Goal: Task Accomplishment & Management: Manage account settings

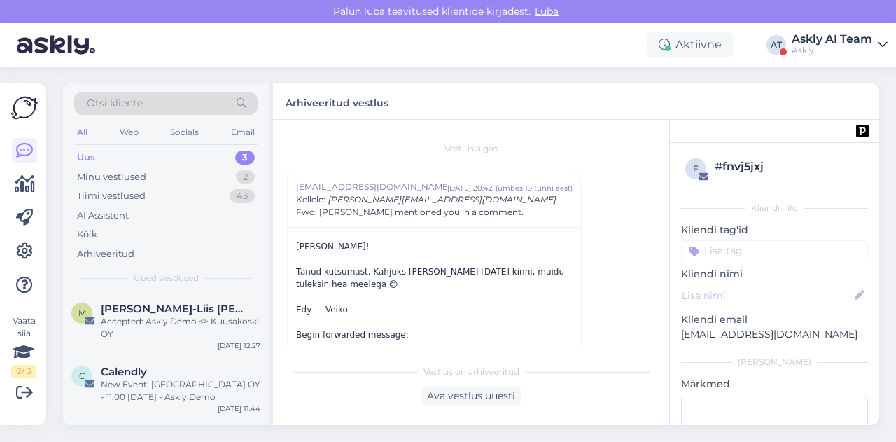
scroll to position [38, 0]
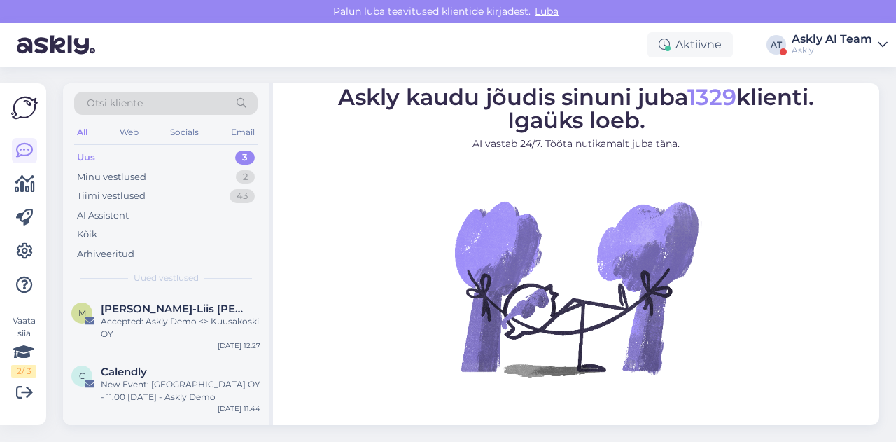
click at [836, 39] on div "Askly AI Team" at bounding box center [831, 39] width 80 height 11
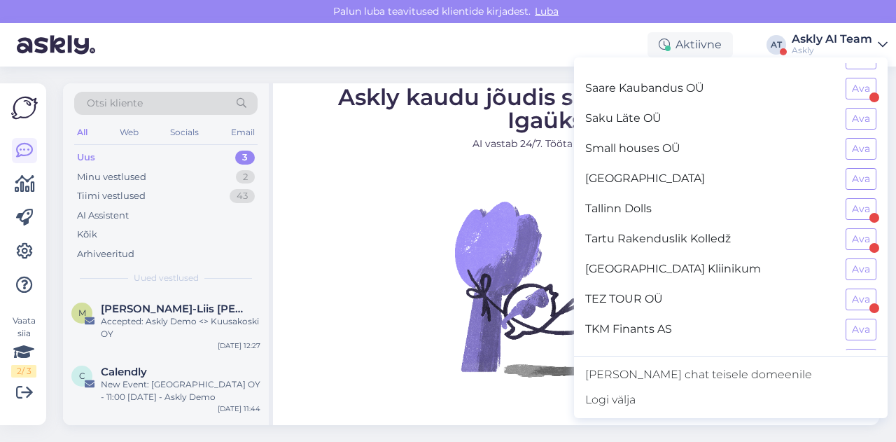
scroll to position [1135, 0]
click at [858, 346] on button "Ava" at bounding box center [860, 357] width 31 height 22
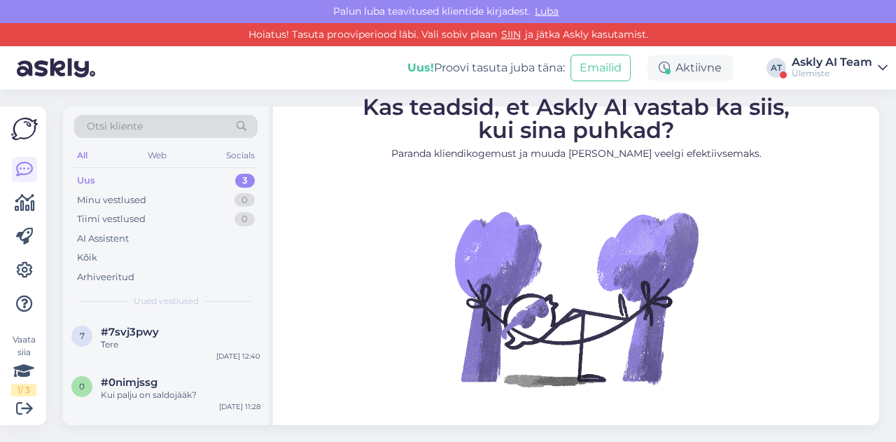
click at [824, 69] on div "Ülemiste" at bounding box center [831, 73] width 80 height 11
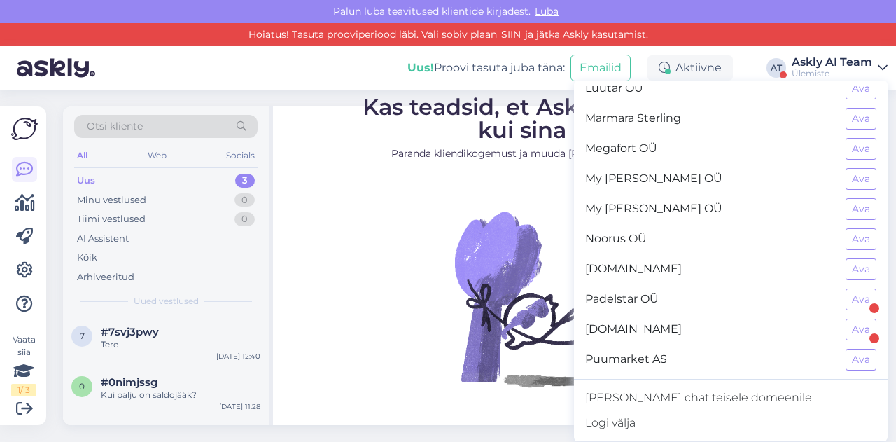
scroll to position [764, 0]
click at [860, 349] on button "Ava" at bounding box center [860, 360] width 31 height 22
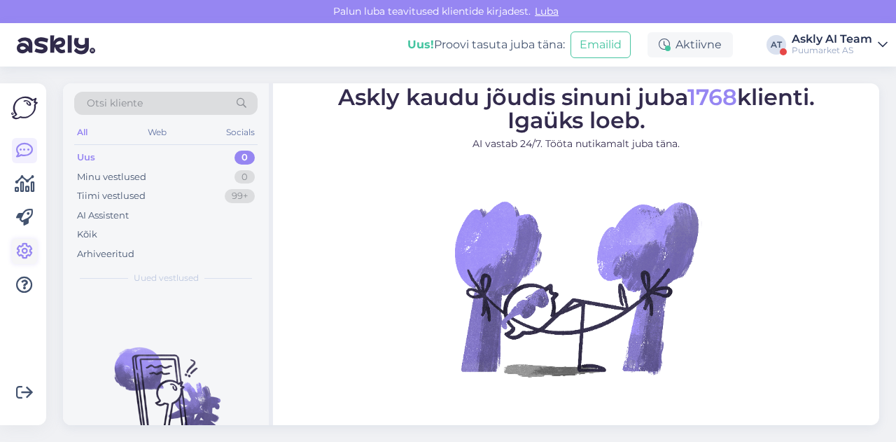
click at [27, 244] on icon at bounding box center [24, 251] width 17 height 17
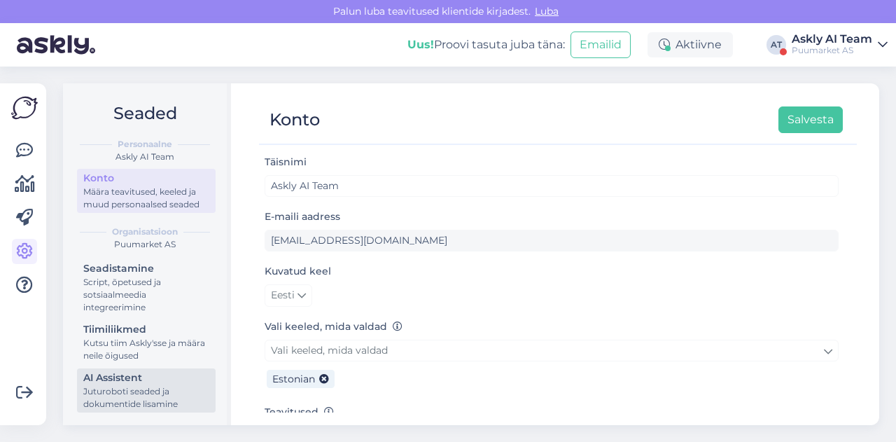
click at [107, 381] on div "AI Assistent" at bounding box center [146, 377] width 126 height 15
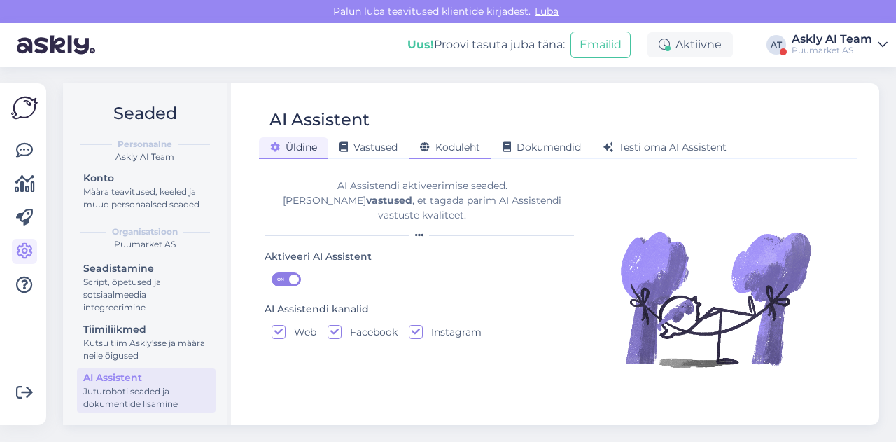
click at [454, 148] on span "Koduleht" at bounding box center [450, 147] width 60 height 13
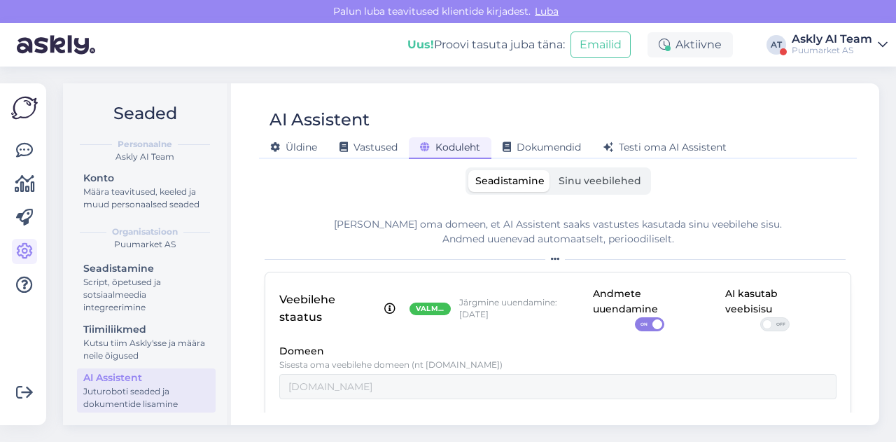
click at [772, 323] on span "OFF" at bounding box center [780, 324] width 17 height 13
click at [760, 317] on input "OFF" at bounding box center [760, 317] width 0 height 0
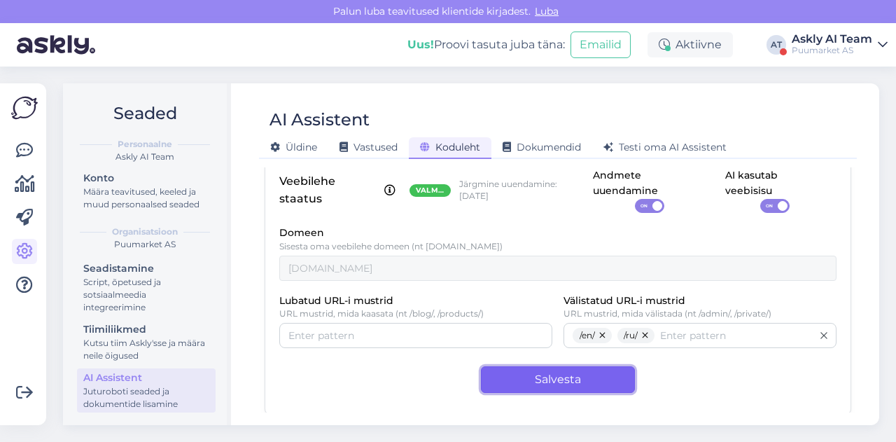
click at [522, 373] on button "Salvesta" at bounding box center [558, 379] width 154 height 27
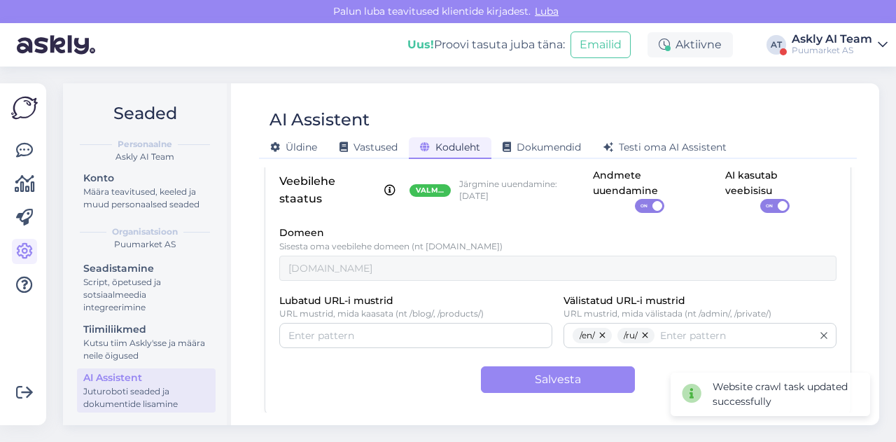
scroll to position [0, 0]
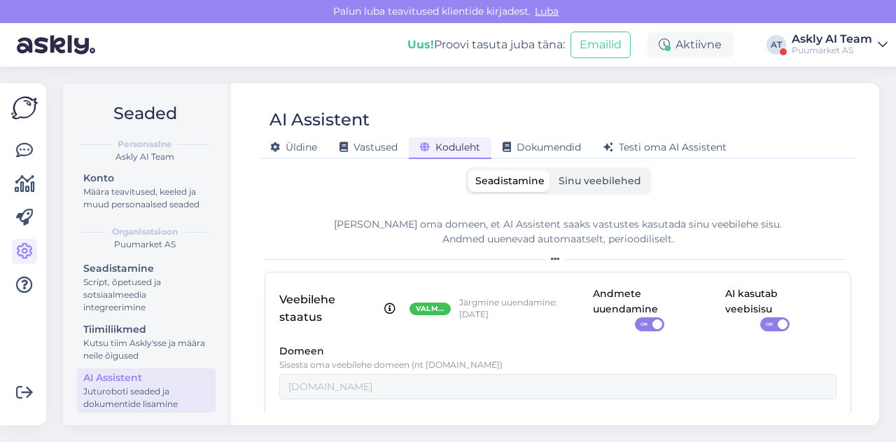
click at [517, 87] on div "AI Assistent Üldine Vastused Koduleht Dokumendid Testi oma AI Assistent Seadist…" at bounding box center [558, 253] width 642 height 341
click at [836, 41] on div "Askly AI Team" at bounding box center [831, 39] width 80 height 11
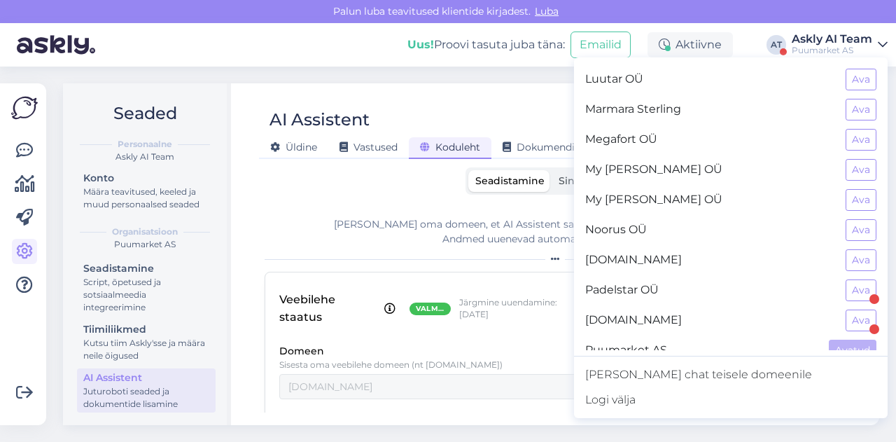
scroll to position [763, 0]
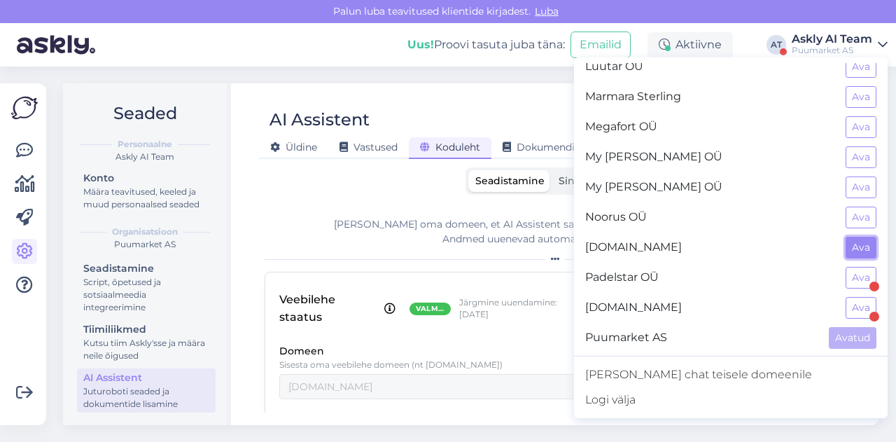
click at [848, 237] on button "Ava" at bounding box center [860, 248] width 31 height 22
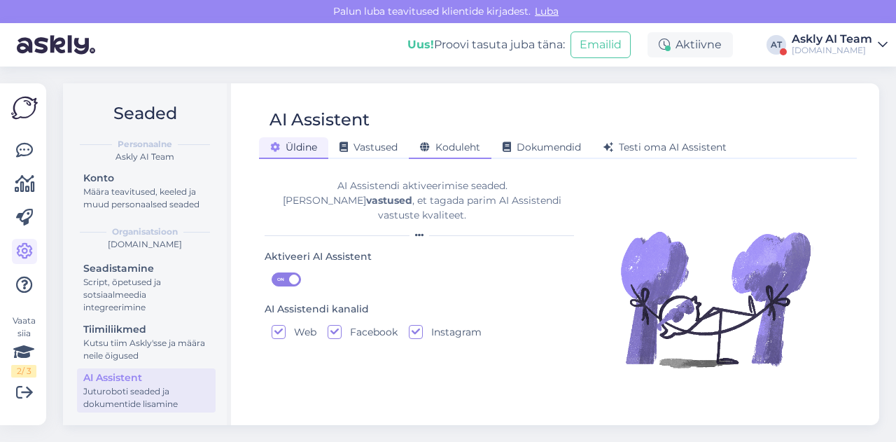
click at [427, 141] on div "Koduleht" at bounding box center [450, 148] width 83 height 22
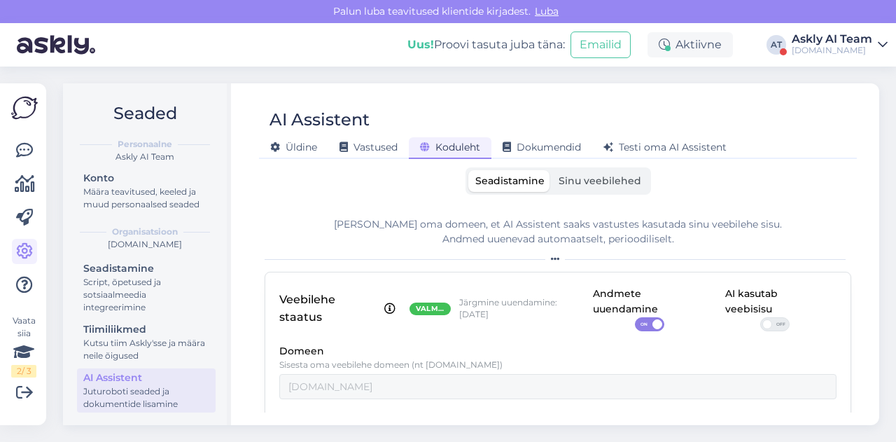
click at [762, 324] on span at bounding box center [767, 324] width 10 height 10
click at [760, 317] on input "OFF" at bounding box center [760, 317] width 0 height 0
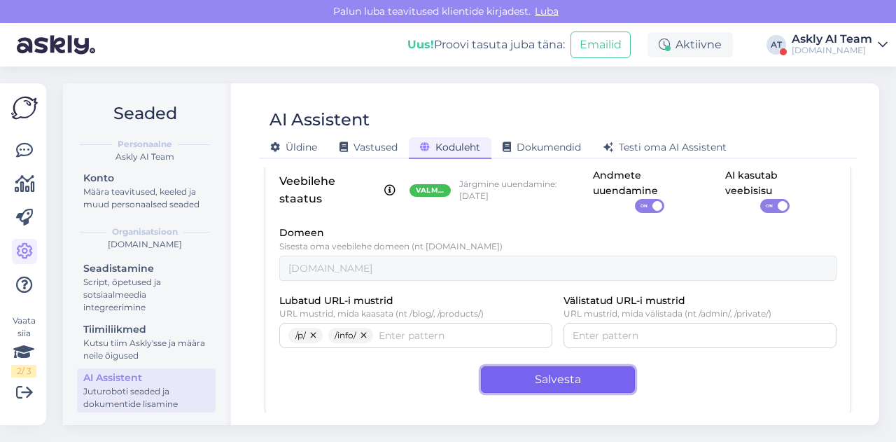
click at [516, 383] on button "Salvesta" at bounding box center [558, 379] width 154 height 27
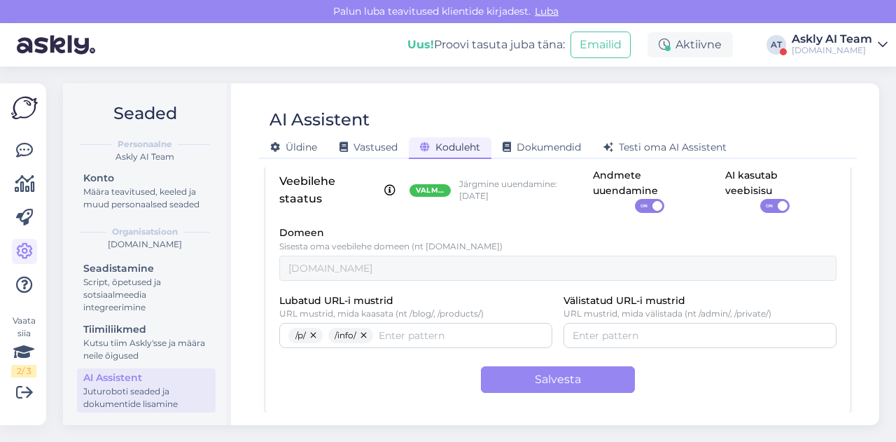
click at [585, 89] on div "AI Assistent Üldine Vastused Koduleht Dokumendid Testi oma AI Assistent Seadist…" at bounding box center [558, 253] width 642 height 341
click at [821, 39] on div "Askly AI Team" at bounding box center [831, 39] width 80 height 11
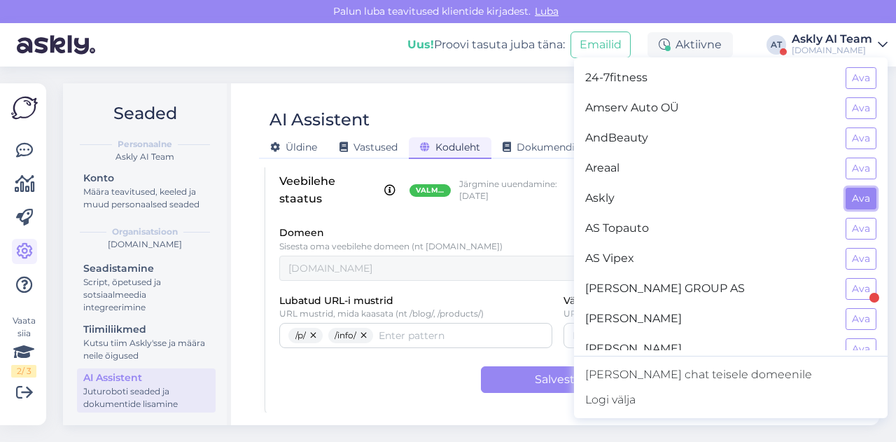
click at [853, 202] on button "Ava" at bounding box center [860, 199] width 31 height 22
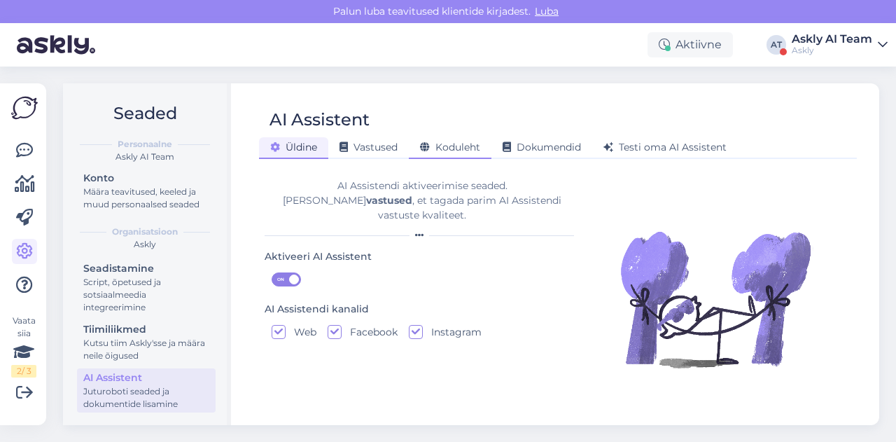
click at [451, 152] on span "Koduleht" at bounding box center [450, 147] width 60 height 13
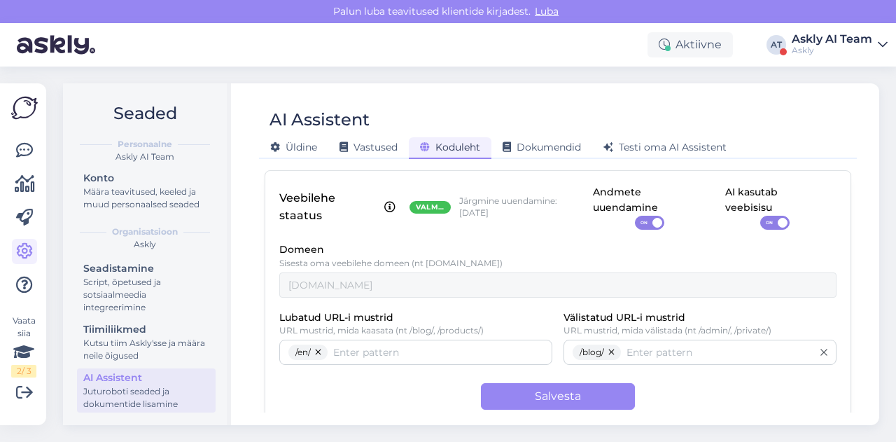
scroll to position [105, 0]
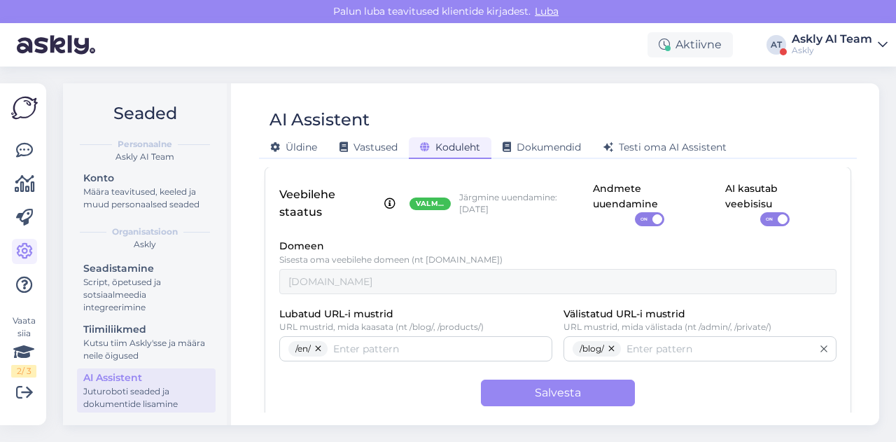
click at [556, 83] on div "Seaded Personaalne Askly AI Team Konto Määra teavitused, keeled ja muud persona…" at bounding box center [475, 253] width 841 height 375
click at [575, 87] on div "AI Assistent Üldine Vastused Koduleht Dokumendid Testi oma AI Assistent Seadist…" at bounding box center [558, 253] width 642 height 341
click at [817, 40] on div "Askly AI Team" at bounding box center [831, 39] width 80 height 11
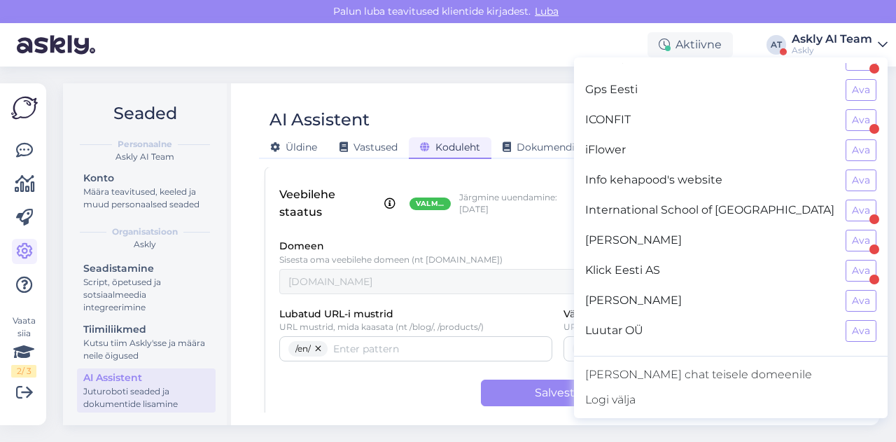
scroll to position [500, 0]
click at [848, 290] on button "Ava" at bounding box center [860, 301] width 31 height 22
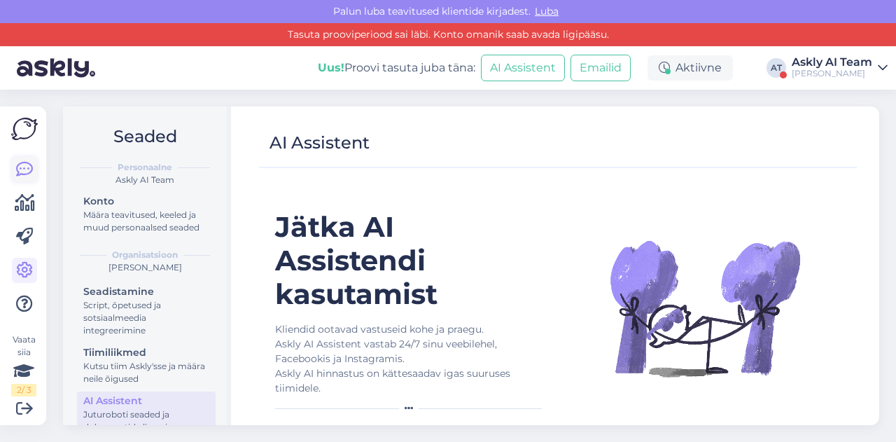
click at [14, 175] on link at bounding box center [24, 169] width 25 height 25
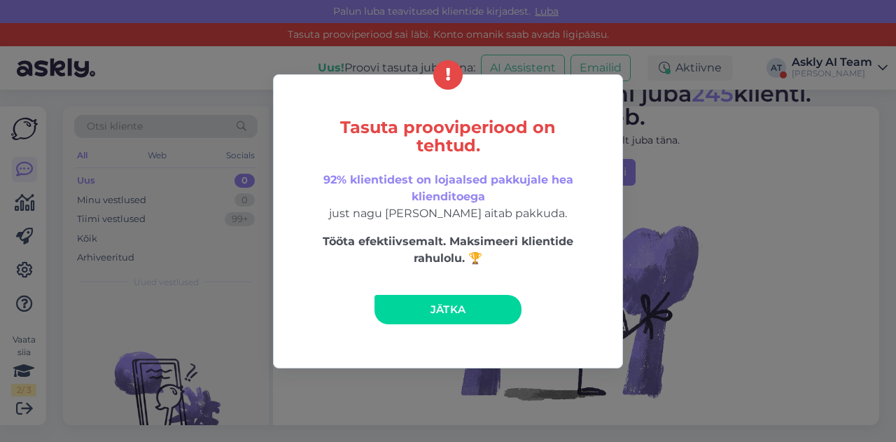
click at [826, 80] on div "Tasuta prooviperiood on tehtud. 92% klientidest on lojaalsed pakkujale hea klie…" at bounding box center [448, 221] width 896 height 442
click at [487, 321] on link "Jätka" at bounding box center [447, 309] width 147 height 29
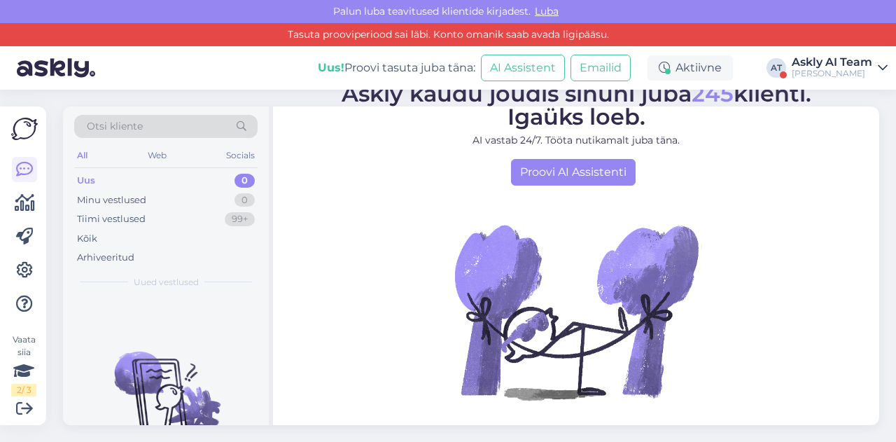
click at [840, 82] on div "Uus! Proovi tasuta [PERSON_NAME]: AI Assistent Emailid Aktiivne AT Askly AI Tea…" at bounding box center [448, 67] width 896 height 43
click at [833, 68] on div "[PERSON_NAME]" at bounding box center [831, 73] width 80 height 11
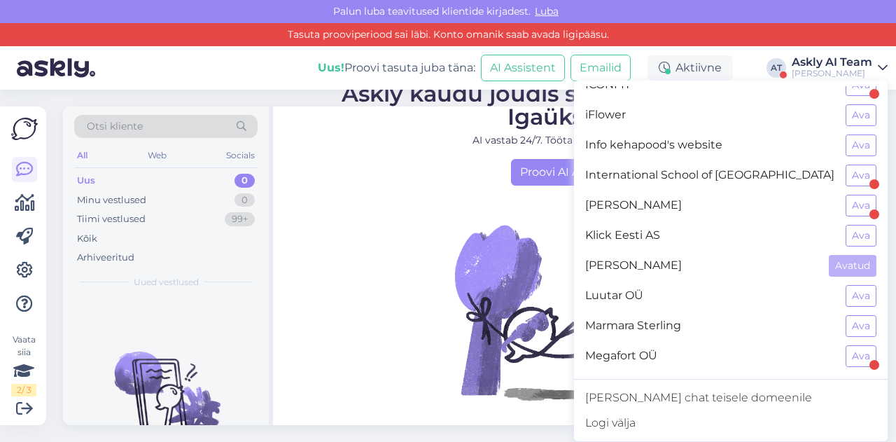
scroll to position [557, 0]
click at [463, 262] on img at bounding box center [576, 311] width 252 height 252
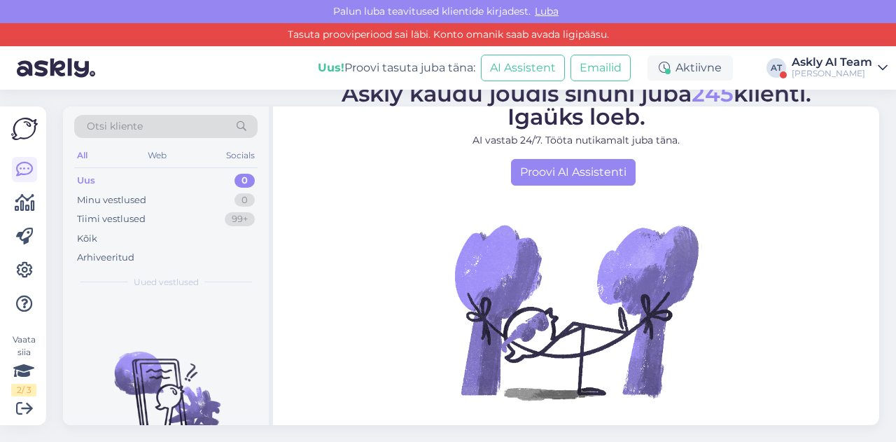
click at [818, 64] on div "Askly AI Team" at bounding box center [831, 62] width 80 height 11
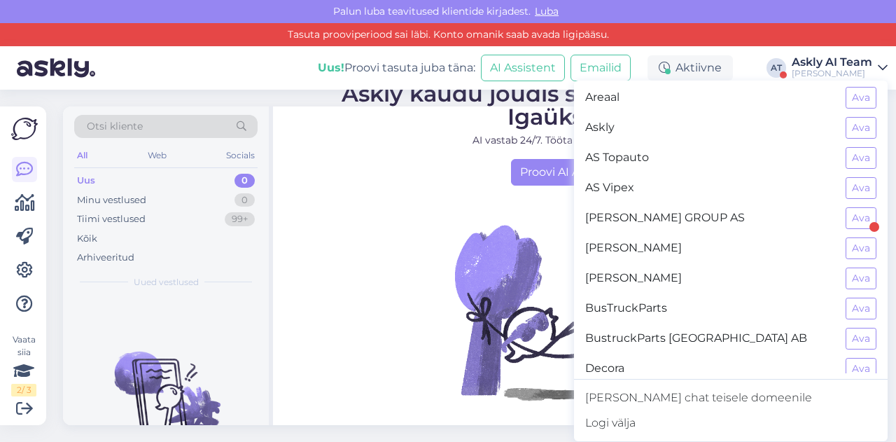
scroll to position [0, 0]
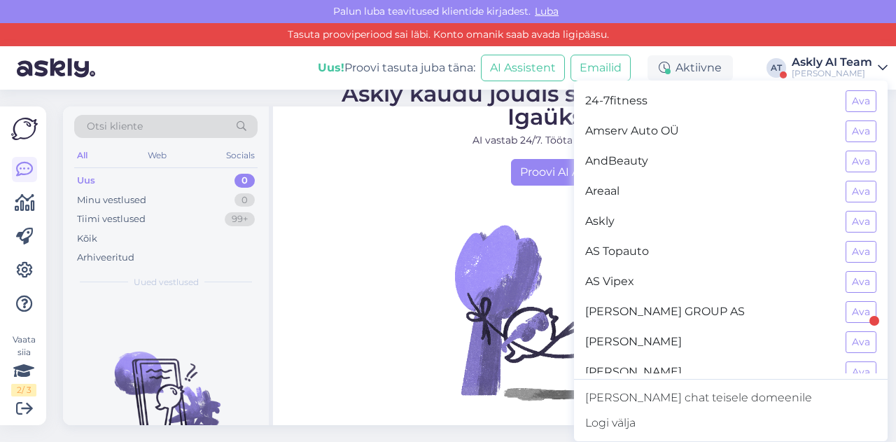
click at [857, 112] on div "24-7fitness Ava" at bounding box center [730, 101] width 313 height 30
click at [853, 107] on button "Ava" at bounding box center [860, 101] width 31 height 22
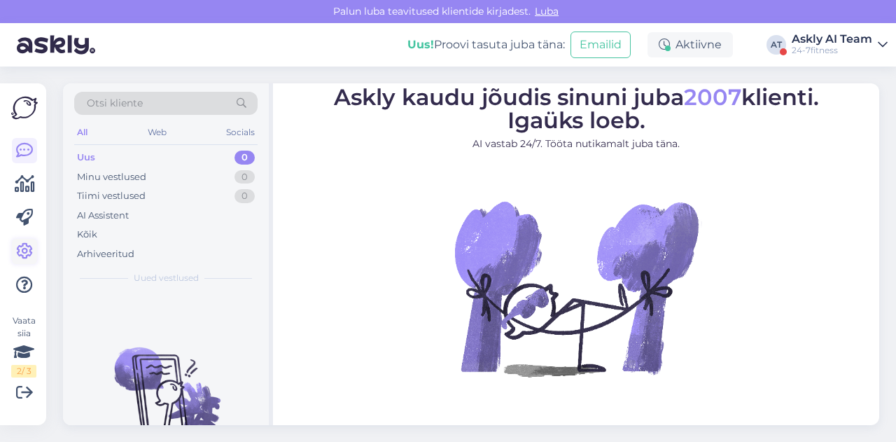
click at [24, 259] on icon at bounding box center [24, 251] width 17 height 17
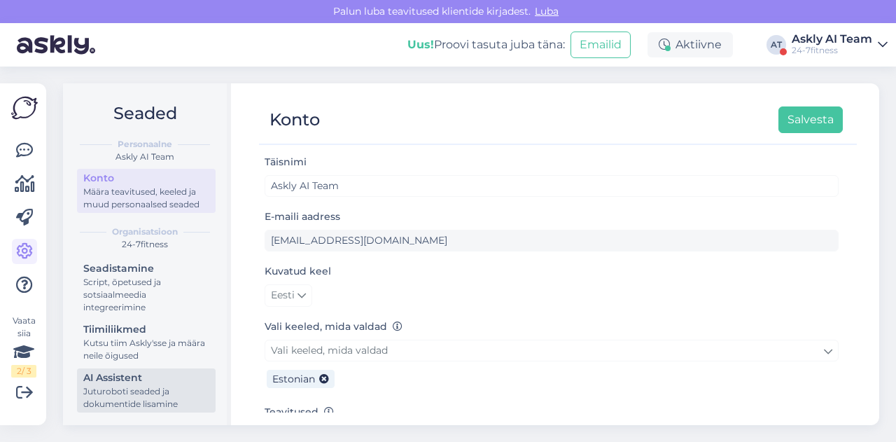
click at [134, 381] on div "AI Assistent" at bounding box center [146, 377] width 126 height 15
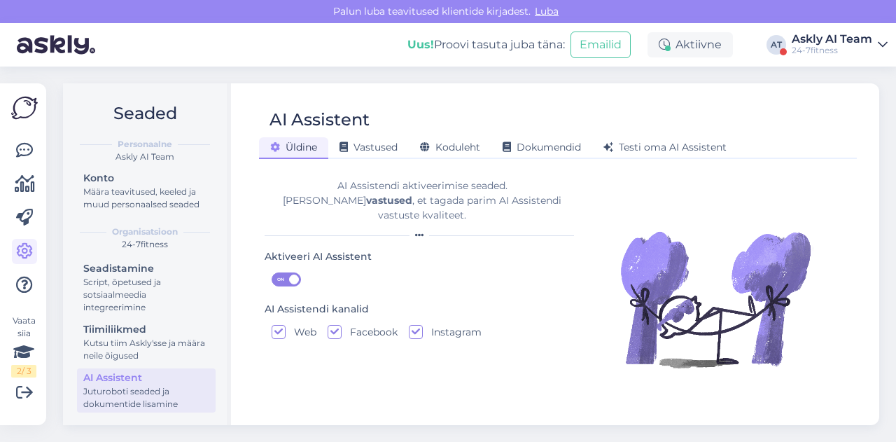
click at [430, 159] on div "AI Assistent [PERSON_NAME] Vastused Koduleht Dokumendid [PERSON_NAME] oma AI As…" at bounding box center [558, 253] width 642 height 341
click at [428, 149] on icon at bounding box center [425, 148] width 10 height 10
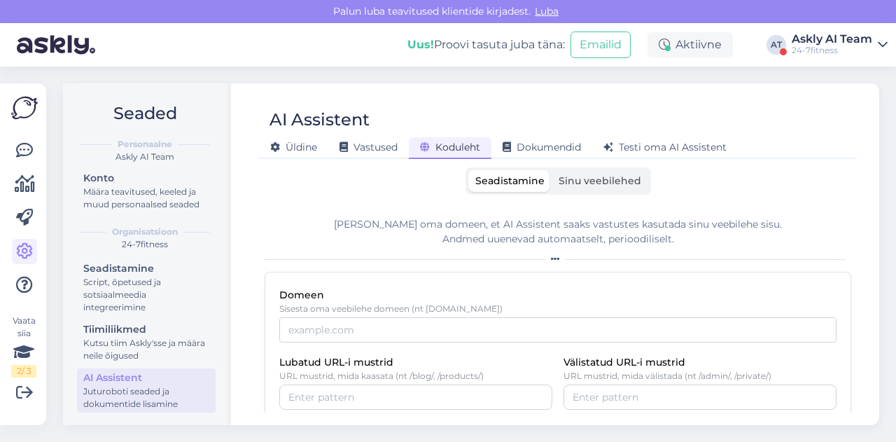
scroll to position [62, 0]
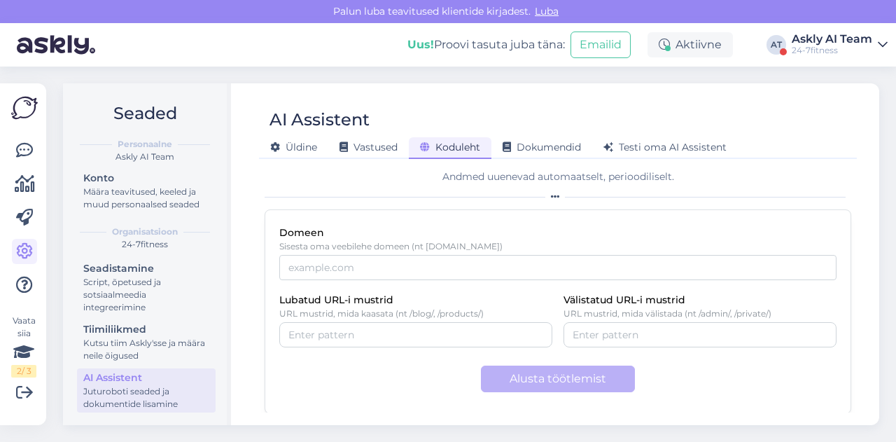
click at [815, 47] on div "24-7fitness" at bounding box center [831, 50] width 80 height 11
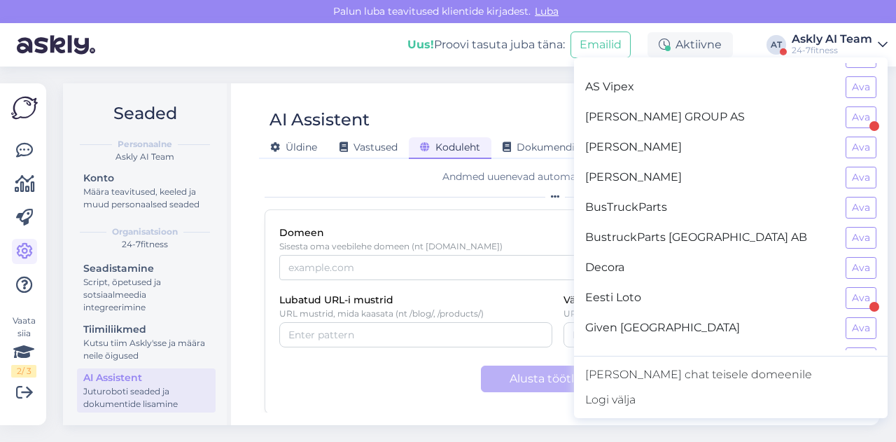
scroll to position [170, 0]
click at [845, 258] on button "Ava" at bounding box center [860, 269] width 31 height 22
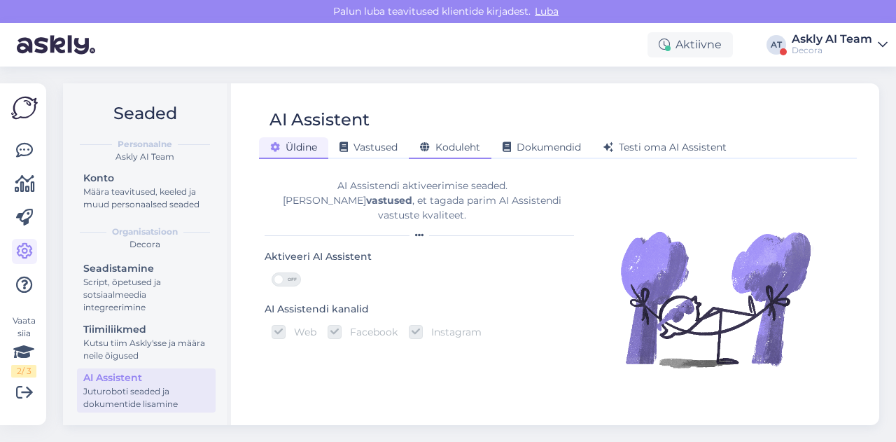
click at [458, 155] on div "Koduleht" at bounding box center [450, 148] width 83 height 22
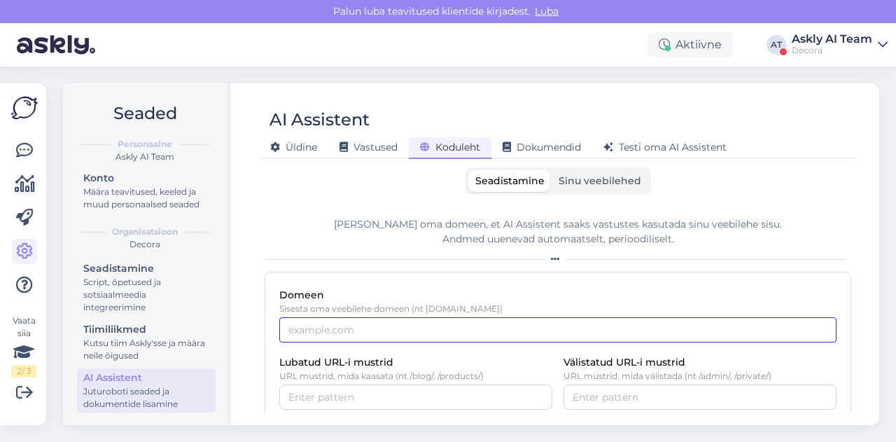
click at [328, 328] on input "Domeen" at bounding box center [557, 329] width 557 height 25
paste input "[DOMAIN_NAME]"
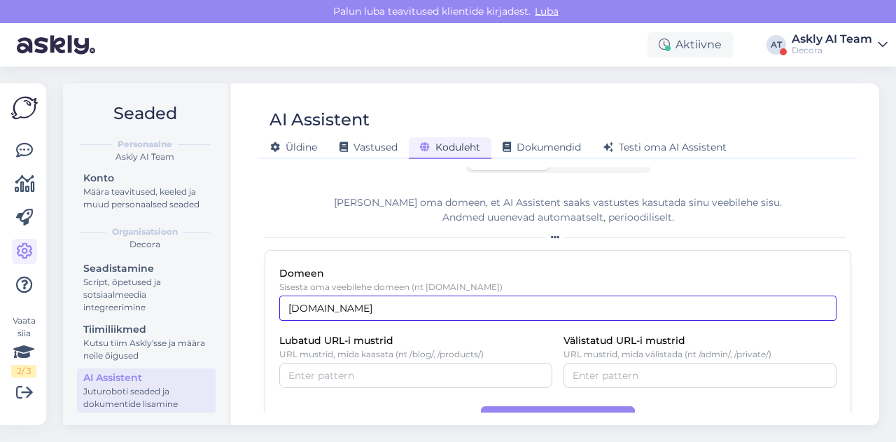
scroll to position [22, 0]
type input "[DOMAIN_NAME]"
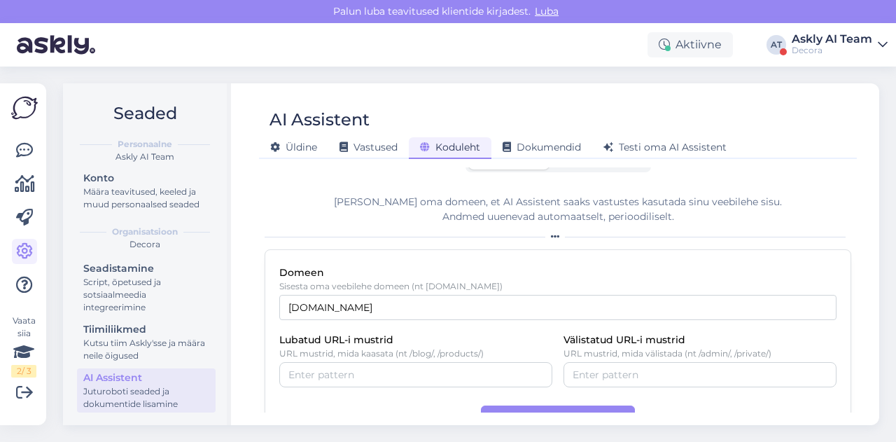
click at [812, 55] on div "Decora" at bounding box center [831, 50] width 80 height 11
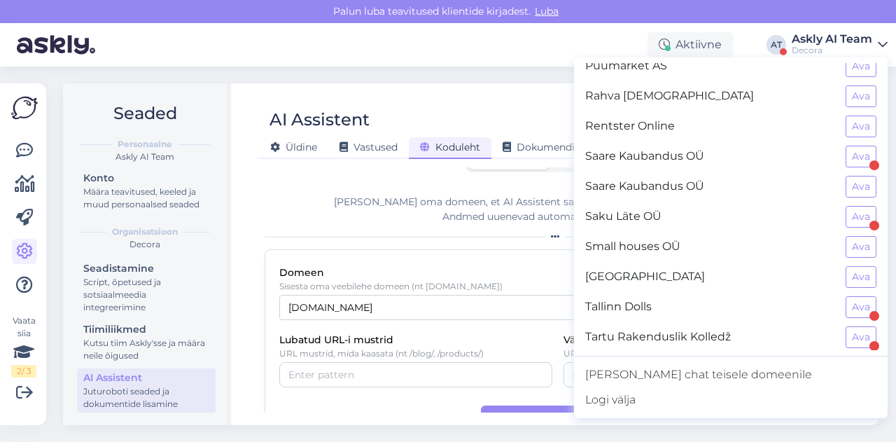
scroll to position [1036, 0]
click at [850, 205] on button "Ava" at bounding box center [860, 216] width 31 height 22
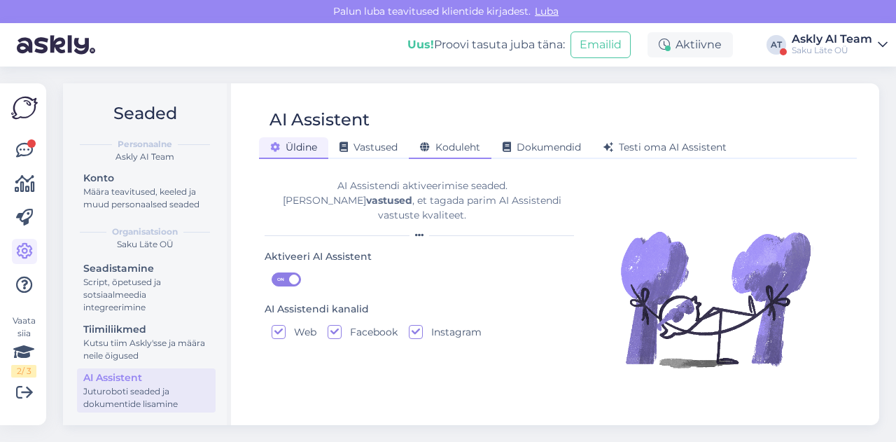
click at [448, 148] on span "Koduleht" at bounding box center [450, 147] width 60 height 13
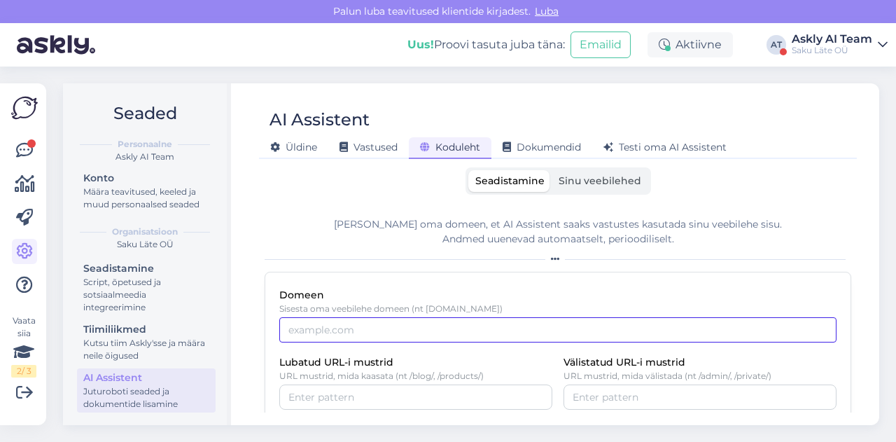
click at [341, 320] on input "Domeen" at bounding box center [557, 329] width 557 height 25
paste input "[DOMAIN_NAME]"
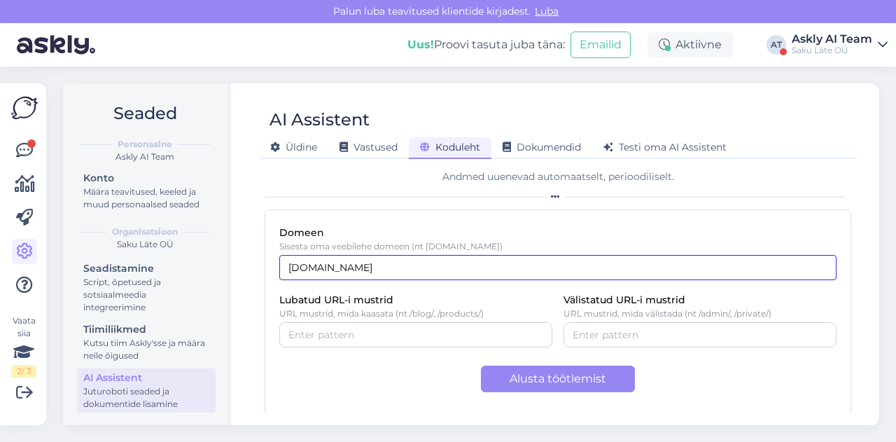
type input "[DOMAIN_NAME]"
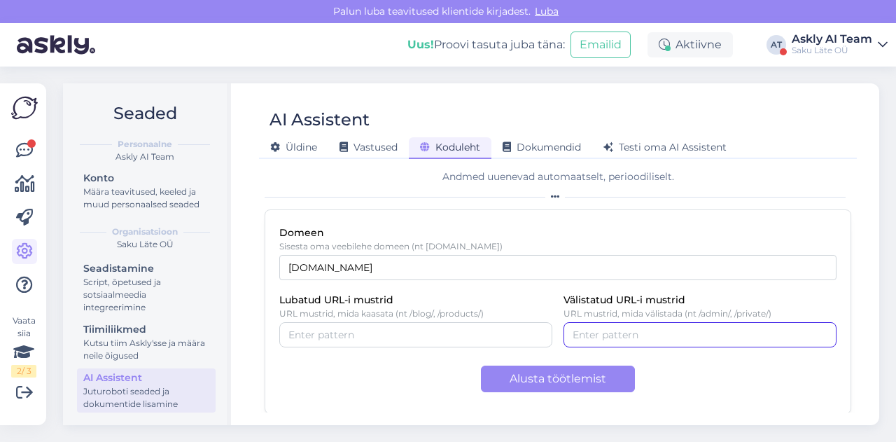
click at [605, 339] on input "Välistatud URL-i mustrid" at bounding box center [699, 334] width 255 height 15
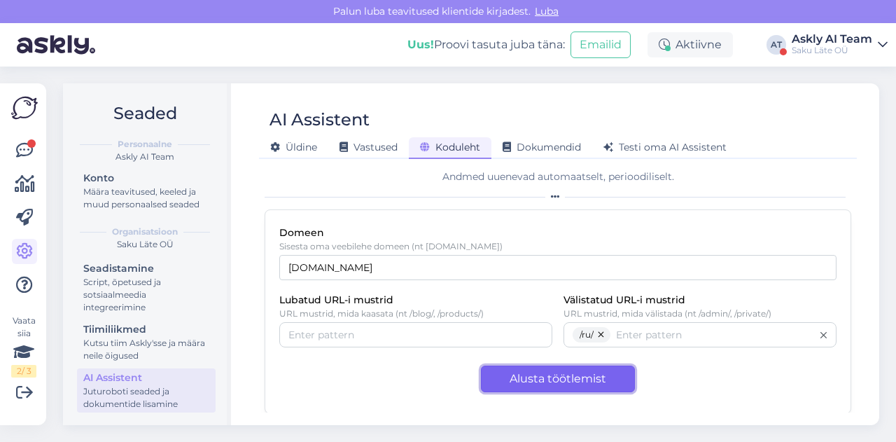
click at [530, 382] on button "Alusta töötlemist" at bounding box center [558, 378] width 154 height 27
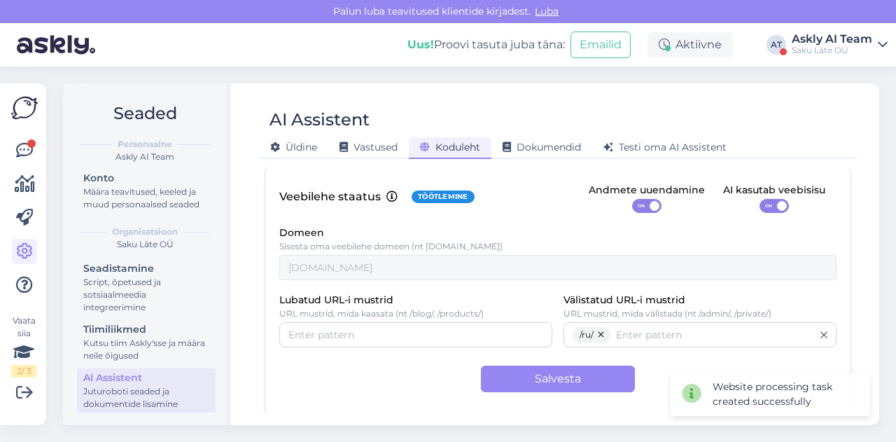
scroll to position [104, 0]
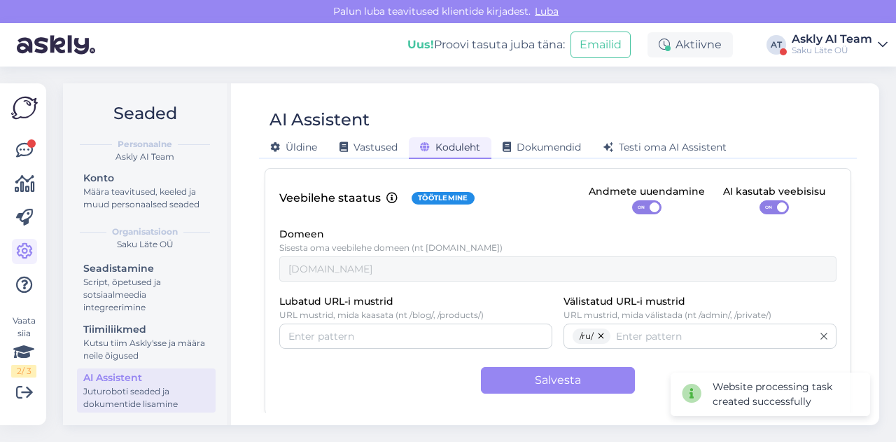
click at [766, 205] on span "ON" at bounding box center [768, 207] width 17 height 13
click at [759, 200] on input "ON" at bounding box center [759, 200] width 0 height 0
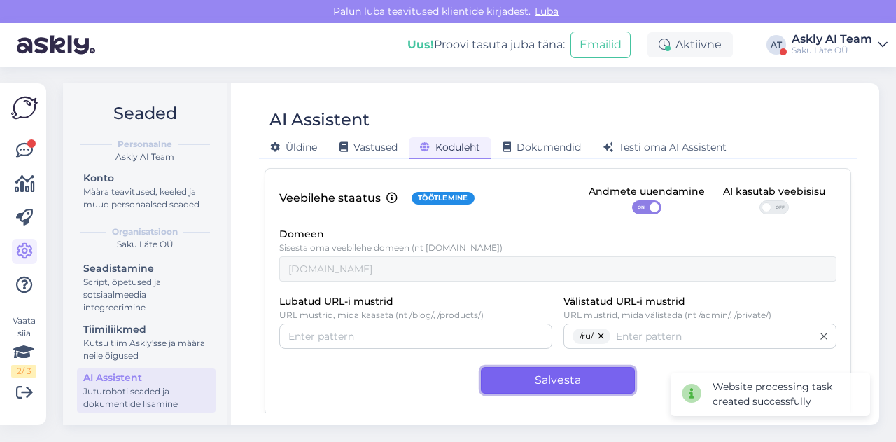
click at [599, 369] on button "Salvesta" at bounding box center [558, 380] width 154 height 27
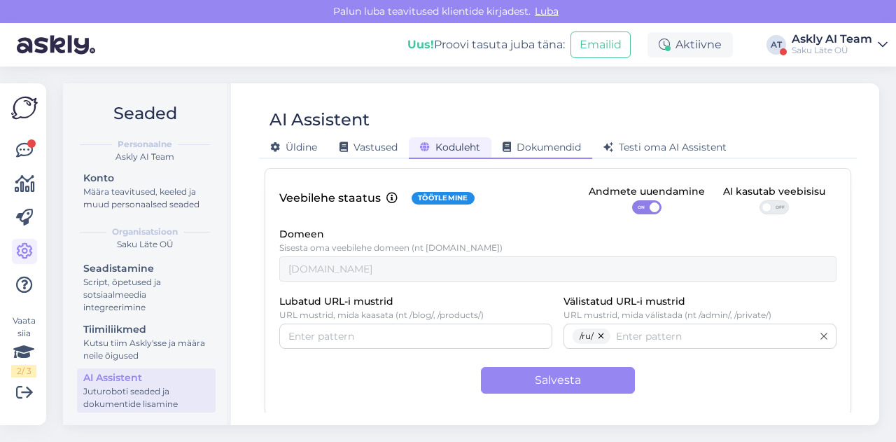
click at [544, 154] on div "Dokumendid" at bounding box center [541, 148] width 101 height 22
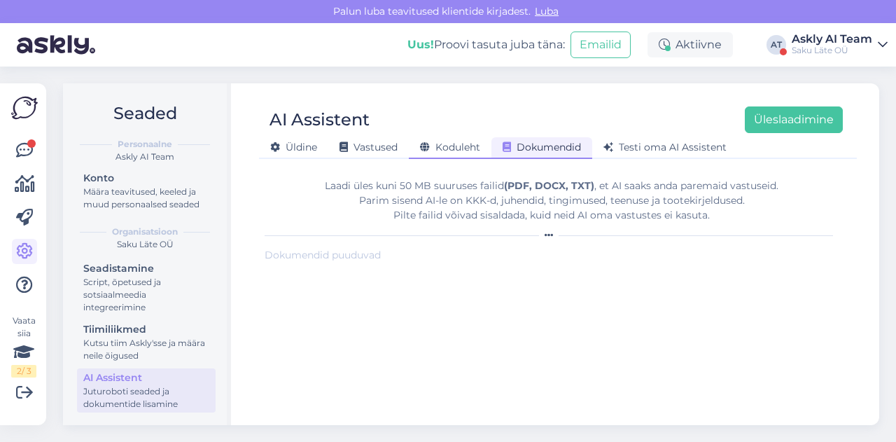
click at [448, 141] on span "Koduleht" at bounding box center [450, 147] width 60 height 13
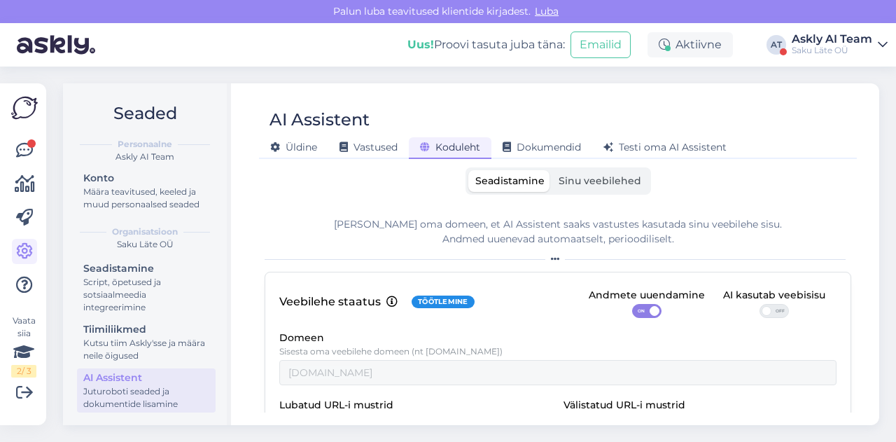
click at [572, 173] on label "Sinu veebilehed" at bounding box center [599, 181] width 97 height 22
click at [551, 170] on input "Sinu veebilehed" at bounding box center [551, 170] width 0 height 0
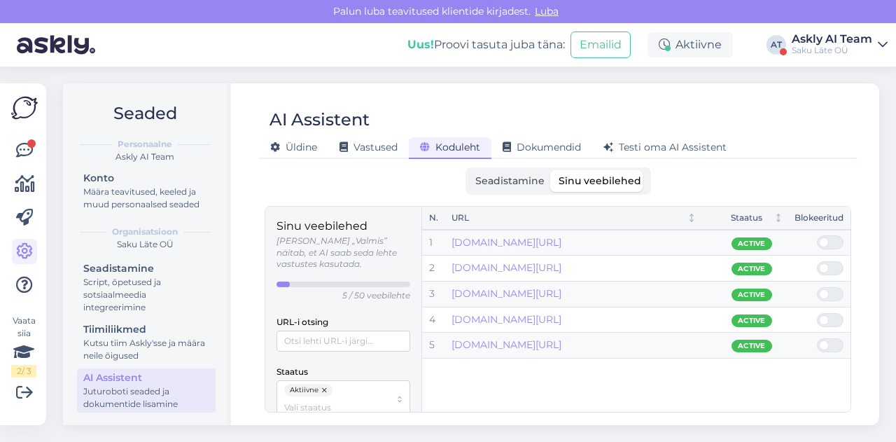
click at [796, 49] on div "Saku Läte OÜ" at bounding box center [831, 50] width 80 height 11
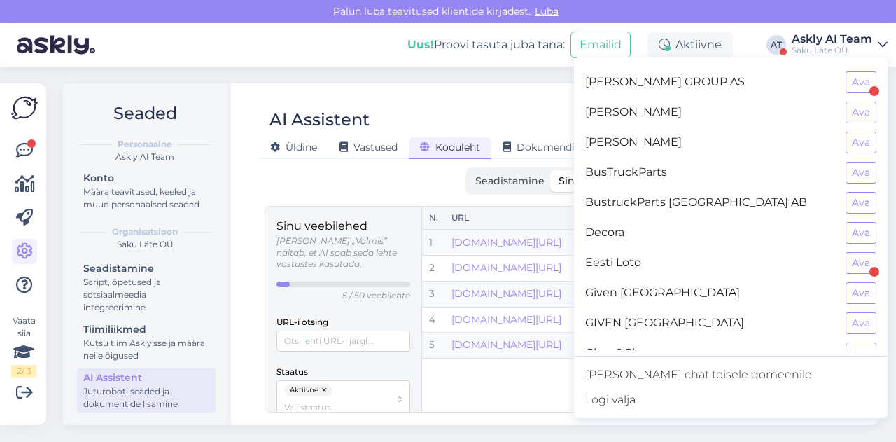
scroll to position [207, 0]
click at [850, 233] on button "Ava" at bounding box center [860, 232] width 31 height 22
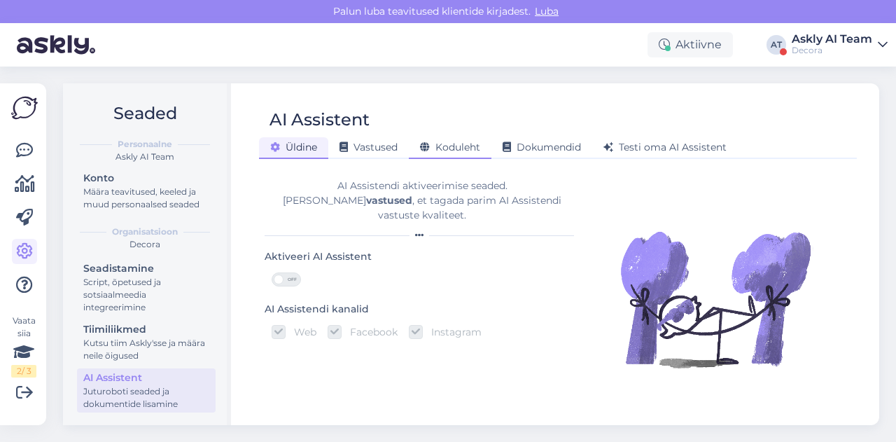
click at [445, 141] on span "Koduleht" at bounding box center [450, 147] width 60 height 13
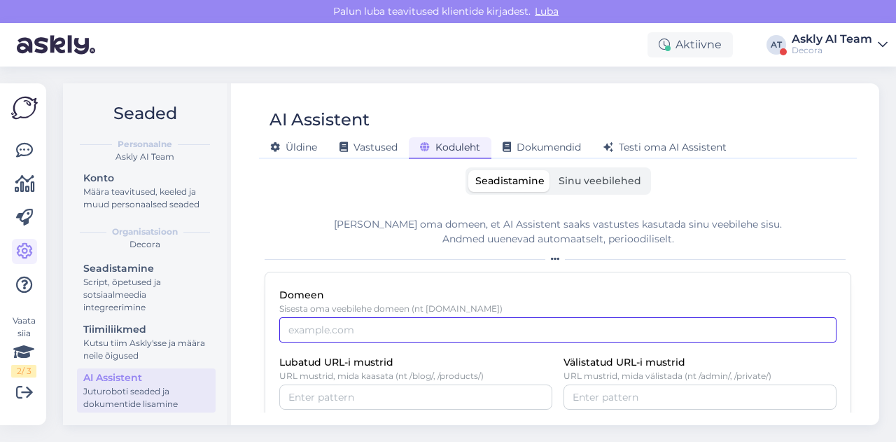
click at [342, 327] on input "Domeen" at bounding box center [557, 329] width 557 height 25
paste input "[DOMAIN_NAME]"
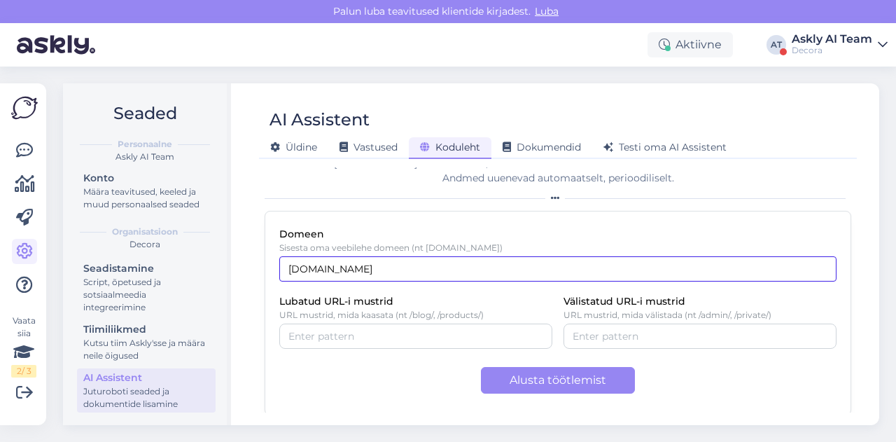
scroll to position [62, 0]
type input "[DOMAIN_NAME]"
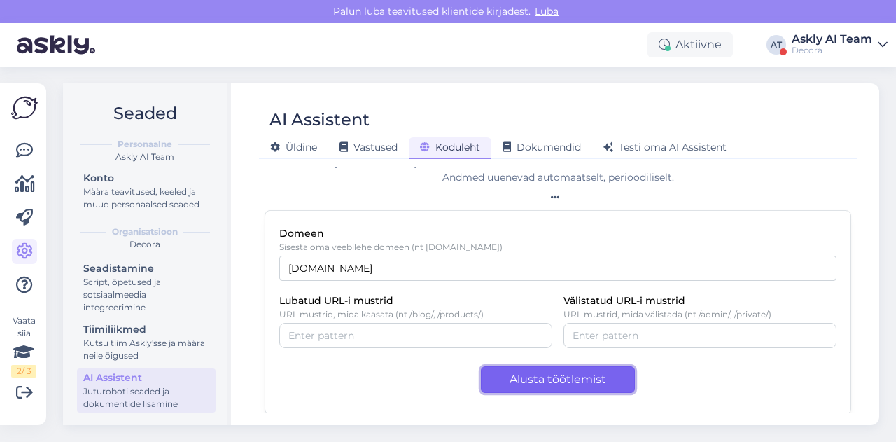
click at [516, 386] on button "Alusta töötlemist" at bounding box center [558, 379] width 154 height 27
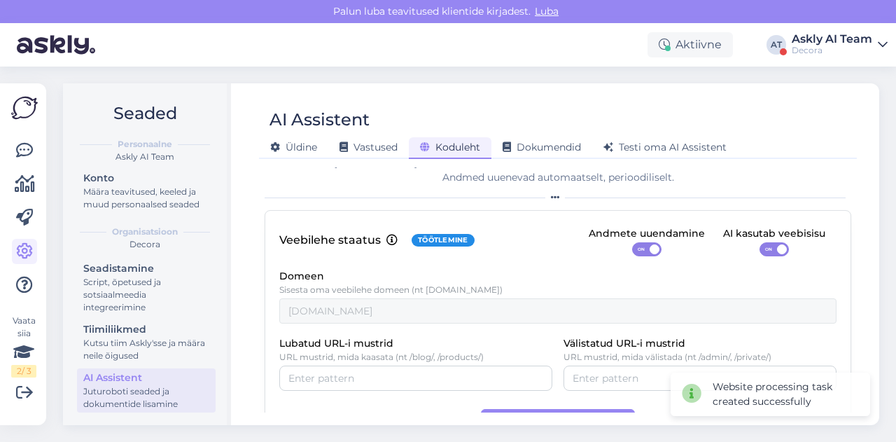
click at [762, 253] on span "ON" at bounding box center [768, 249] width 17 height 13
click at [759, 242] on input "ON" at bounding box center [759, 242] width 0 height 0
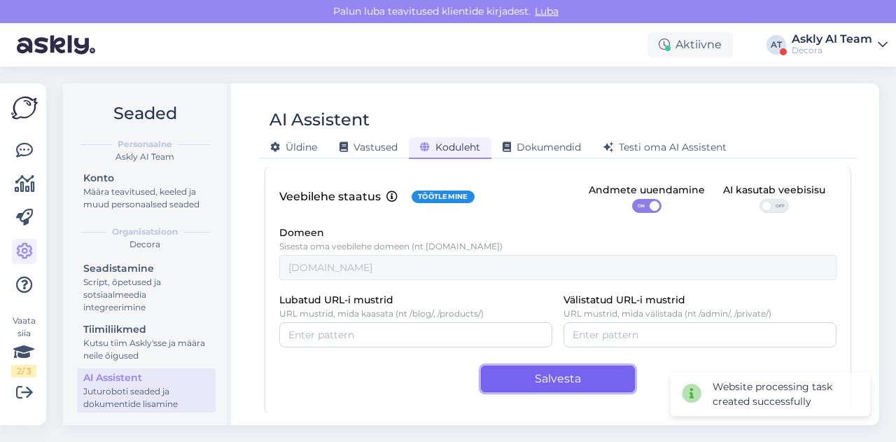
click at [537, 369] on button "Salvesta" at bounding box center [558, 378] width 154 height 27
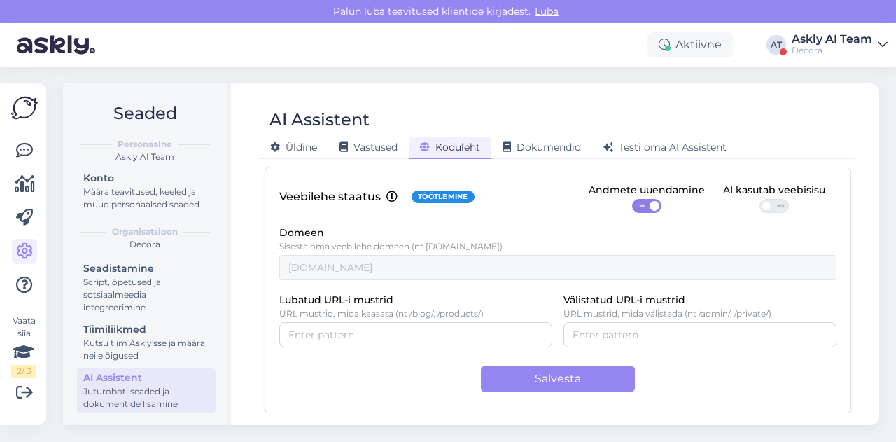
scroll to position [0, 0]
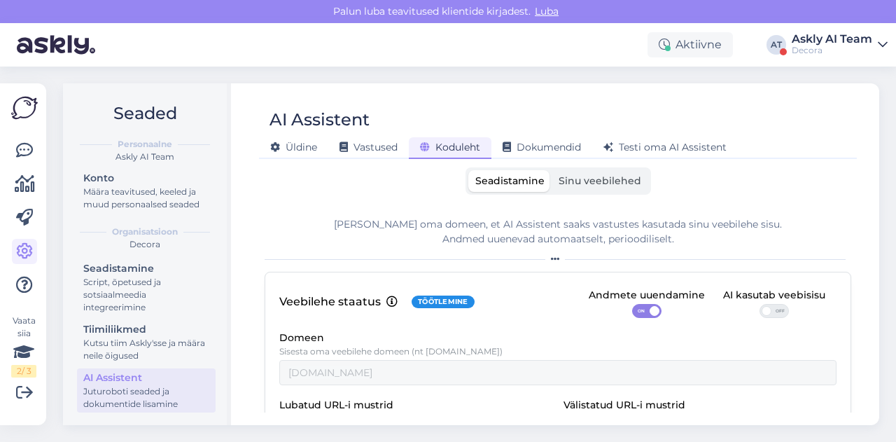
click at [572, 183] on span "Sinu veebilehed" at bounding box center [599, 180] width 83 height 13
click at [551, 170] on input "Sinu veebilehed" at bounding box center [551, 170] width 0 height 0
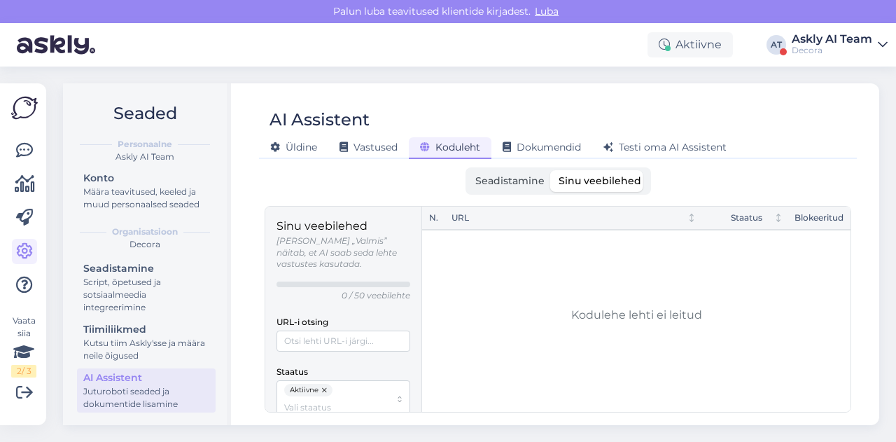
click at [502, 184] on span "Seadistamine" at bounding box center [509, 180] width 69 height 13
click at [468, 170] on input "Seadistamine" at bounding box center [468, 170] width 0 height 0
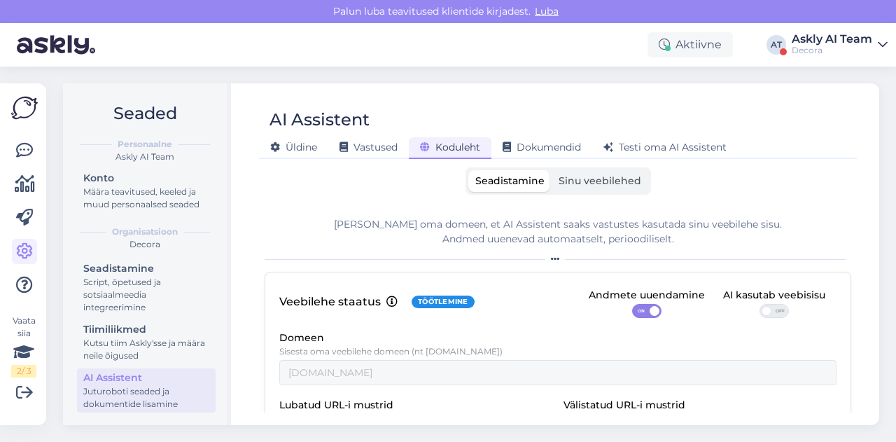
click at [854, 29] on div "Aktiivne AT Askly AI Team Decora" at bounding box center [448, 44] width 896 height 43
click at [854, 35] on div "Askly AI Team" at bounding box center [831, 39] width 80 height 11
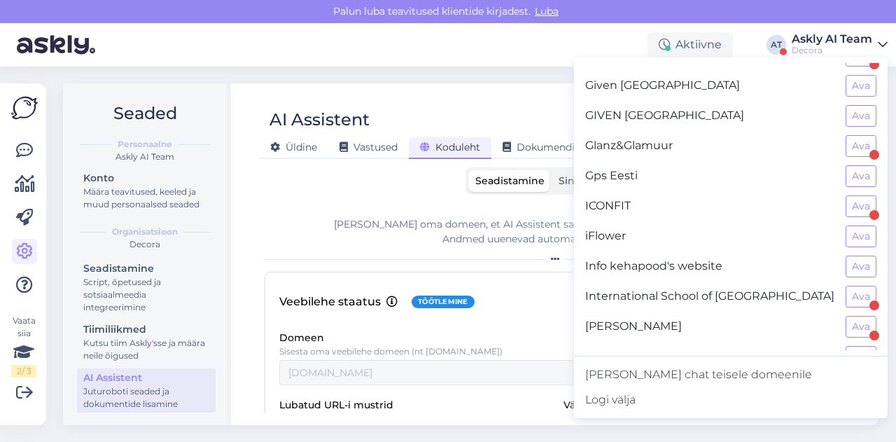
scroll to position [436, 0]
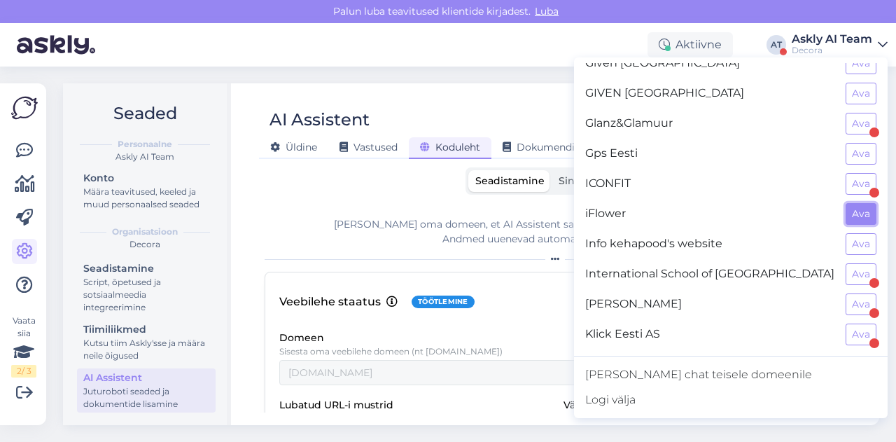
click at [845, 203] on button "Ava" at bounding box center [860, 214] width 31 height 22
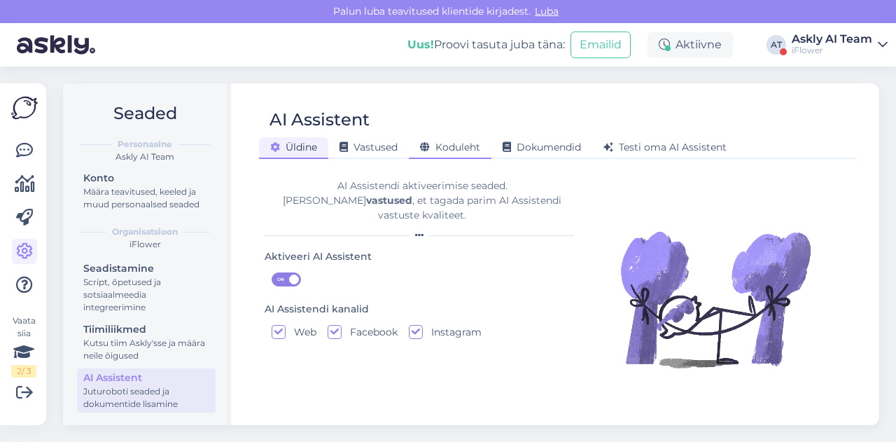
click at [439, 145] on span "Koduleht" at bounding box center [450, 147] width 60 height 13
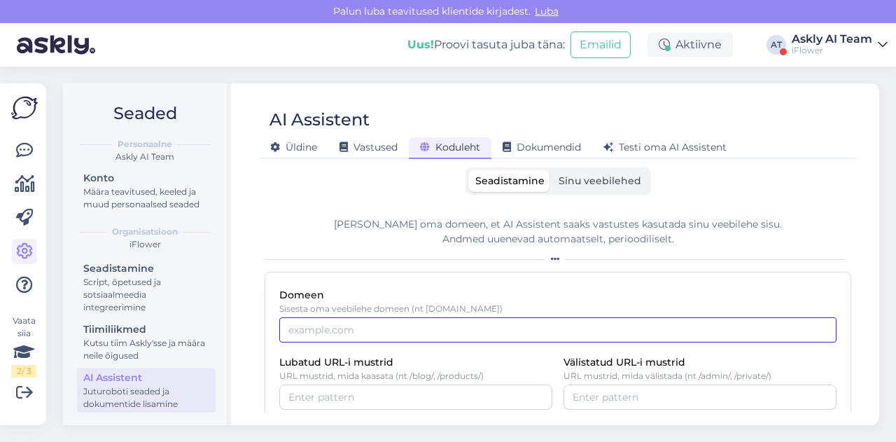
click at [348, 325] on input "Domeen" at bounding box center [557, 329] width 557 height 25
paste input "[DOMAIN_NAME]"
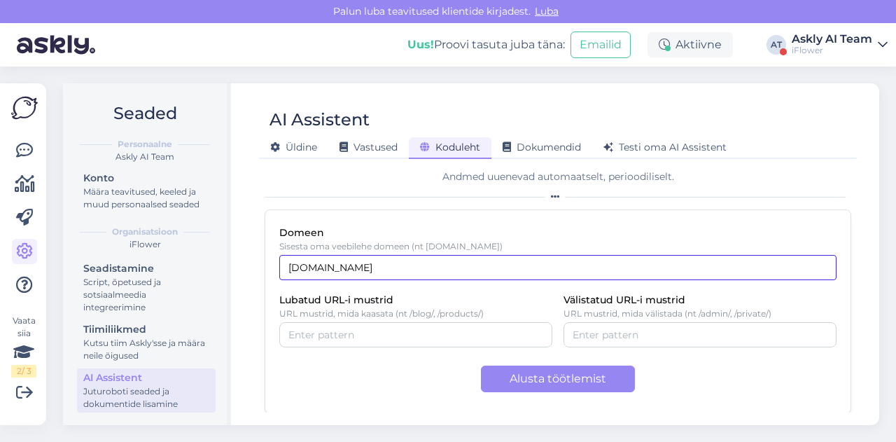
type input "[DOMAIN_NAME]"
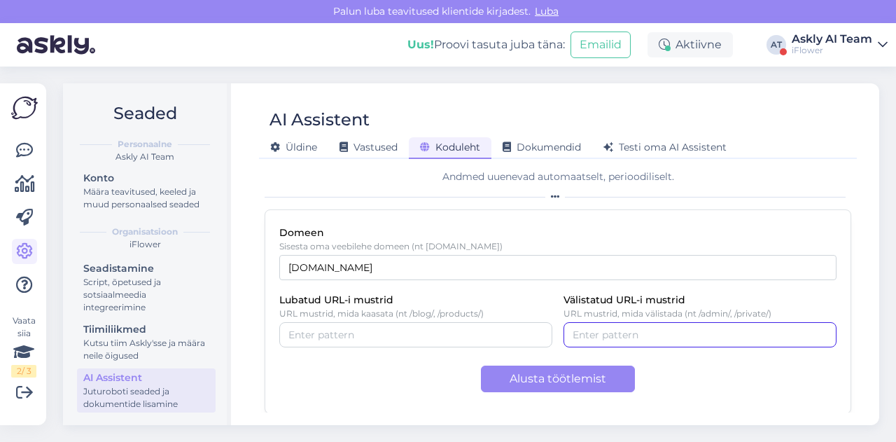
click at [647, 338] on input "Välistatud URL-i mustrid" at bounding box center [699, 334] width 255 height 15
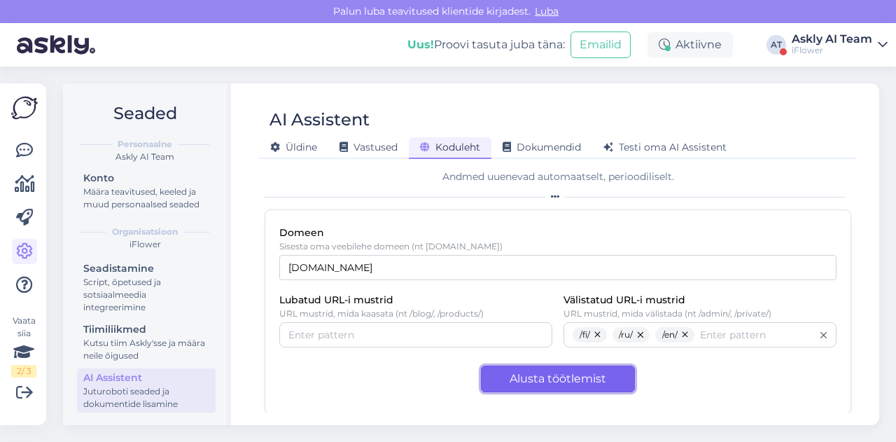
click at [564, 383] on button "Alusta töötlemist" at bounding box center [558, 378] width 154 height 27
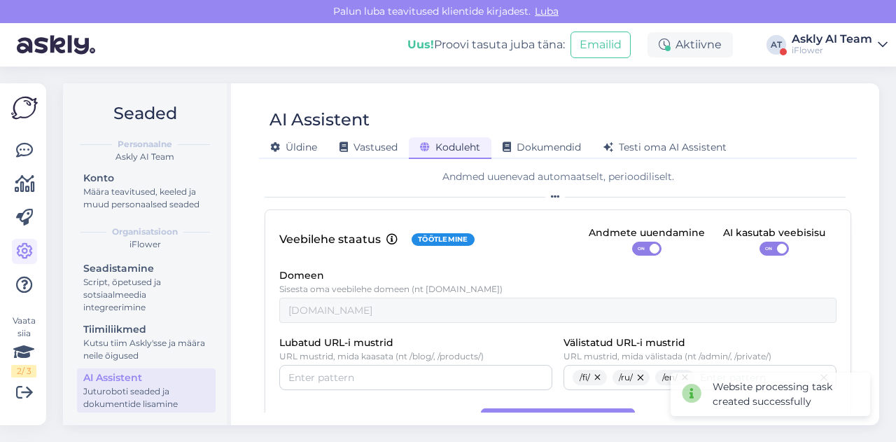
click at [777, 244] on span at bounding box center [782, 249] width 10 height 10
click at [759, 241] on input "ON" at bounding box center [759, 241] width 0 height 0
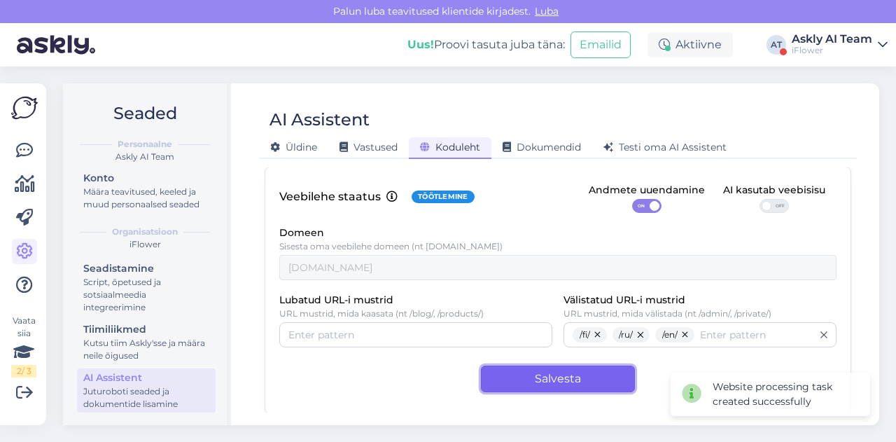
click at [516, 380] on button "Salvesta" at bounding box center [558, 378] width 154 height 27
click at [568, 386] on button "Salvesta" at bounding box center [558, 378] width 154 height 27
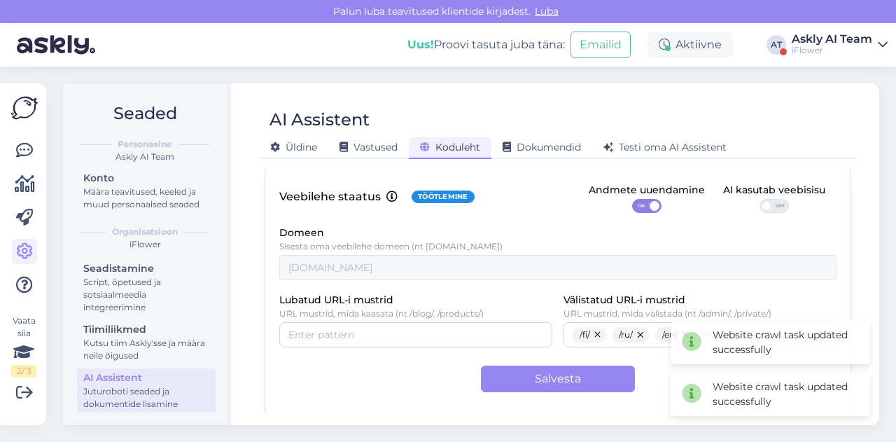
click at [829, 47] on div "iFlower" at bounding box center [831, 50] width 80 height 11
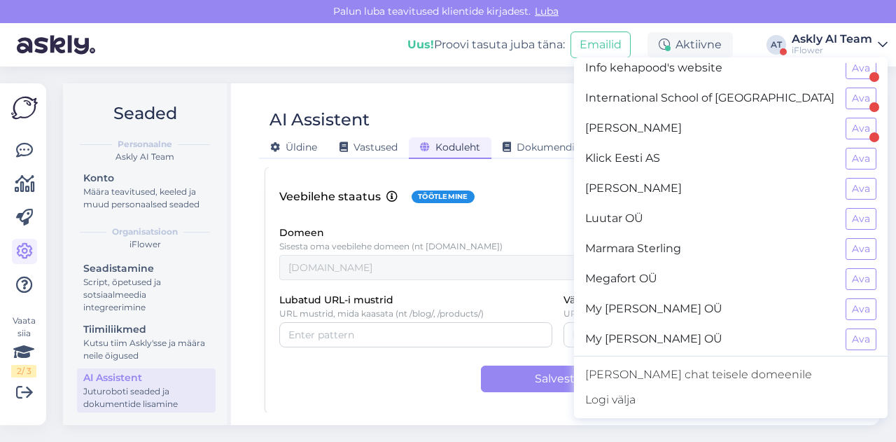
scroll to position [612, 0]
click at [852, 208] on button "Ava" at bounding box center [860, 219] width 31 height 22
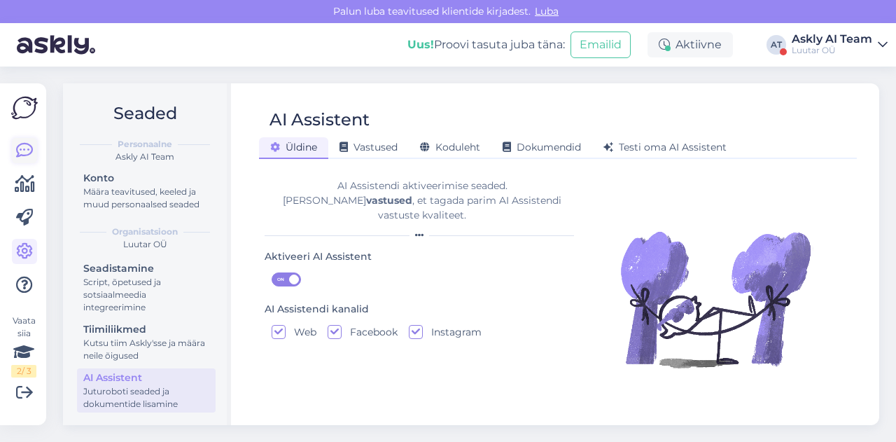
click at [16, 146] on icon at bounding box center [24, 150] width 17 height 17
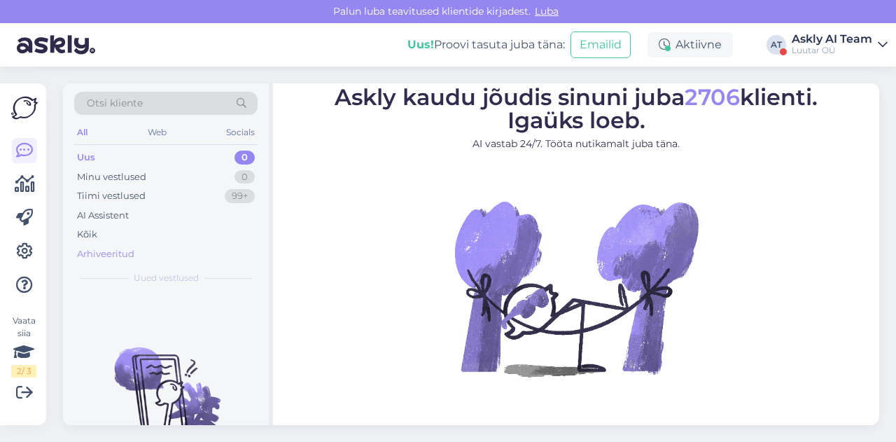
click at [113, 250] on div "Arhiveeritud" at bounding box center [105, 254] width 57 height 14
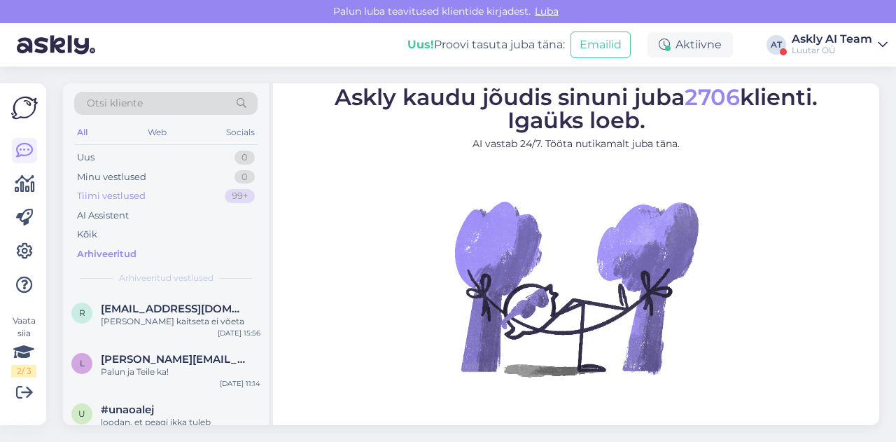
click at [114, 192] on div "Tiimi vestlused" at bounding box center [111, 196] width 69 height 14
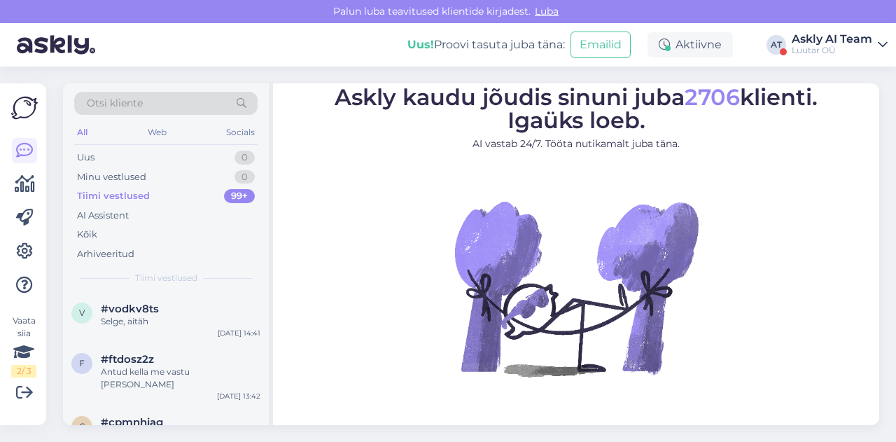
click at [837, 45] on div "Luutar OÜ" at bounding box center [831, 50] width 80 height 11
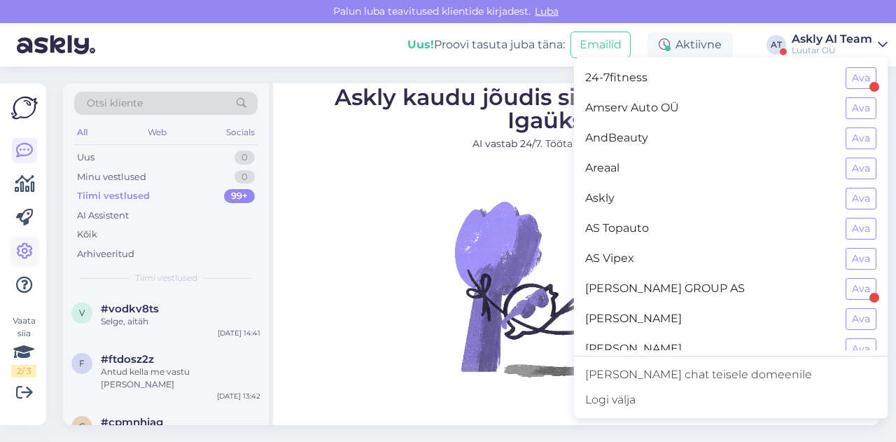
click at [16, 248] on icon at bounding box center [24, 251] width 17 height 17
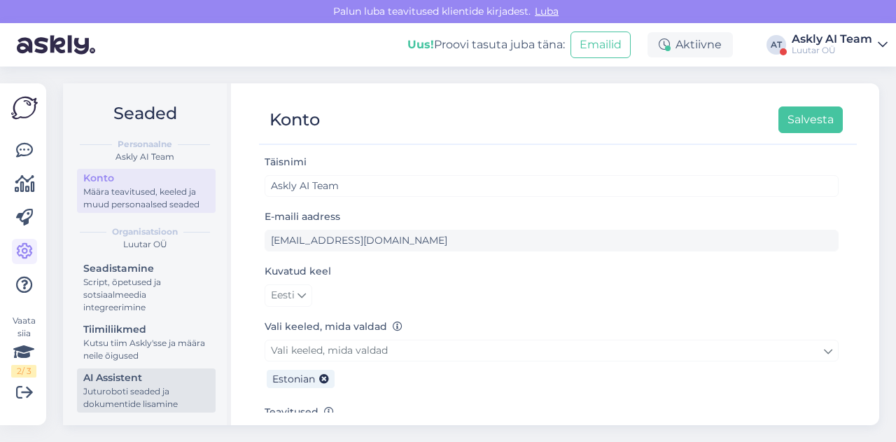
click at [105, 379] on div "AI Assistent" at bounding box center [146, 377] width 126 height 15
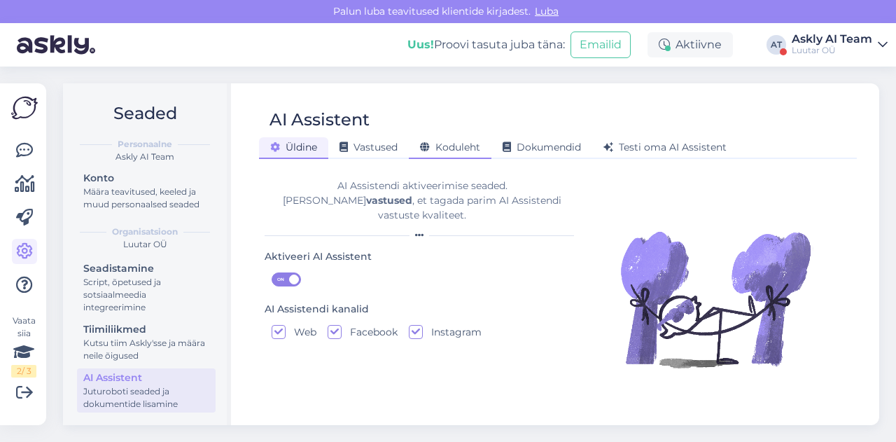
click at [470, 150] on span "Koduleht" at bounding box center [450, 147] width 60 height 13
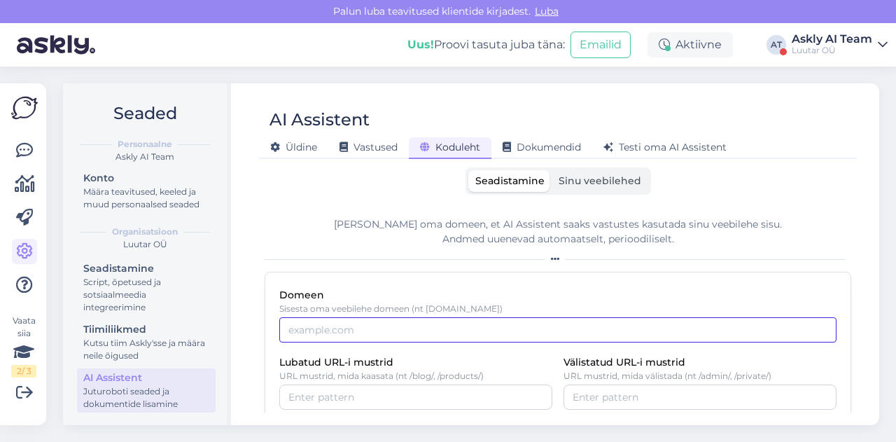
click at [329, 324] on input "Domeen" at bounding box center [557, 329] width 557 height 25
paste input "[DOMAIN_NAME]"
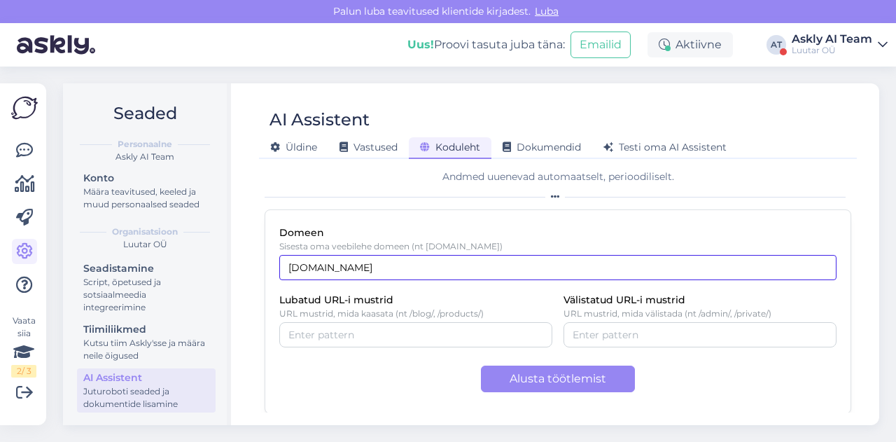
type input "[DOMAIN_NAME]"
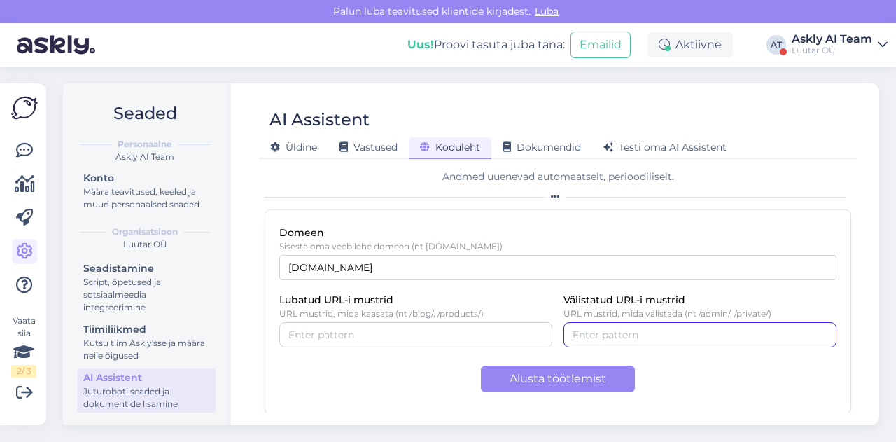
click at [616, 340] on input "Välistatud URL-i mustrid" at bounding box center [699, 334] width 255 height 15
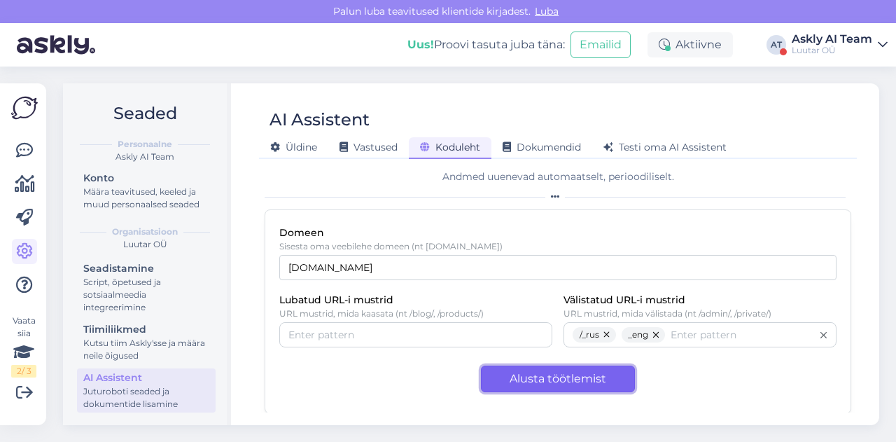
click at [605, 376] on button "Alusta töötlemist" at bounding box center [558, 378] width 154 height 27
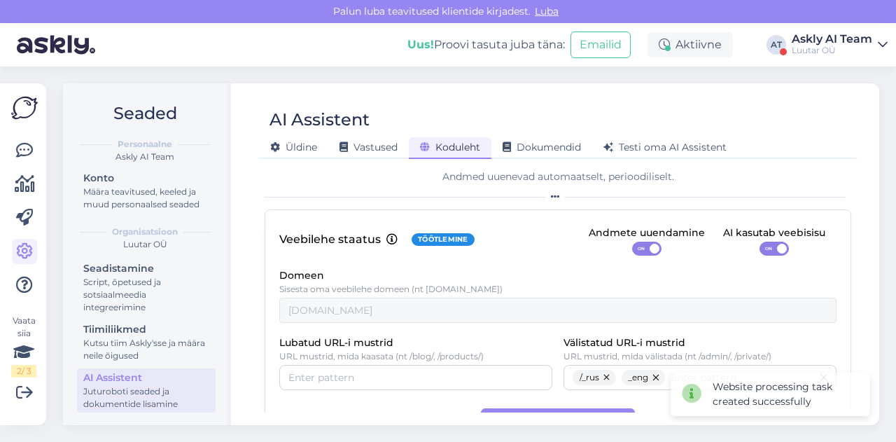
click at [761, 244] on span "ON" at bounding box center [768, 248] width 17 height 13
click at [759, 241] on input "ON" at bounding box center [759, 241] width 0 height 0
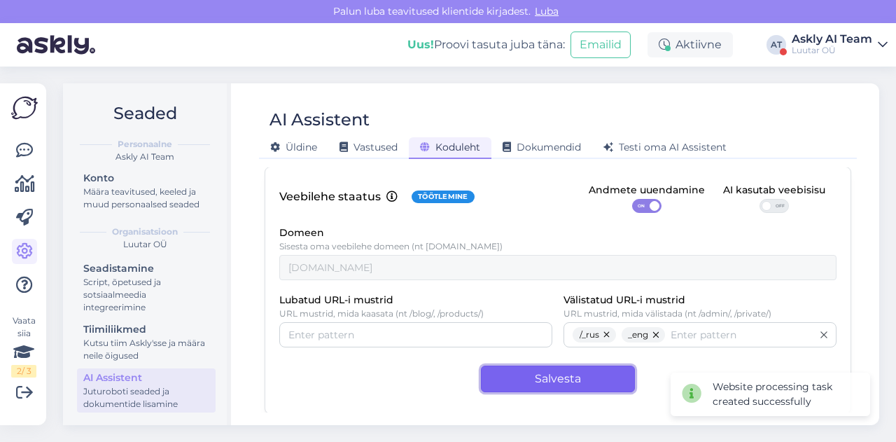
click at [522, 377] on button "Salvesta" at bounding box center [558, 378] width 154 height 27
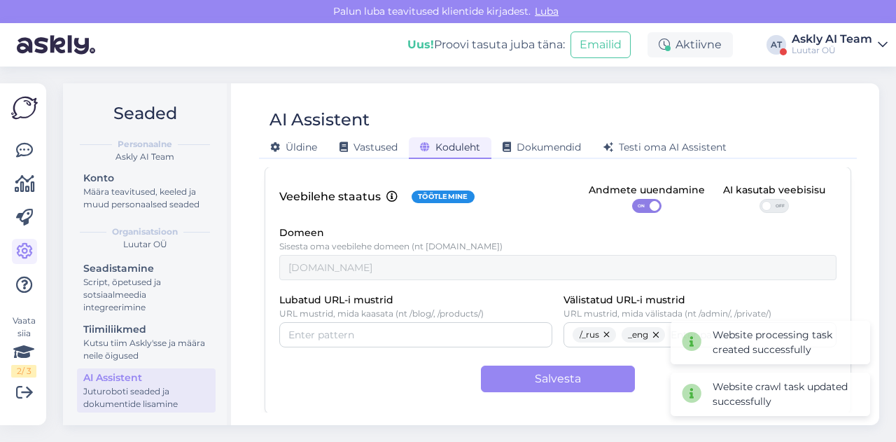
click at [810, 49] on div "Luutar OÜ" at bounding box center [831, 50] width 80 height 11
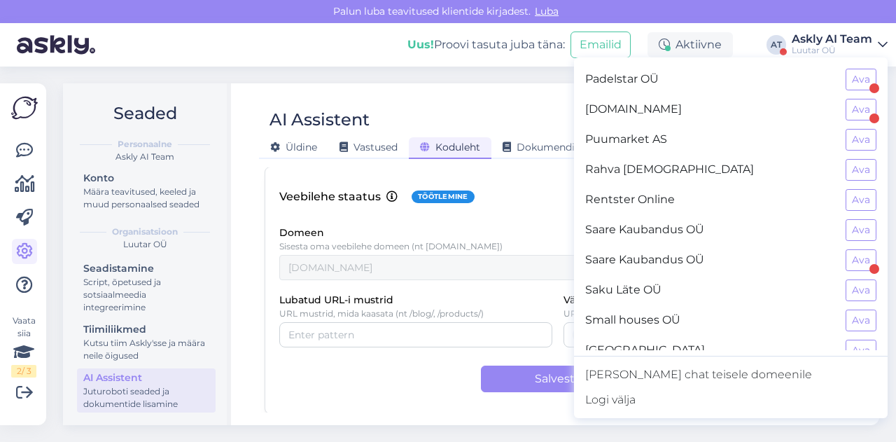
scroll to position [961, 0]
click at [845, 249] on button "Ava" at bounding box center [860, 260] width 31 height 22
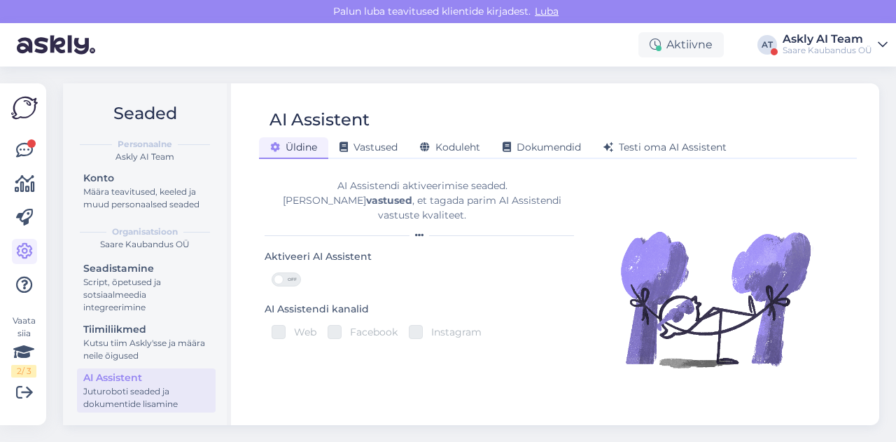
click at [844, 43] on div "Askly AI Team" at bounding box center [827, 39] width 90 height 11
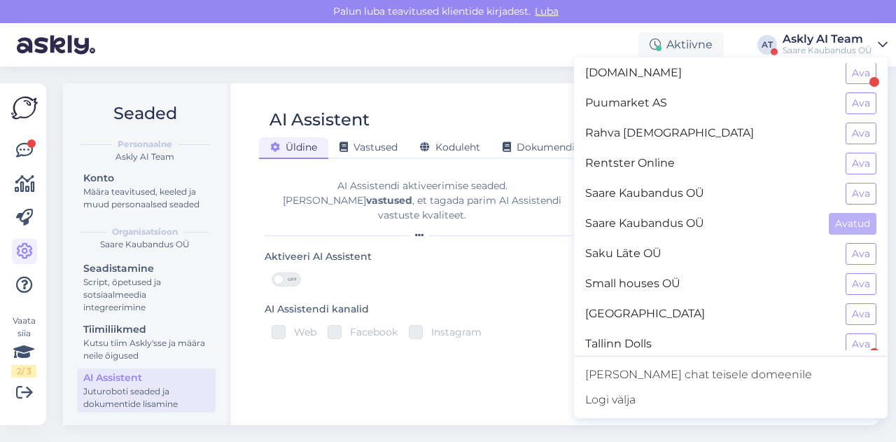
scroll to position [997, 0]
click at [851, 183] on button "Ava" at bounding box center [860, 194] width 31 height 22
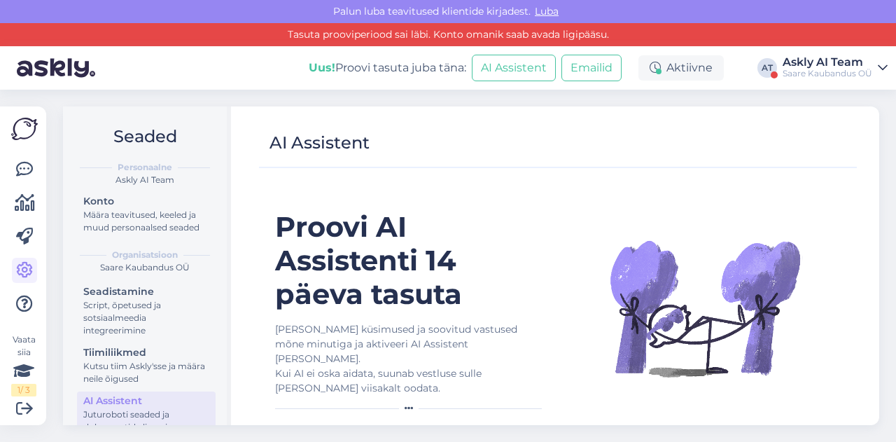
click at [843, 67] on div "Askly AI Team" at bounding box center [827, 62] width 90 height 11
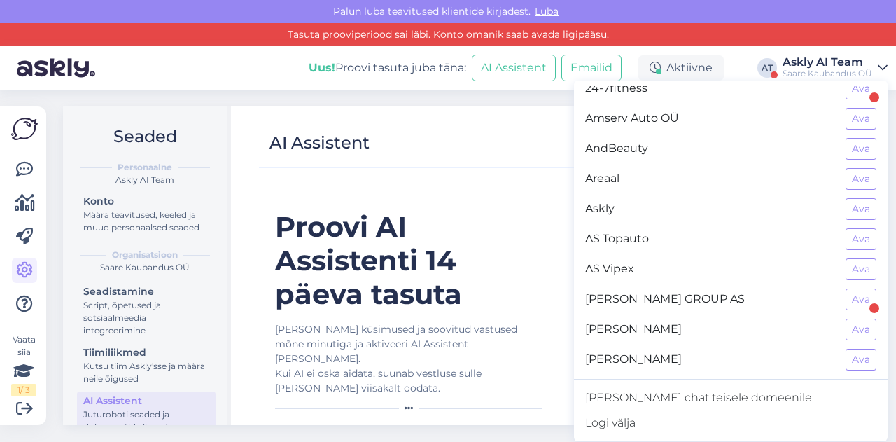
scroll to position [0, 0]
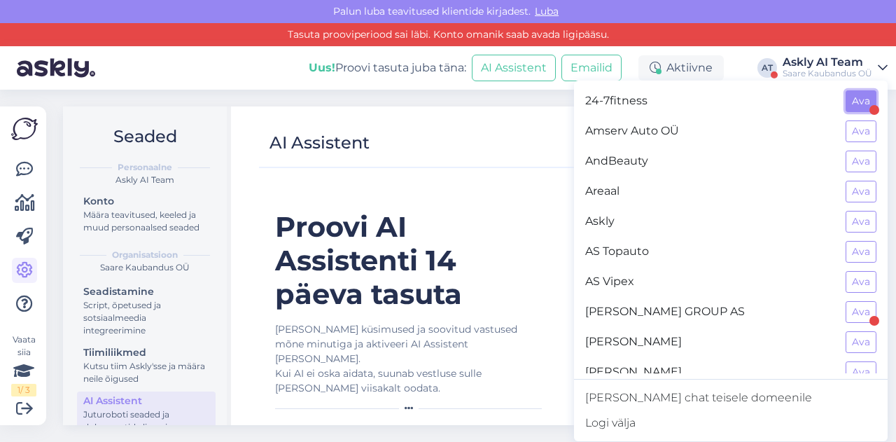
click at [851, 98] on button "Ava" at bounding box center [860, 101] width 31 height 22
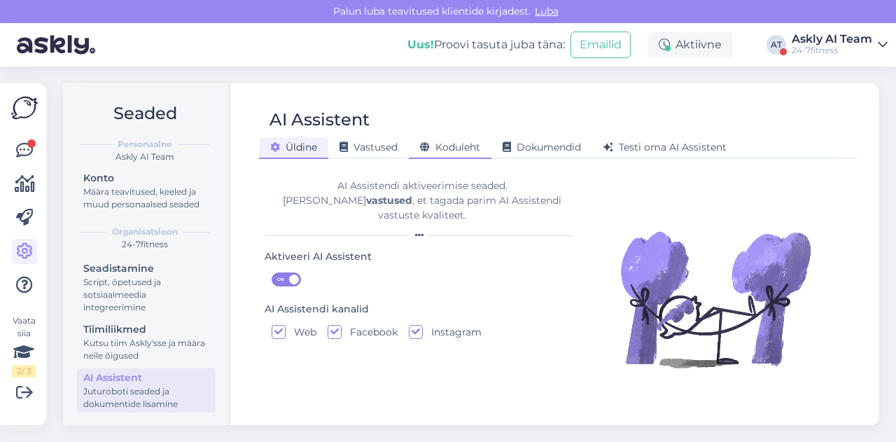
click at [434, 153] on div "Koduleht" at bounding box center [450, 148] width 83 height 22
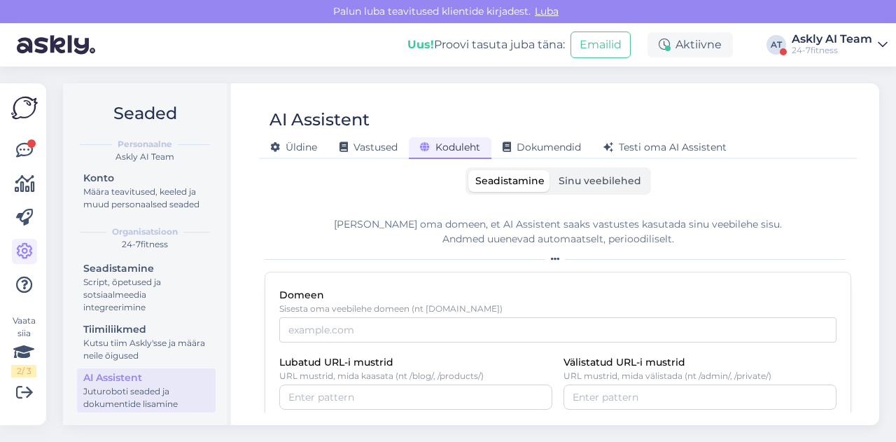
click at [595, 179] on span "Sinu veebilehed" at bounding box center [599, 180] width 83 height 13
click at [551, 170] on input "Sinu veebilehed" at bounding box center [551, 170] width 0 height 0
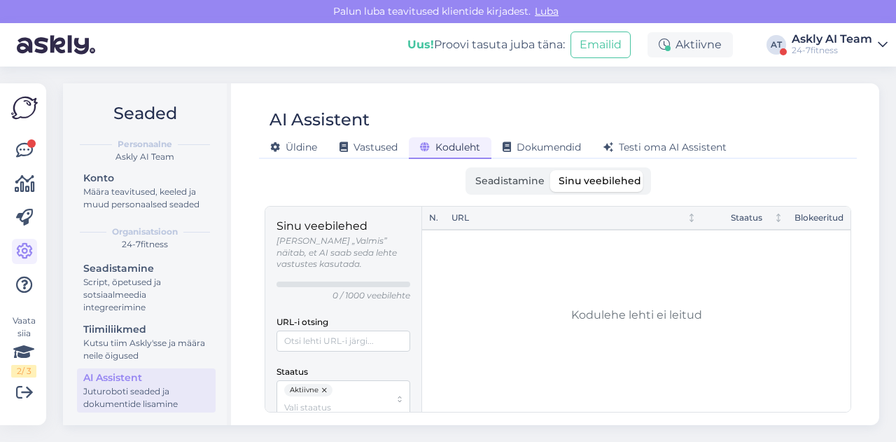
click at [487, 187] on label "Seadistamine" at bounding box center [509, 181] width 83 height 22
click at [468, 170] on input "Seadistamine" at bounding box center [468, 170] width 0 height 0
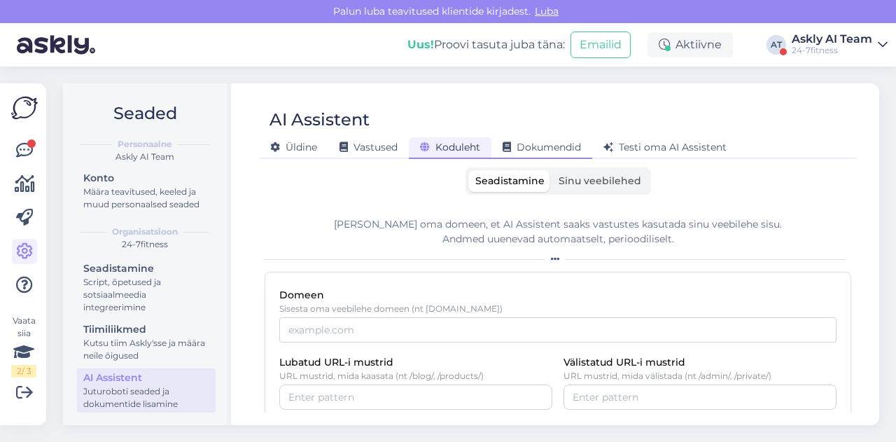
click at [533, 143] on span "Dokumendid" at bounding box center [541, 147] width 78 height 13
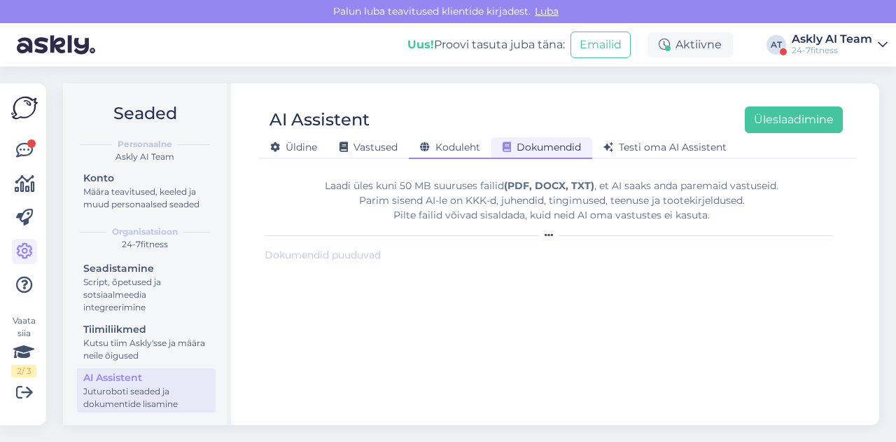
click at [453, 153] on div "Koduleht" at bounding box center [450, 148] width 83 height 22
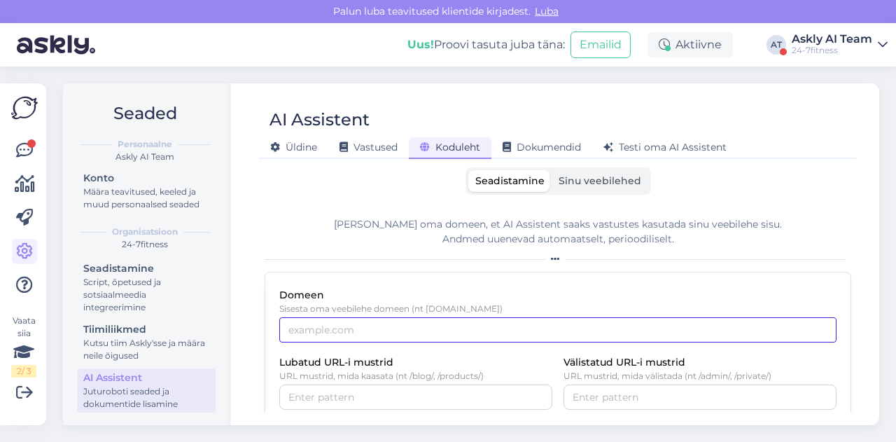
click at [296, 331] on input "Domeen" at bounding box center [557, 329] width 557 height 25
paste input "[DOMAIN_NAME]"
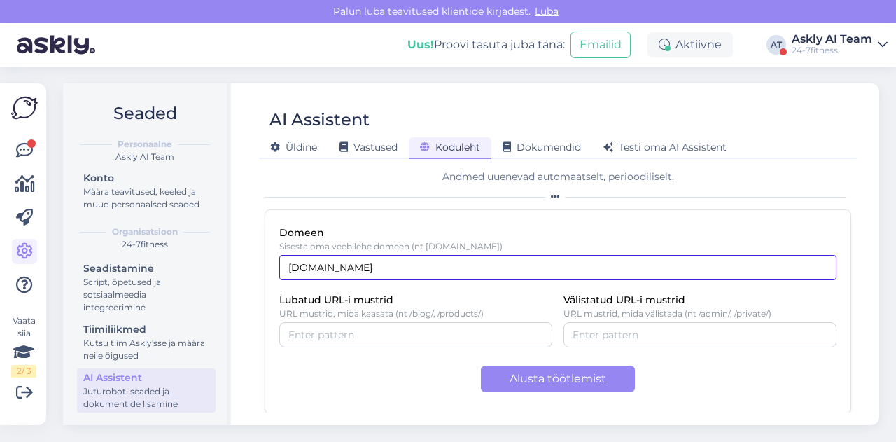
type input "[DOMAIN_NAME]"
click at [623, 320] on div "Välistatud URL-i mustrid URL mustrid, mida välistada (nt /admin/, /private/)" at bounding box center [699, 319] width 273 height 56
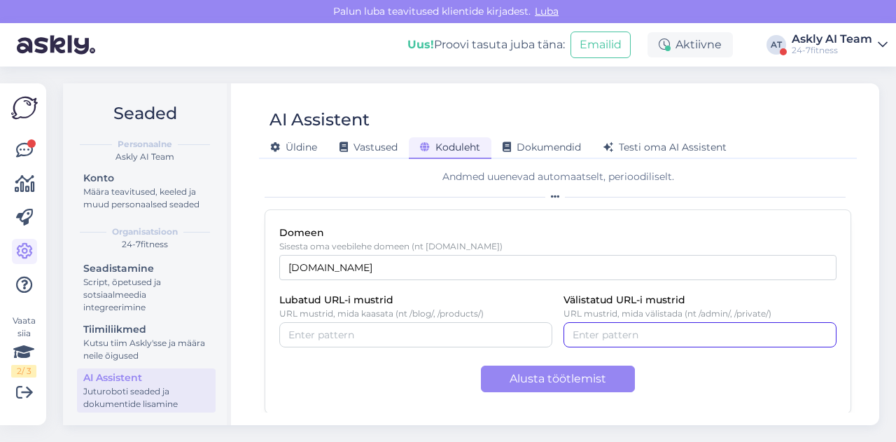
click at [620, 327] on input "Välistatud URL-i mustrid" at bounding box center [699, 334] width 255 height 15
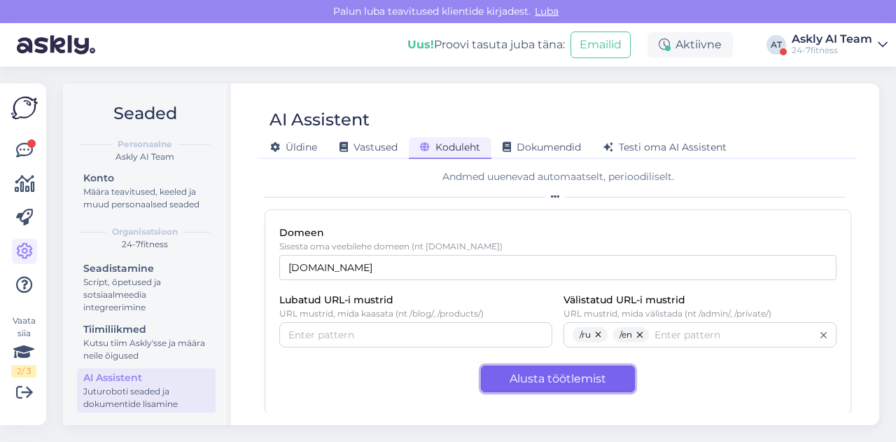
click at [565, 376] on button "Alusta töötlemist" at bounding box center [558, 378] width 154 height 27
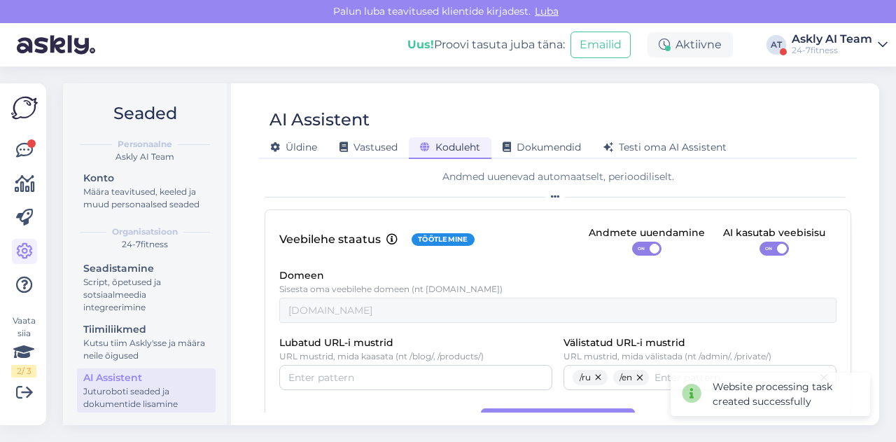
click at [764, 258] on div "Veebilehe staatus Töötlemine Andmete uuendamine ON AI kasutab veebisisu ON Dome…" at bounding box center [558, 332] width 586 height 247
click at [763, 256] on div "Veebilehe staatus Töötlemine Andmete uuendamine ON AI kasutab veebisisu ON Dome…" at bounding box center [558, 332] width 586 height 247
click at [760, 253] on span "ON" at bounding box center [768, 248] width 17 height 13
click at [759, 241] on input "ON" at bounding box center [759, 241] width 0 height 0
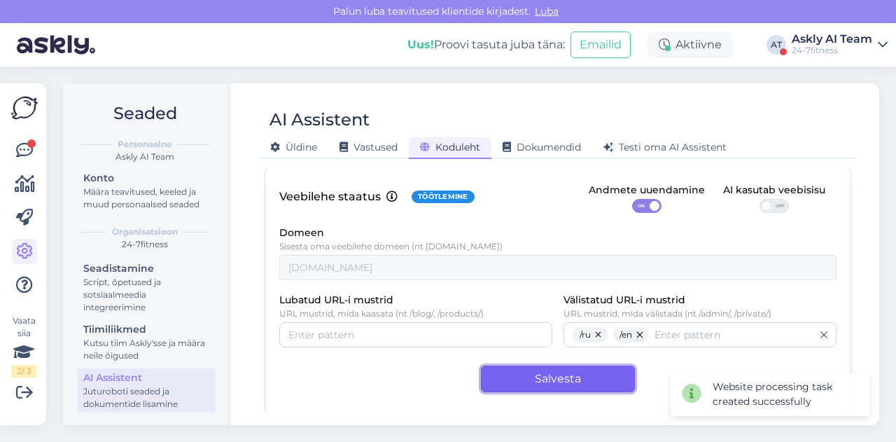
click at [564, 383] on button "Salvesta" at bounding box center [558, 378] width 154 height 27
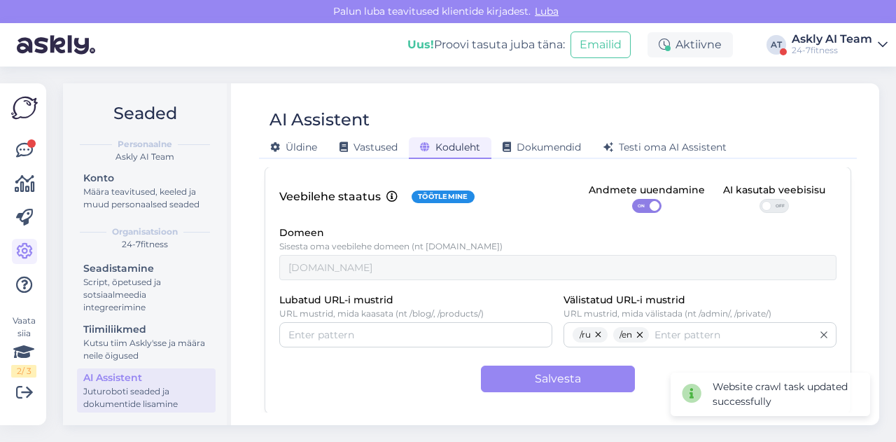
click at [847, 34] on div "Askly AI Team" at bounding box center [831, 39] width 80 height 11
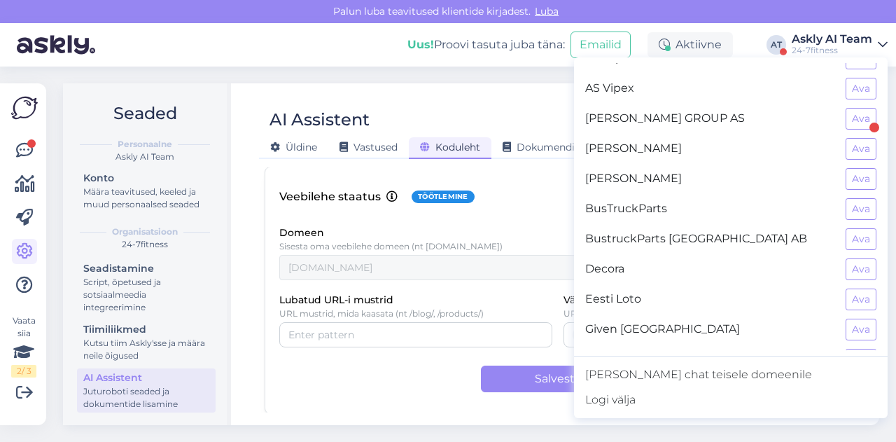
scroll to position [173, 0]
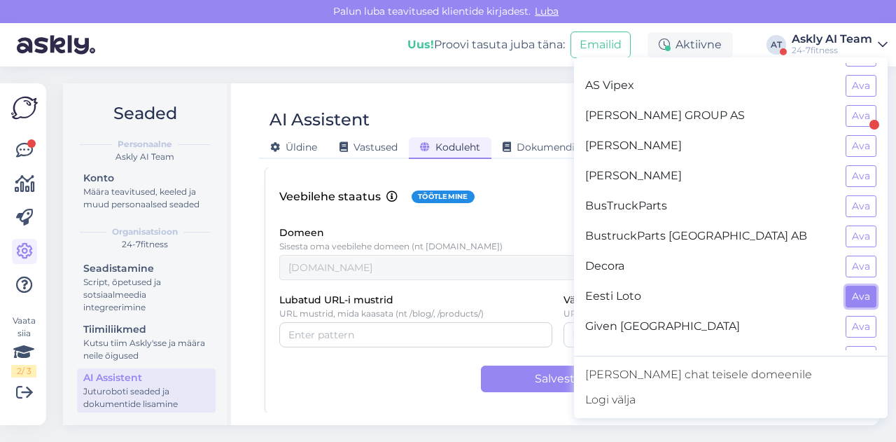
click at [845, 286] on button "Ava" at bounding box center [860, 297] width 31 height 22
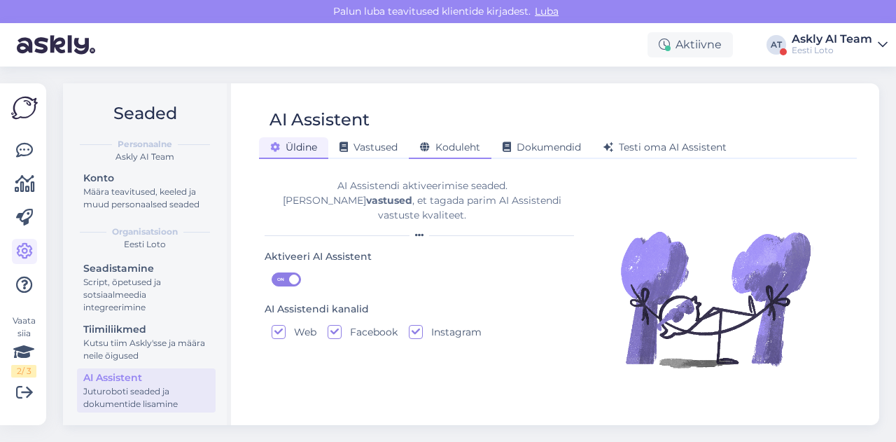
click at [449, 141] on span "Koduleht" at bounding box center [450, 147] width 60 height 13
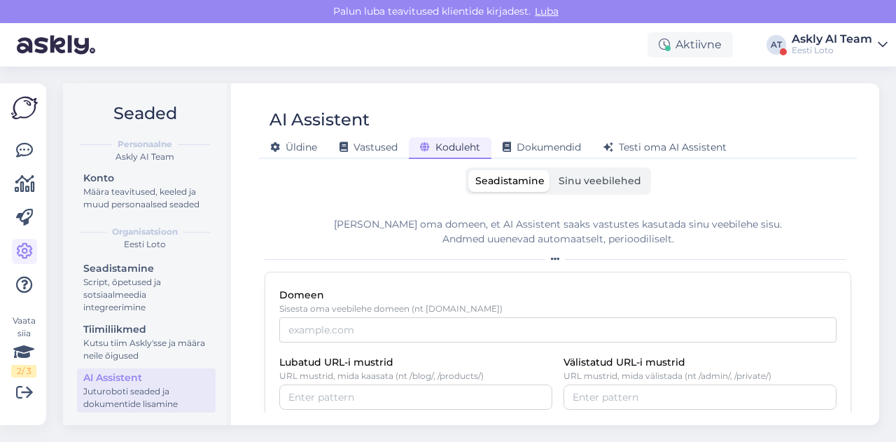
click at [568, 191] on label "Sinu veebilehed" at bounding box center [599, 181] width 97 height 22
click at [551, 170] on input "Sinu veebilehed" at bounding box center [551, 170] width 0 height 0
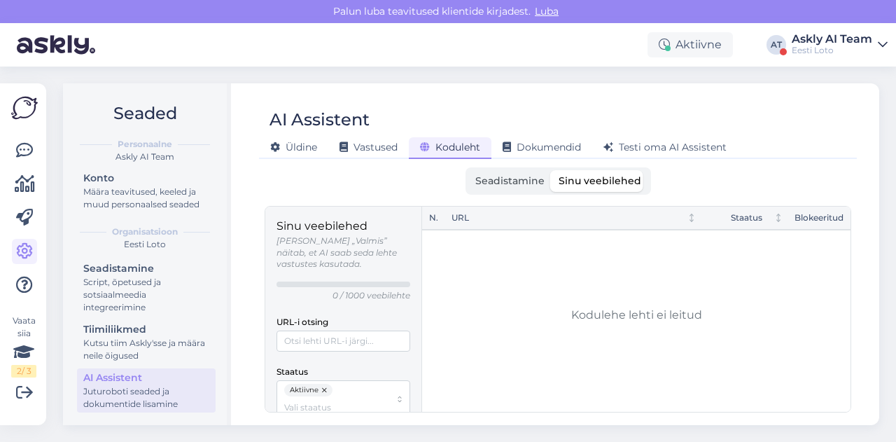
click at [519, 188] on label "Seadistamine" at bounding box center [509, 181] width 83 height 22
click at [468, 170] on input "Seadistamine" at bounding box center [468, 170] width 0 height 0
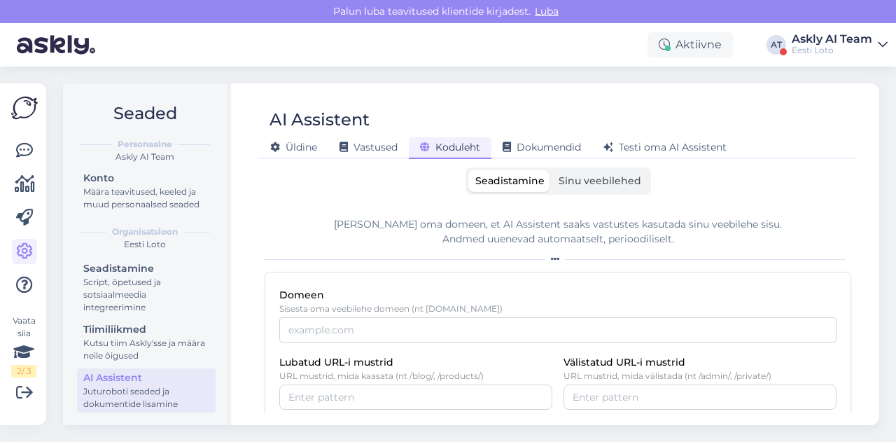
scroll to position [62, 0]
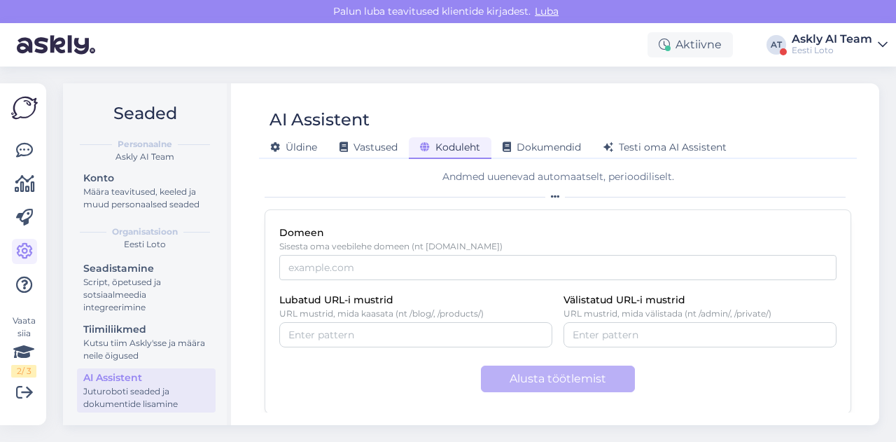
click at [848, 54] on div "Eesti Loto" at bounding box center [831, 50] width 80 height 11
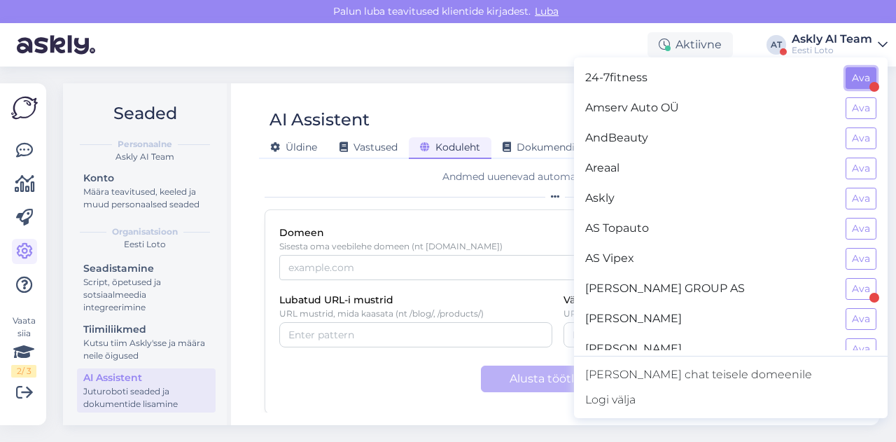
click at [845, 85] on button "Ava" at bounding box center [860, 78] width 31 height 22
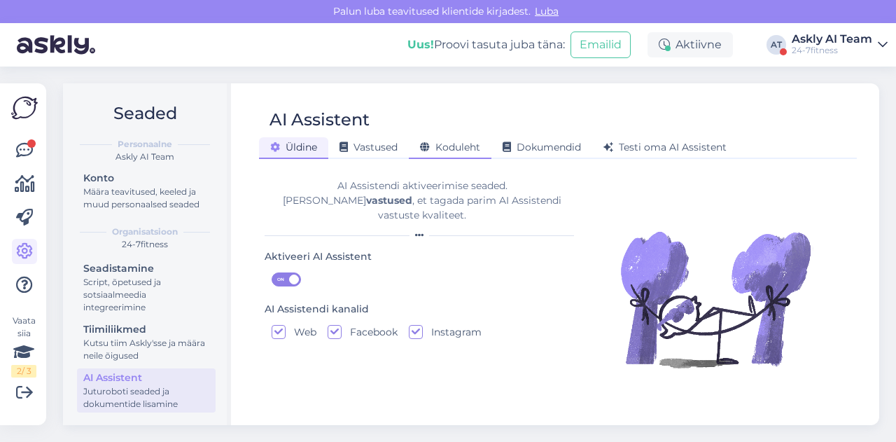
click at [458, 142] on span "Koduleht" at bounding box center [450, 147] width 60 height 13
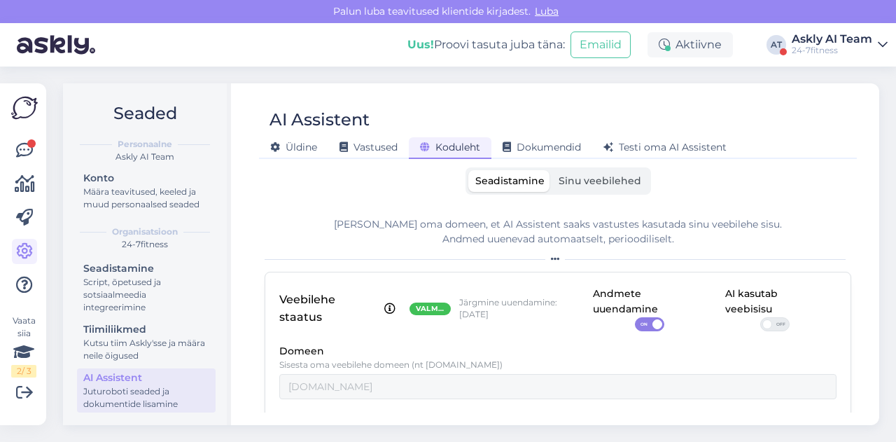
click at [599, 184] on span "Sinu veebilehed" at bounding box center [599, 180] width 83 height 13
click at [551, 170] on input "Sinu veebilehed" at bounding box center [551, 170] width 0 height 0
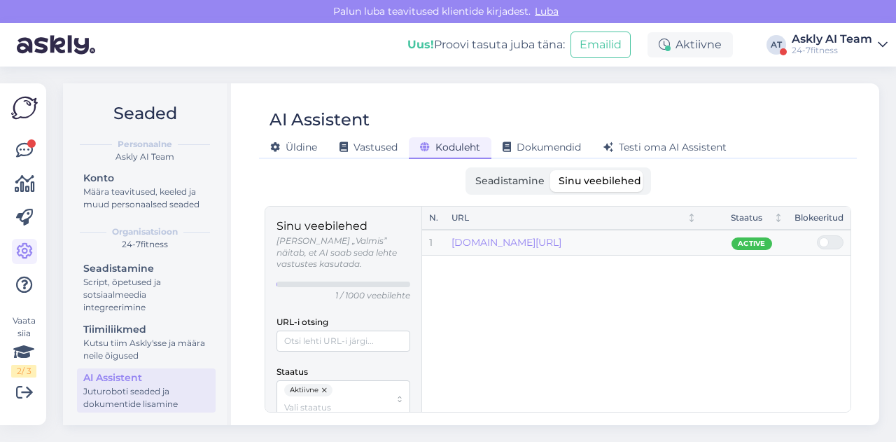
click at [504, 181] on span "Seadistamine" at bounding box center [509, 180] width 69 height 13
click at [468, 170] on input "Seadistamine" at bounding box center [468, 170] width 0 height 0
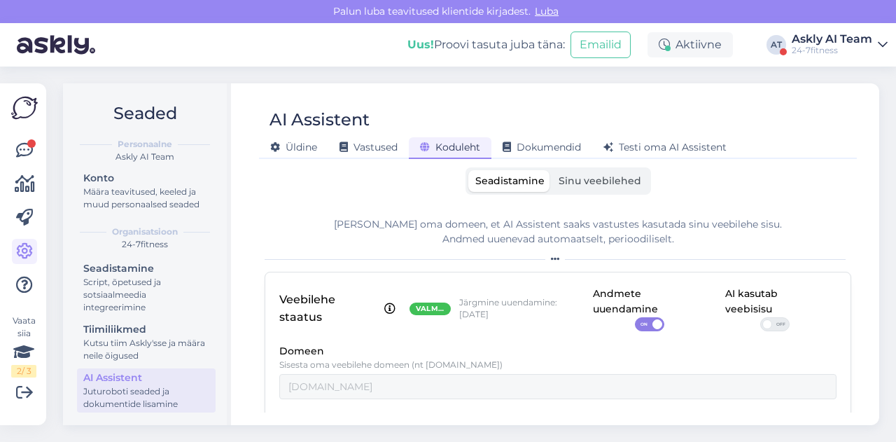
click at [816, 59] on div "Uus! Proovi tasuta [PERSON_NAME]: Emailid Aktiivne AT Askly AI Team 24-7fitness" at bounding box center [448, 44] width 896 height 43
click at [817, 45] on div "24-7fitness" at bounding box center [831, 50] width 80 height 11
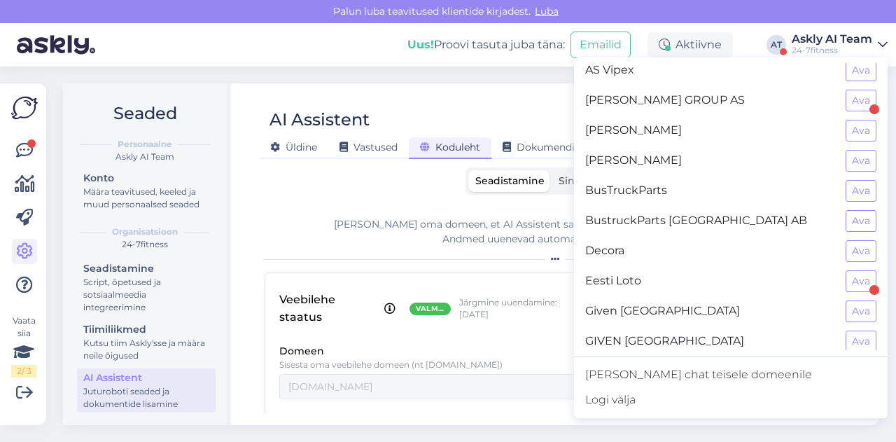
scroll to position [206, 0]
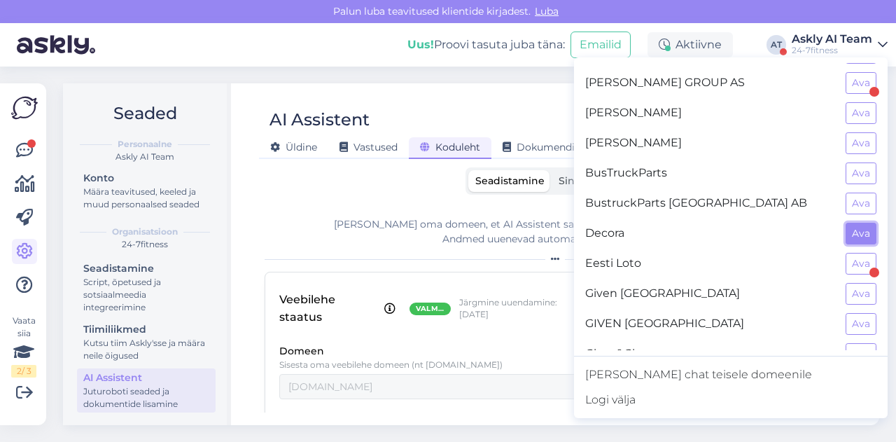
click at [845, 237] on button "Ava" at bounding box center [860, 234] width 31 height 22
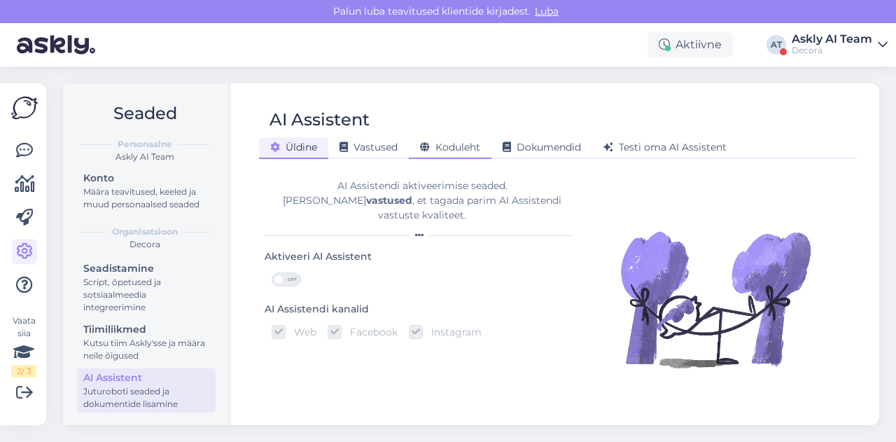
click at [435, 153] on div "Koduleht" at bounding box center [450, 148] width 83 height 22
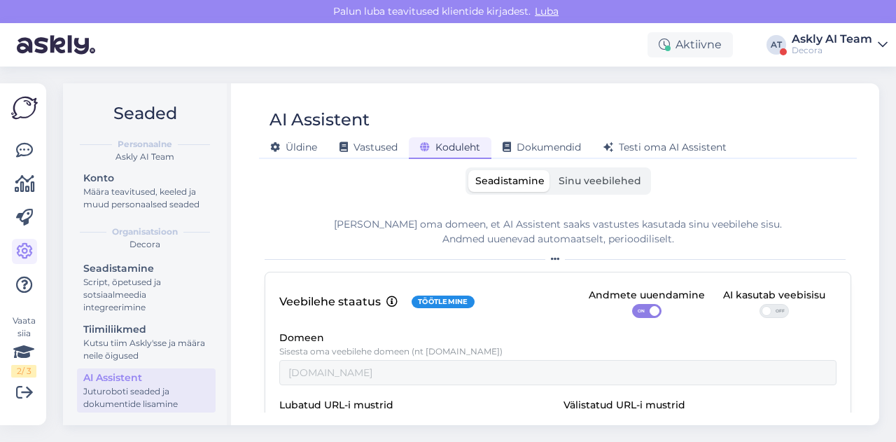
click at [574, 189] on label "Sinu veebilehed" at bounding box center [599, 181] width 97 height 22
click at [551, 170] on input "Sinu veebilehed" at bounding box center [551, 170] width 0 height 0
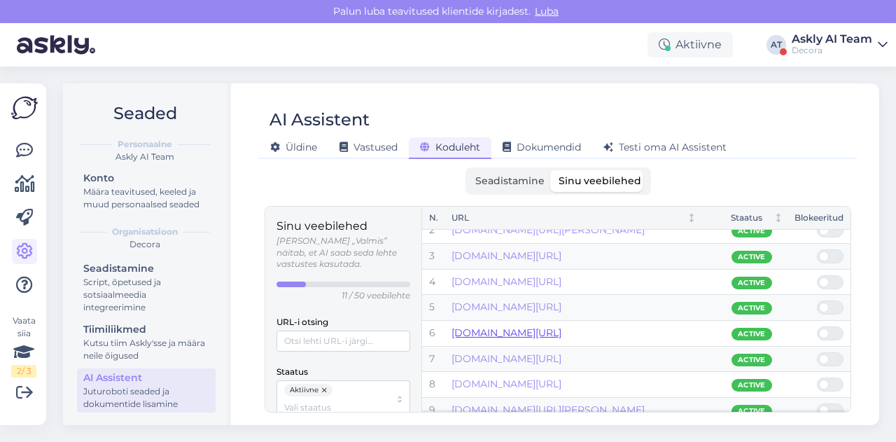
scroll to position [97, 0]
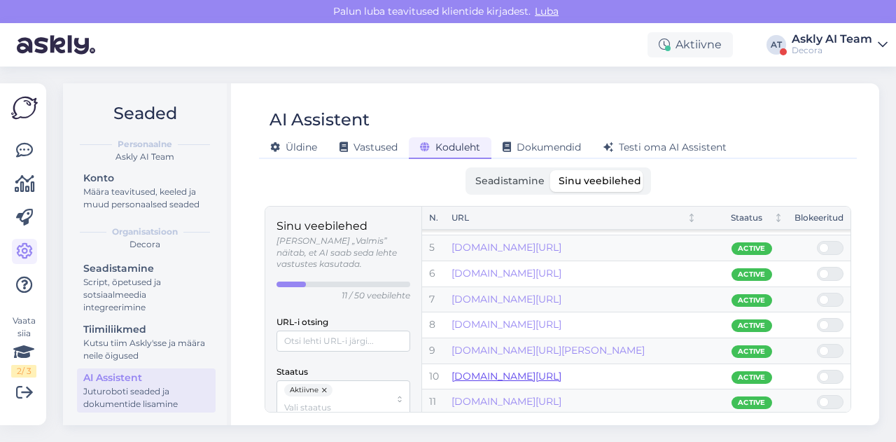
click at [561, 374] on link "[DOMAIN_NAME][URL]" at bounding box center [506, 375] width 110 height 13
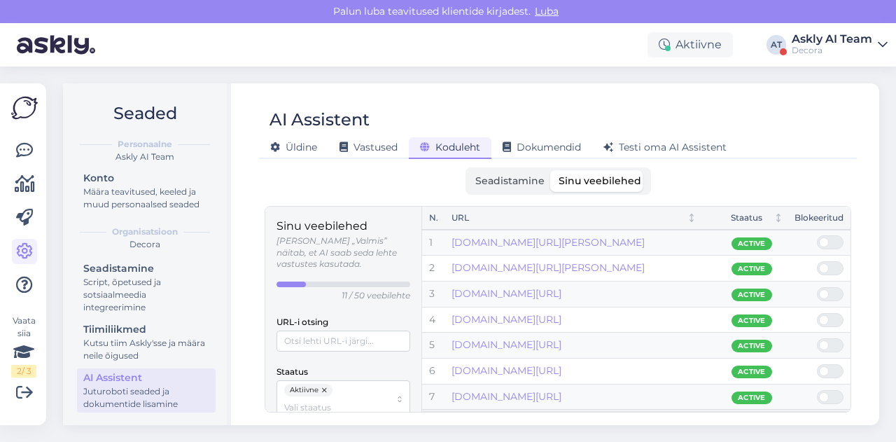
click at [864, 45] on div "Decora" at bounding box center [831, 50] width 80 height 11
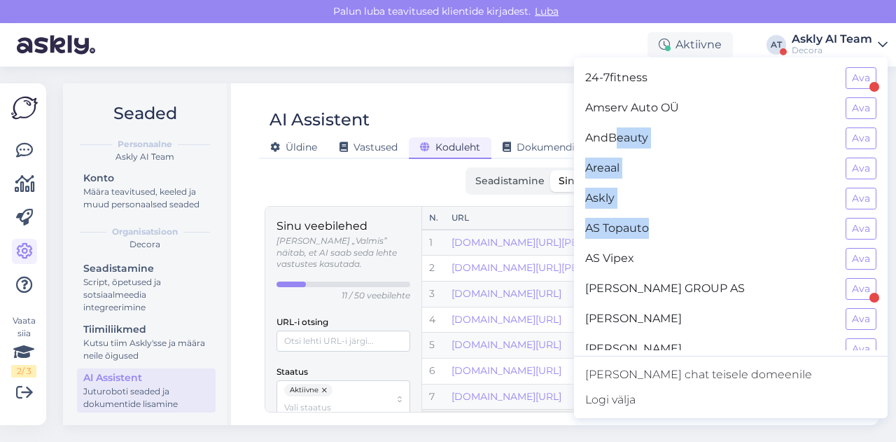
drag, startPoint x: 747, startPoint y: 213, endPoint x: 638, endPoint y: 126, distance: 139.4
click at [638, 126] on div "[PERSON_NAME] teavitused klientide kirjadest. Luba Aktiivne AT Askly AI Team De…" at bounding box center [448, 221] width 896 height 442
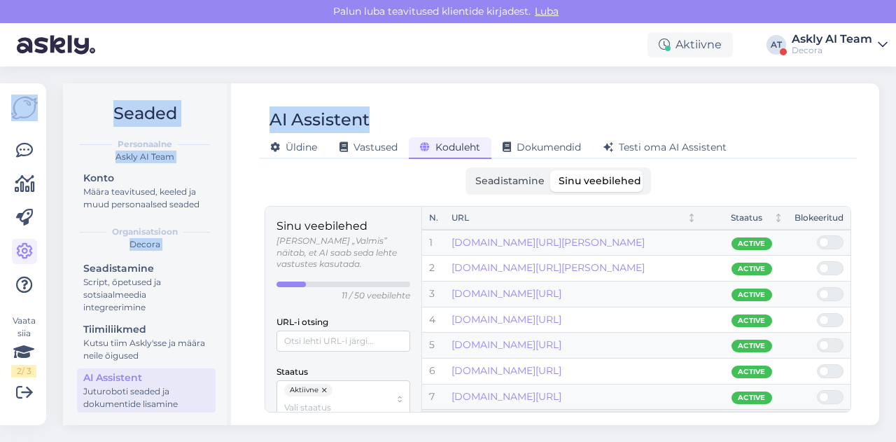
click at [638, 126] on div "AI Assistent" at bounding box center [551, 119] width 584 height 27
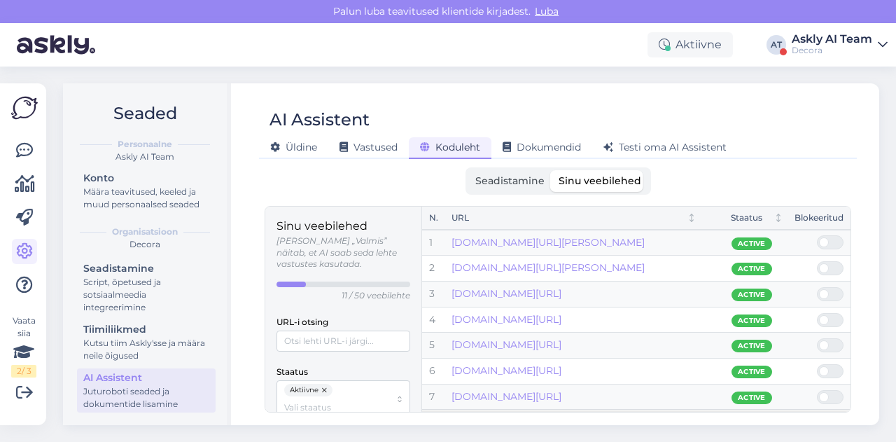
click at [861, 36] on div "Askly AI Team" at bounding box center [831, 39] width 80 height 11
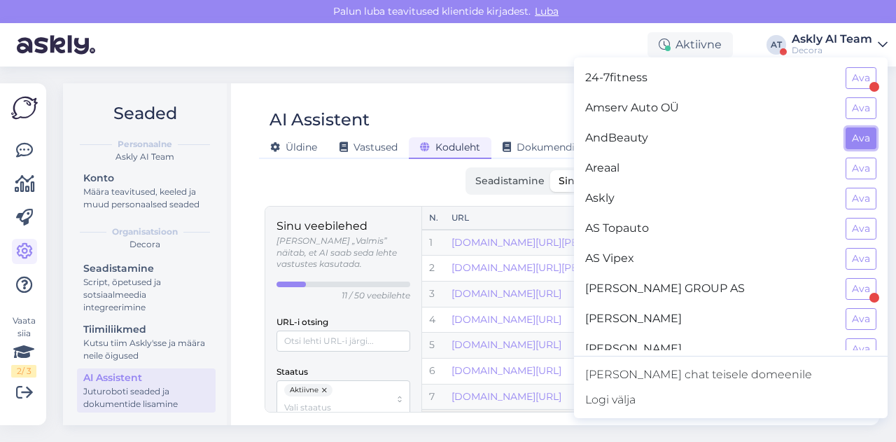
click at [855, 129] on button "Ava" at bounding box center [860, 138] width 31 height 22
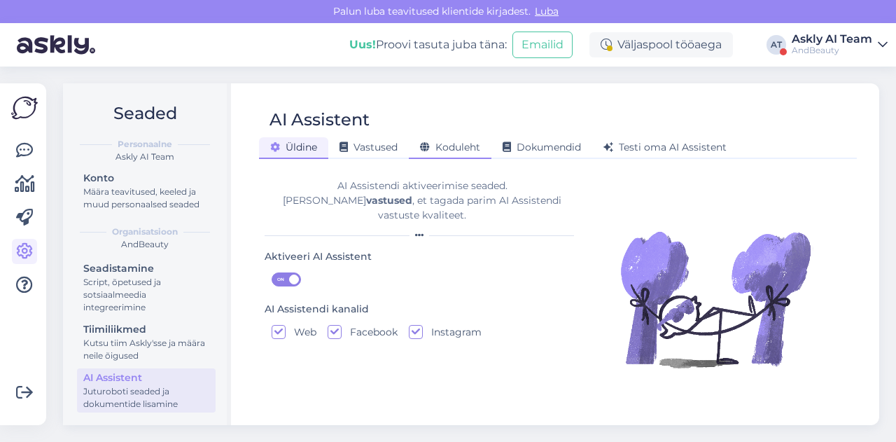
click at [459, 141] on span "Koduleht" at bounding box center [450, 147] width 60 height 13
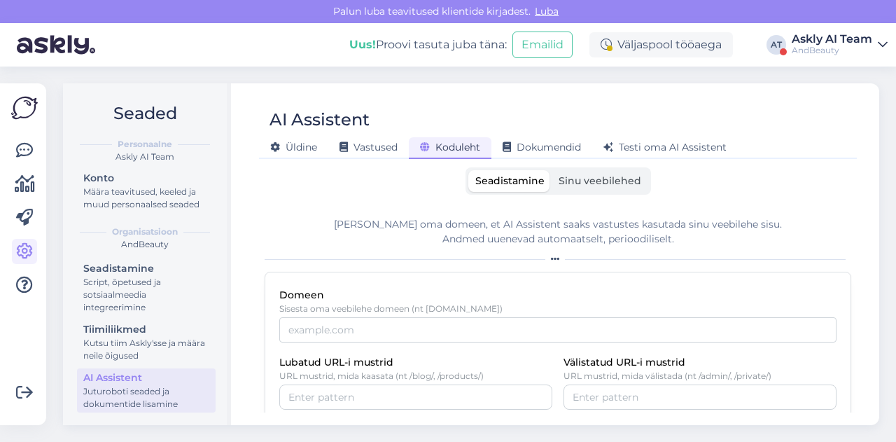
click at [799, 46] on div "AndBeauty" at bounding box center [831, 50] width 80 height 11
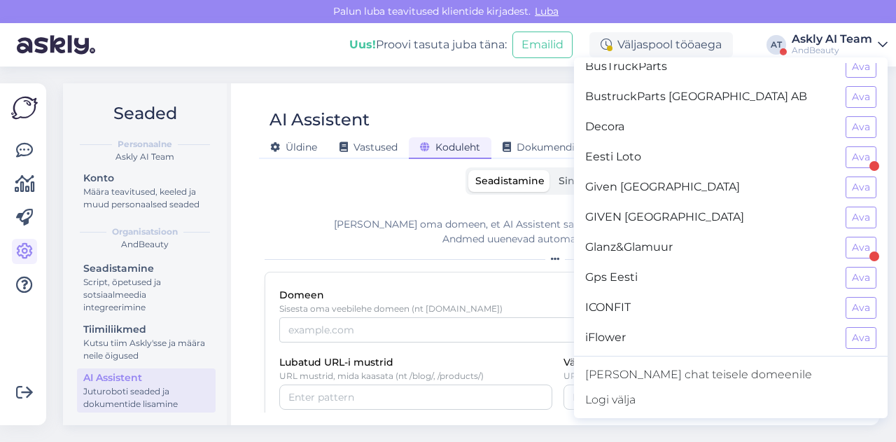
scroll to position [313, 0]
click at [854, 239] on button "Ava" at bounding box center [860, 247] width 31 height 22
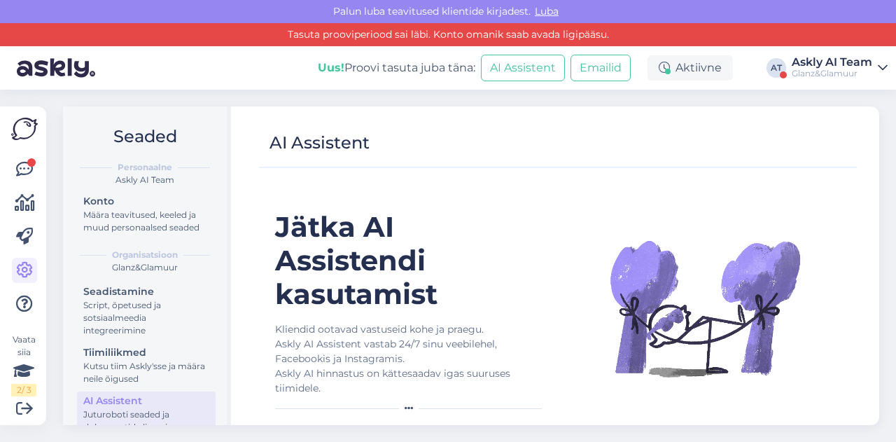
click at [810, 69] on div "Glanz&Glamuur" at bounding box center [831, 73] width 80 height 11
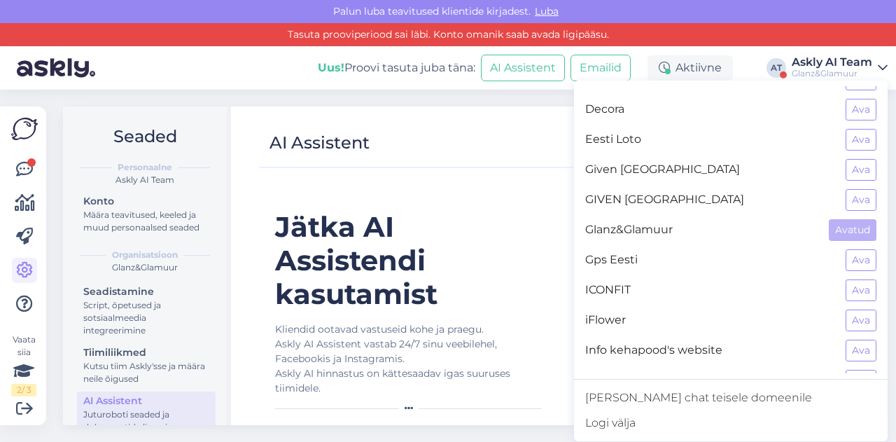
scroll to position [338, 0]
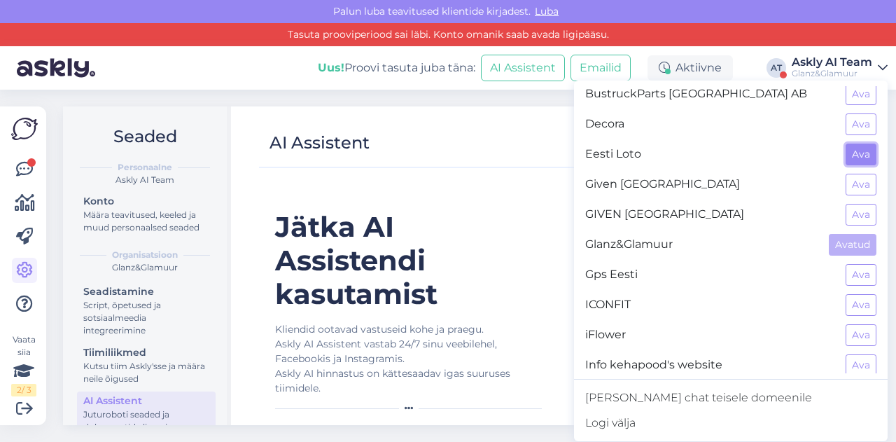
click at [859, 143] on button "Ava" at bounding box center [860, 154] width 31 height 22
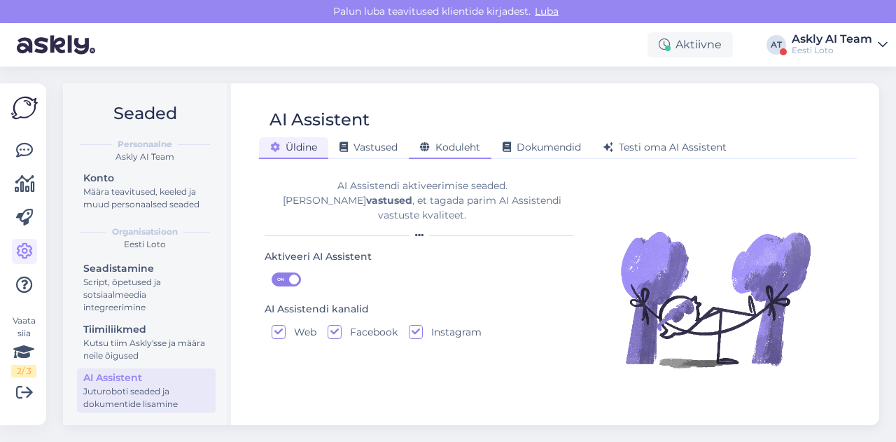
click at [473, 154] on div "Koduleht" at bounding box center [450, 148] width 83 height 22
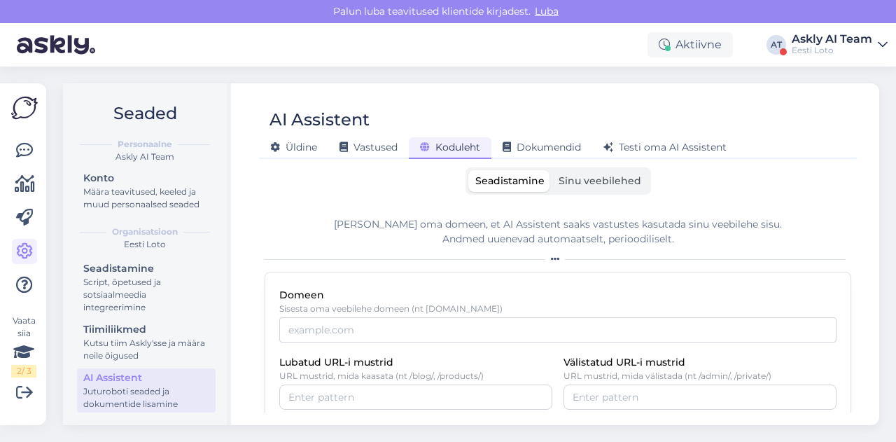
click at [581, 178] on span "Sinu veebilehed" at bounding box center [599, 180] width 83 height 13
click at [551, 170] on input "Sinu veebilehed" at bounding box center [551, 170] width 0 height 0
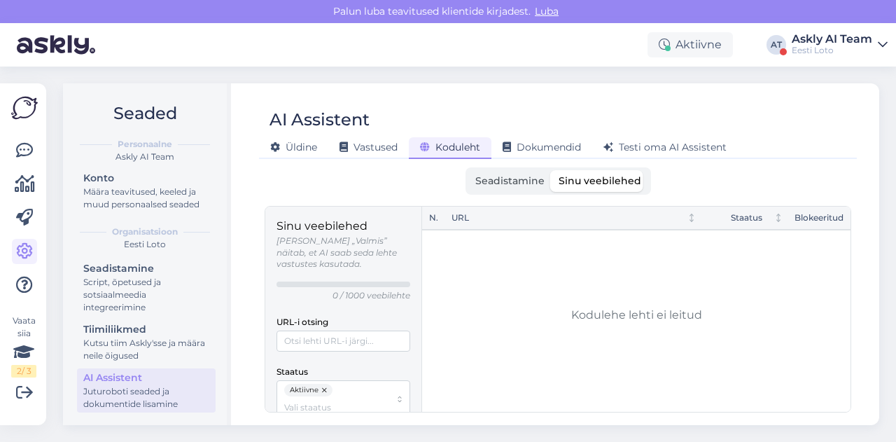
click at [804, 41] on div "Askly AI Team" at bounding box center [831, 39] width 80 height 11
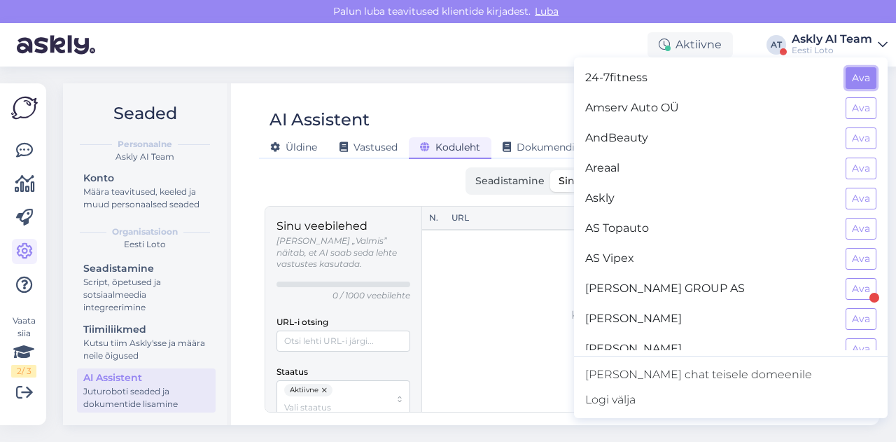
click at [845, 78] on button "Ava" at bounding box center [860, 78] width 31 height 22
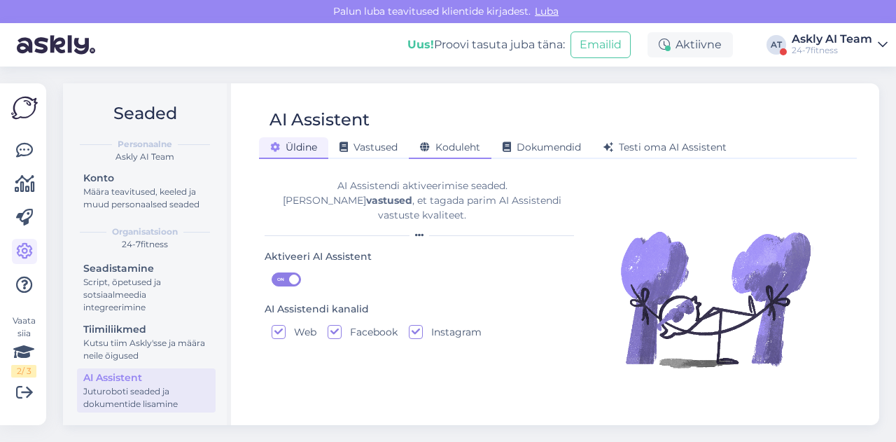
click at [429, 145] on icon at bounding box center [425, 148] width 10 height 10
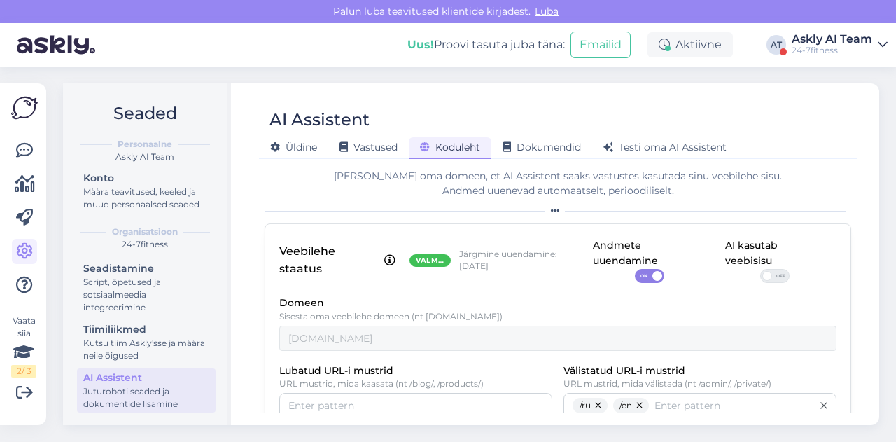
scroll to position [0, 0]
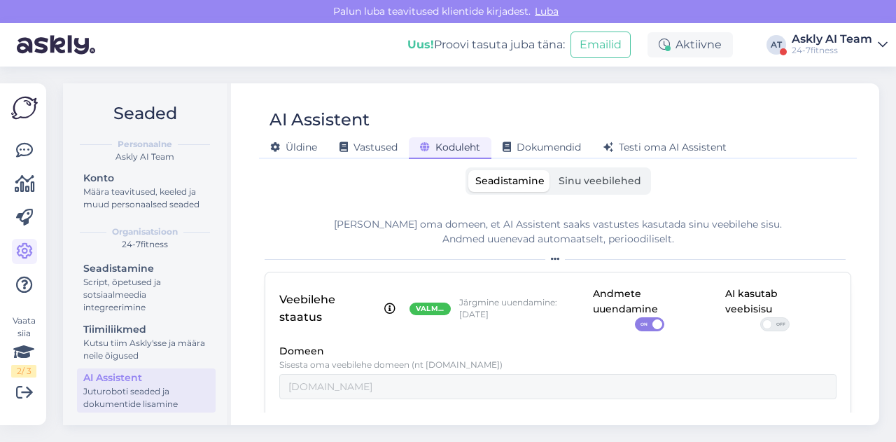
click at [610, 197] on div "Seadistamine Sinu veebilehed [PERSON_NAME] oma domeen, et AI Assistent saaks va…" at bounding box center [558, 289] width 586 height 245
click at [605, 188] on label "Sinu veebilehed" at bounding box center [599, 181] width 97 height 22
click at [551, 170] on input "Sinu veebilehed" at bounding box center [551, 170] width 0 height 0
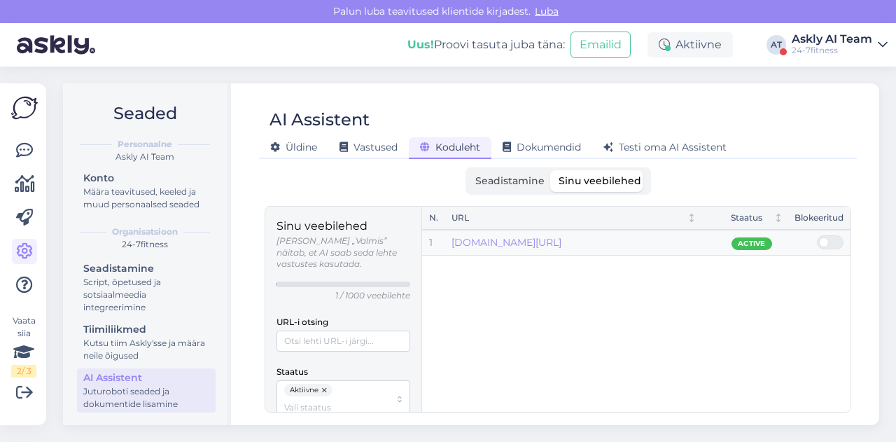
click at [511, 178] on span "Seadistamine" at bounding box center [509, 180] width 69 height 13
click at [468, 170] on input "Seadistamine" at bounding box center [468, 170] width 0 height 0
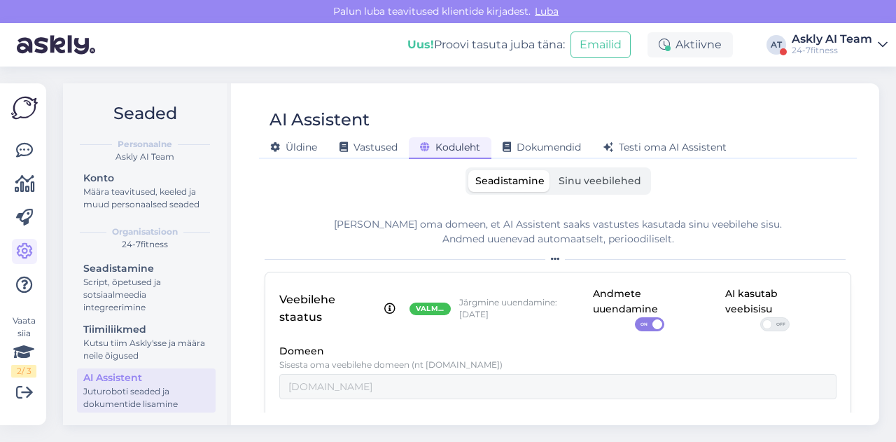
click at [568, 190] on label "Sinu veebilehed" at bounding box center [599, 181] width 97 height 22
click at [551, 170] on input "Sinu veebilehed" at bounding box center [551, 170] width 0 height 0
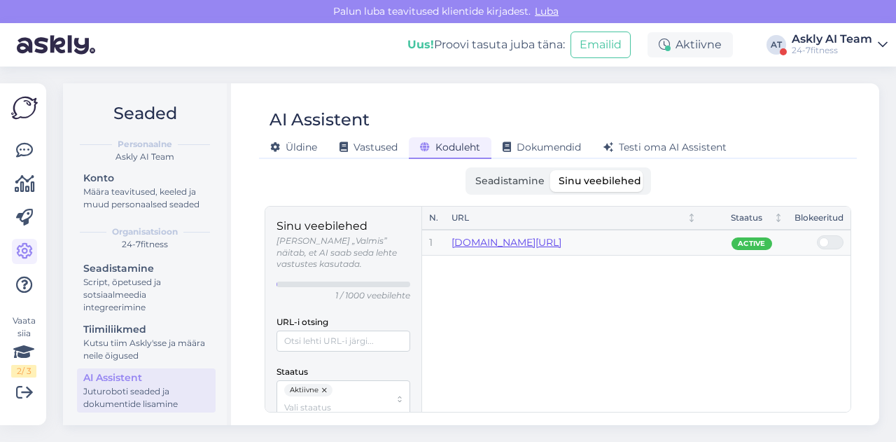
click at [477, 238] on link "[DOMAIN_NAME][URL]" at bounding box center [506, 242] width 110 height 13
click at [804, 40] on div "Askly AI Team" at bounding box center [831, 39] width 80 height 11
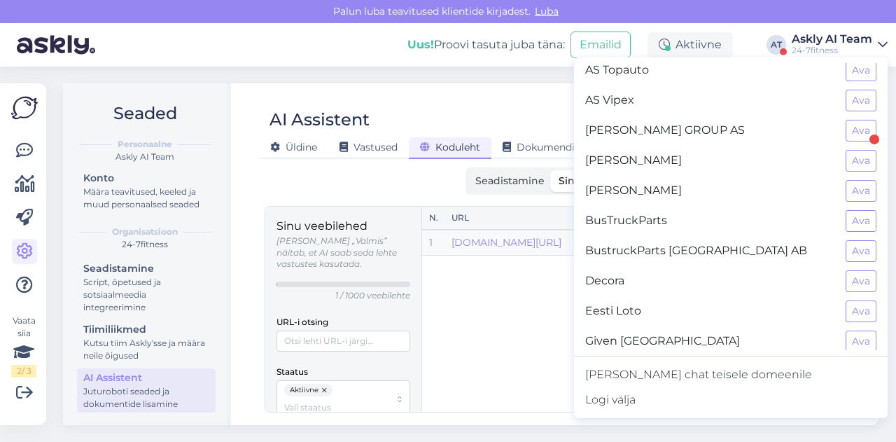
scroll to position [159, 0]
click at [854, 274] on button "Ava" at bounding box center [860, 280] width 31 height 22
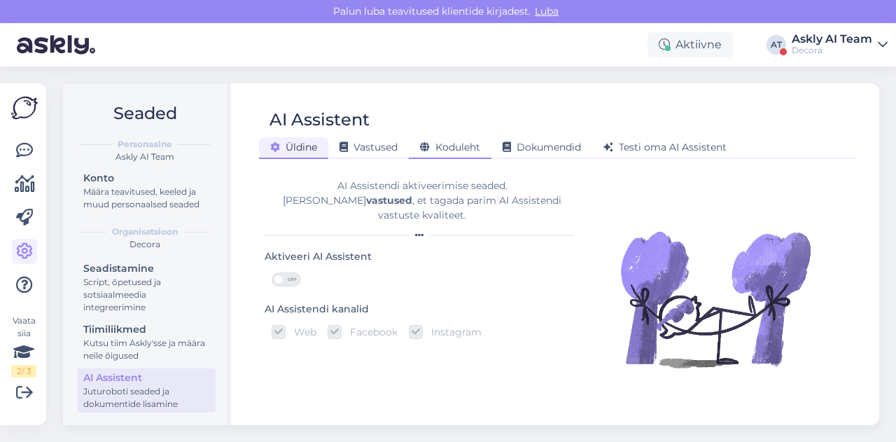
click at [472, 153] on div "Koduleht" at bounding box center [450, 148] width 83 height 22
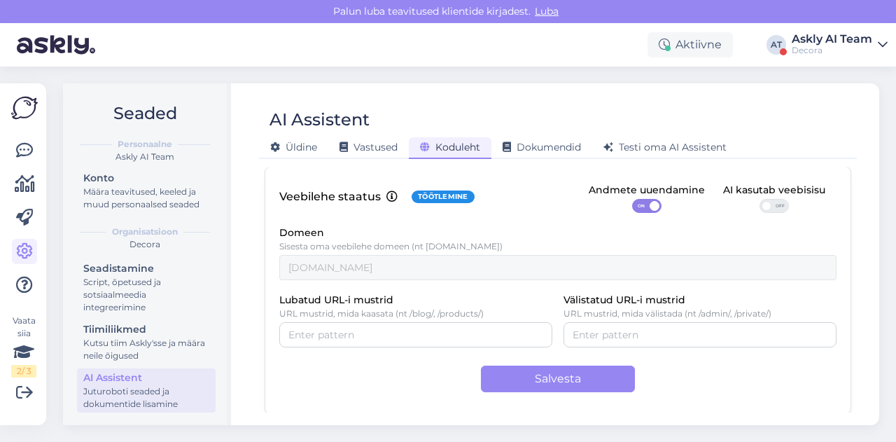
scroll to position [0, 0]
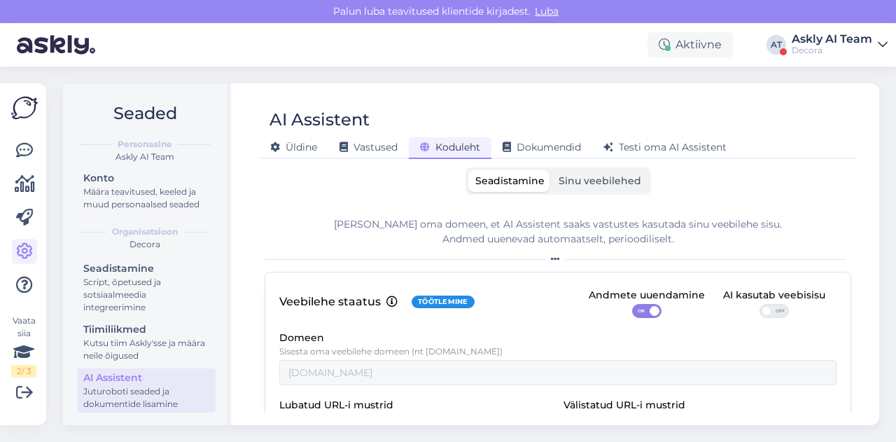
click at [575, 187] on label "Sinu veebilehed" at bounding box center [599, 181] width 97 height 22
click at [551, 170] on input "Sinu veebilehed" at bounding box center [551, 170] width 0 height 0
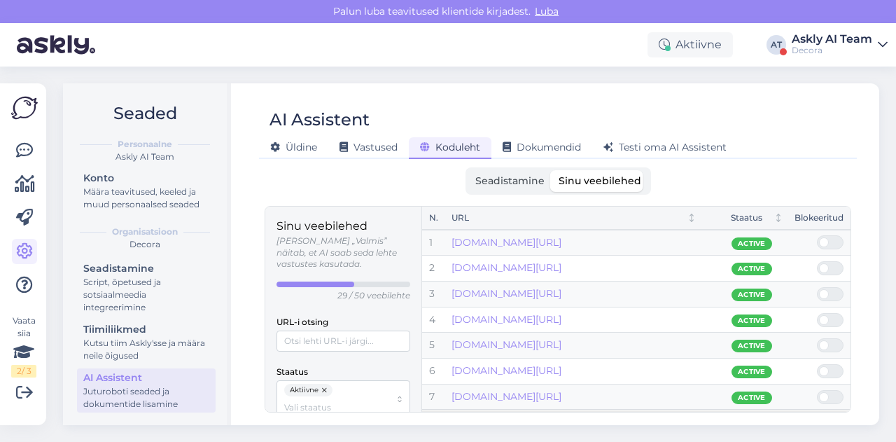
click at [798, 27] on div "Aktiivne AT Askly AI Team Decora" at bounding box center [448, 44] width 896 height 43
click at [805, 37] on div "Askly AI Team" at bounding box center [831, 39] width 80 height 11
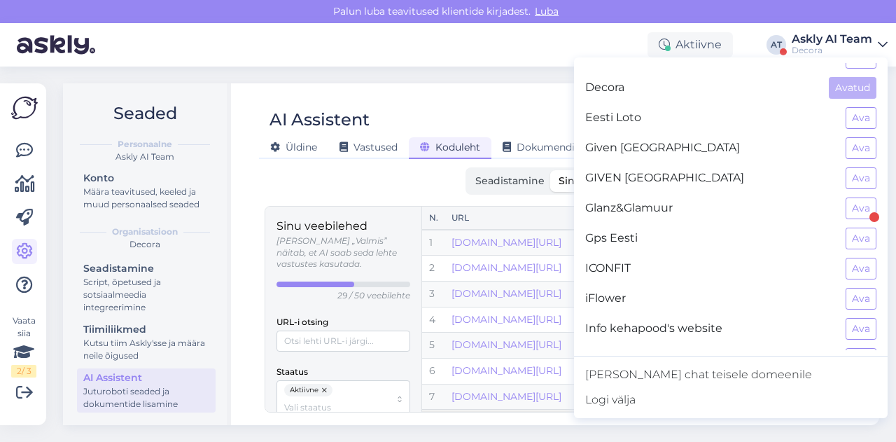
scroll to position [352, 0]
click at [845, 257] on button "Ava" at bounding box center [860, 268] width 31 height 22
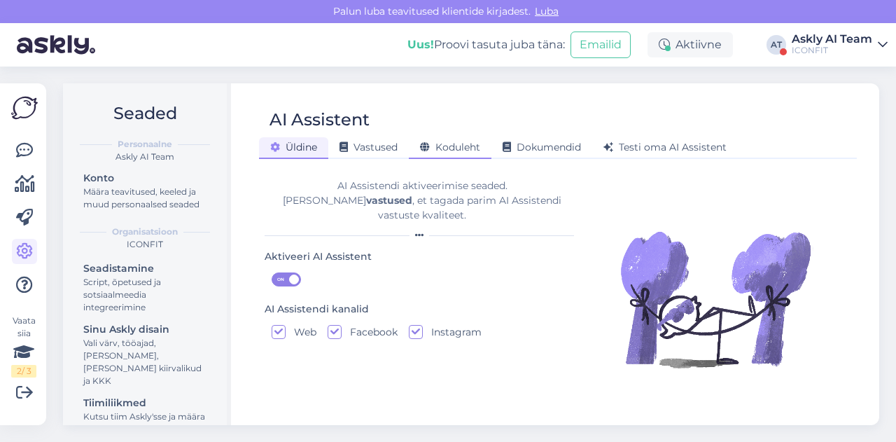
click at [483, 148] on div "Koduleht" at bounding box center [450, 148] width 83 height 22
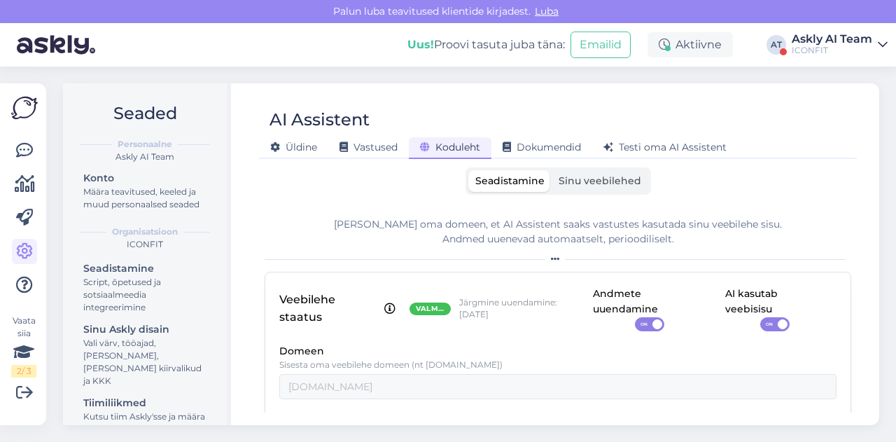
click at [585, 181] on span "Sinu veebilehed" at bounding box center [599, 180] width 83 height 13
click at [551, 170] on input "Sinu veebilehed" at bounding box center [551, 170] width 0 height 0
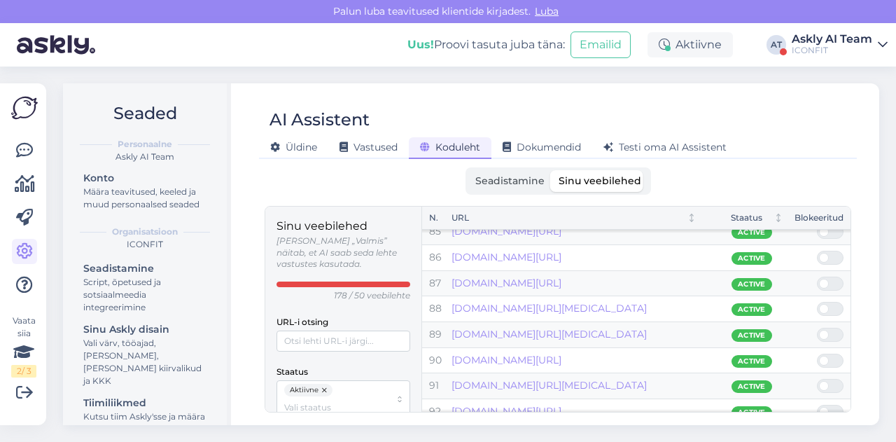
scroll to position [2362, 0]
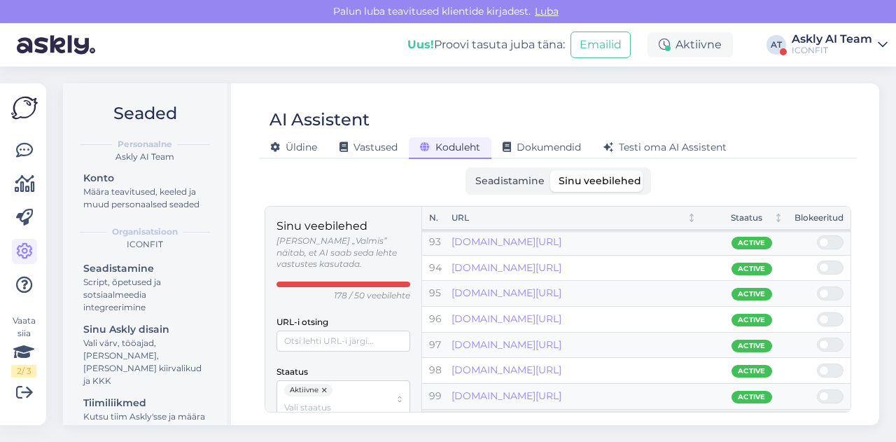
click at [843, 52] on div "ICONFIT" at bounding box center [831, 50] width 80 height 11
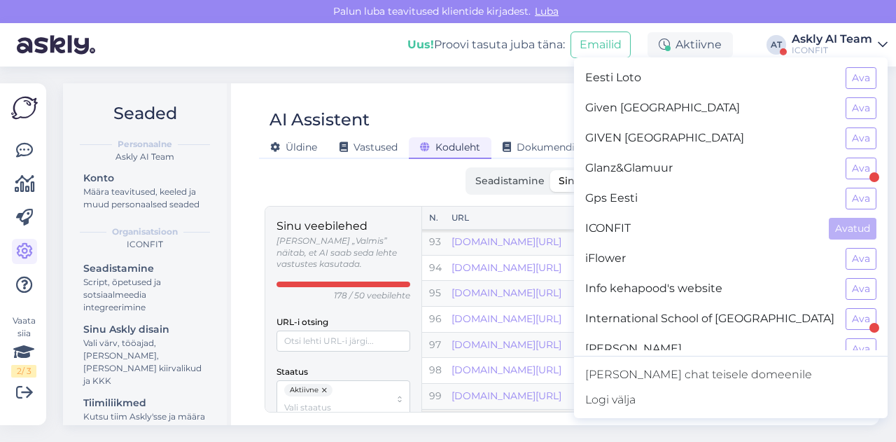
scroll to position [416, 0]
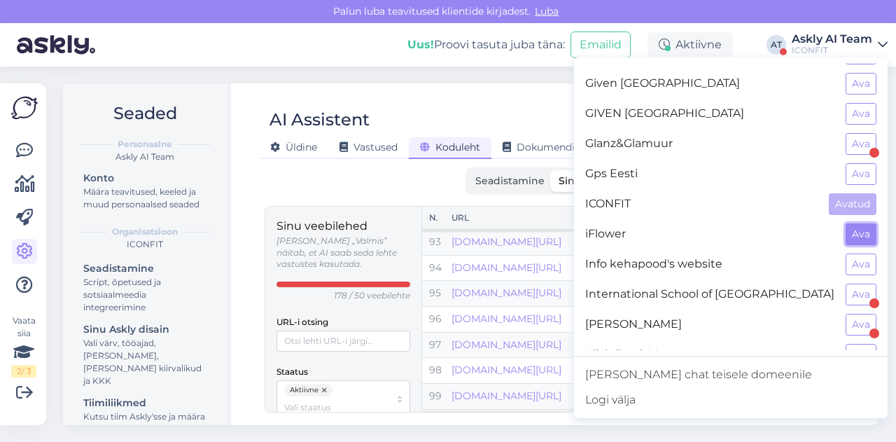
click at [845, 223] on button "Ava" at bounding box center [860, 234] width 31 height 22
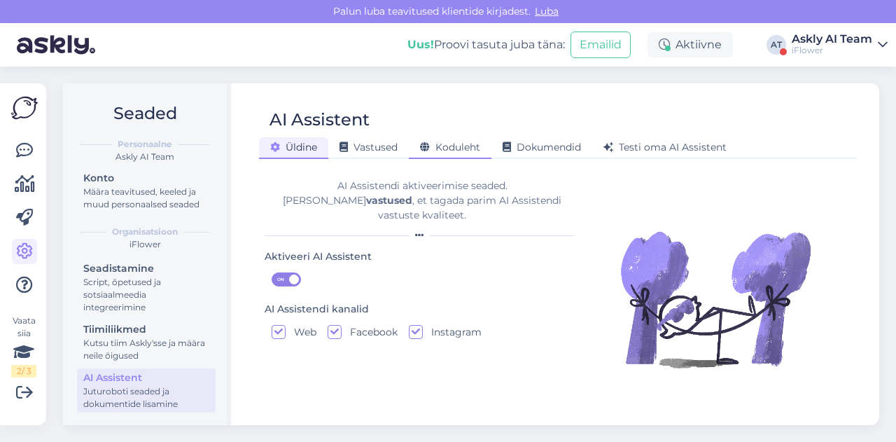
click at [462, 153] on div "Koduleht" at bounding box center [450, 148] width 83 height 22
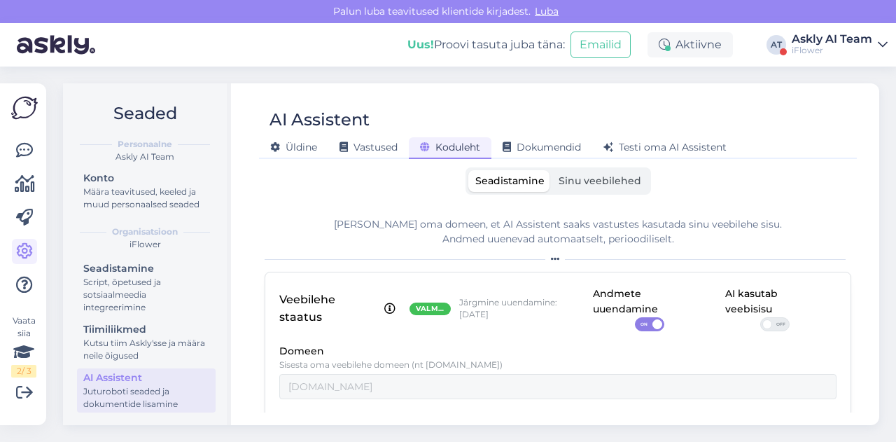
click at [578, 181] on span "Sinu veebilehed" at bounding box center [599, 180] width 83 height 13
click at [551, 170] on input "Sinu veebilehed" at bounding box center [551, 170] width 0 height 0
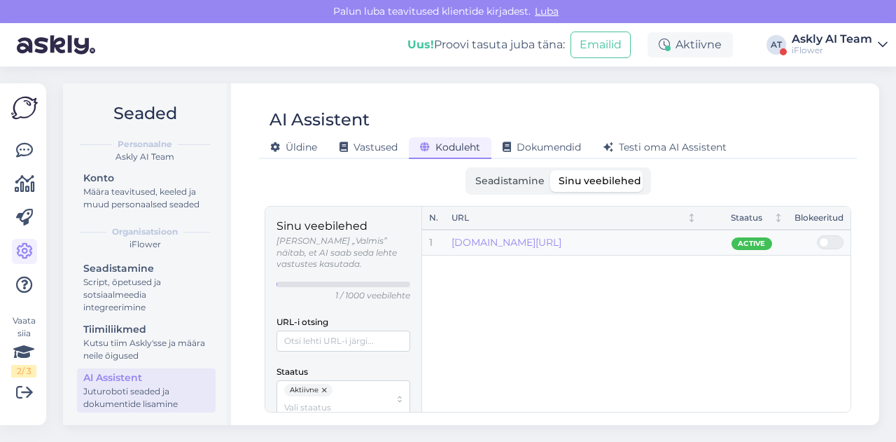
click at [808, 52] on div "iFlower" at bounding box center [831, 50] width 80 height 11
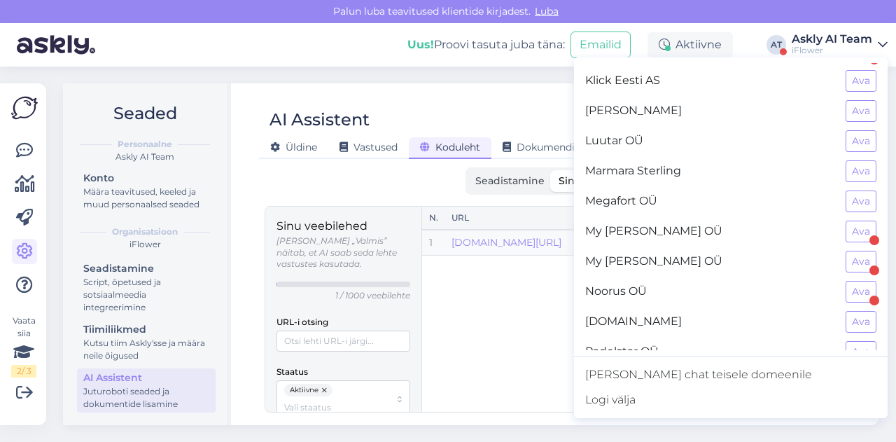
scroll to position [691, 0]
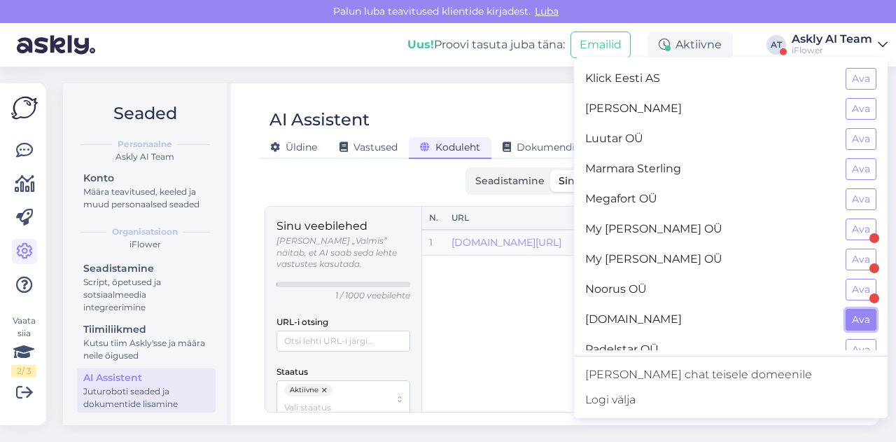
click at [858, 309] on button "Ava" at bounding box center [860, 320] width 31 height 22
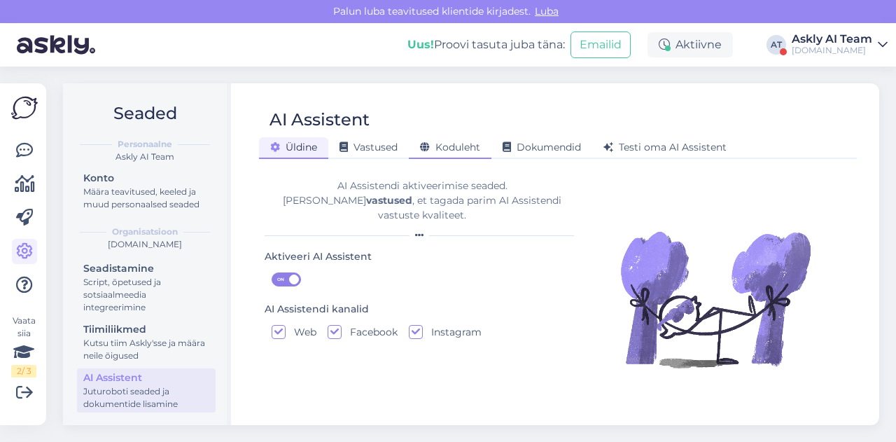
click at [439, 138] on div "Koduleht" at bounding box center [450, 148] width 83 height 22
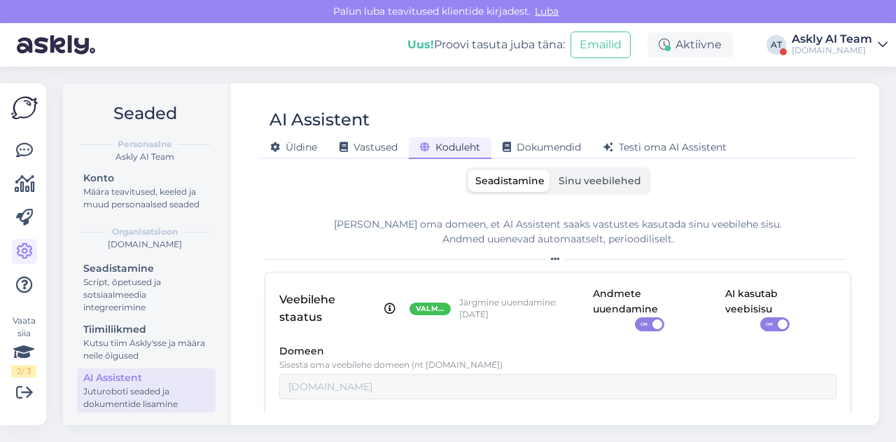
click at [589, 176] on span "Sinu veebilehed" at bounding box center [599, 180] width 83 height 13
click at [551, 170] on input "Sinu veebilehed" at bounding box center [551, 170] width 0 height 0
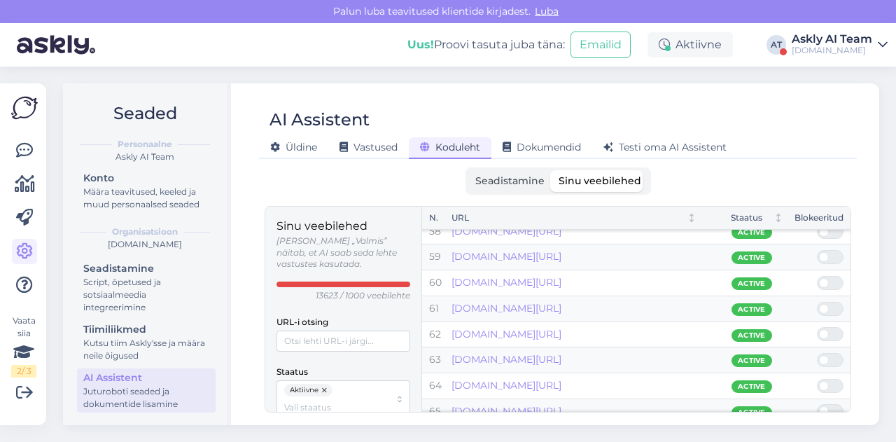
scroll to position [1583, 0]
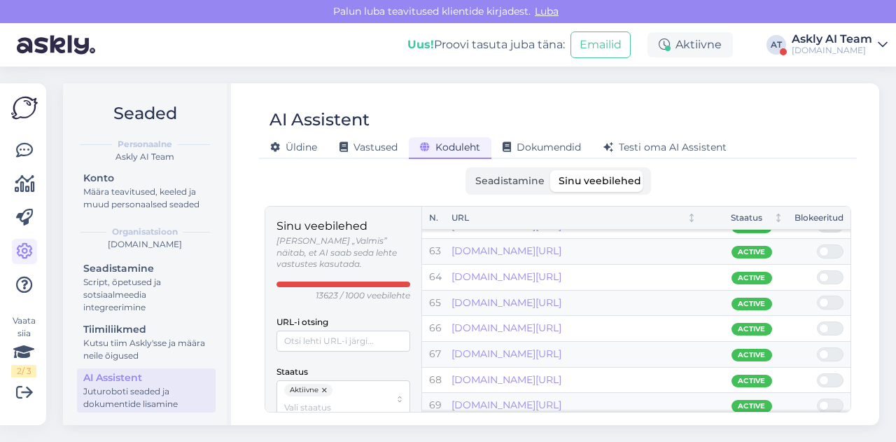
click at [519, 176] on span "Seadistamine" at bounding box center [509, 180] width 69 height 13
click at [468, 170] on input "Seadistamine" at bounding box center [468, 170] width 0 height 0
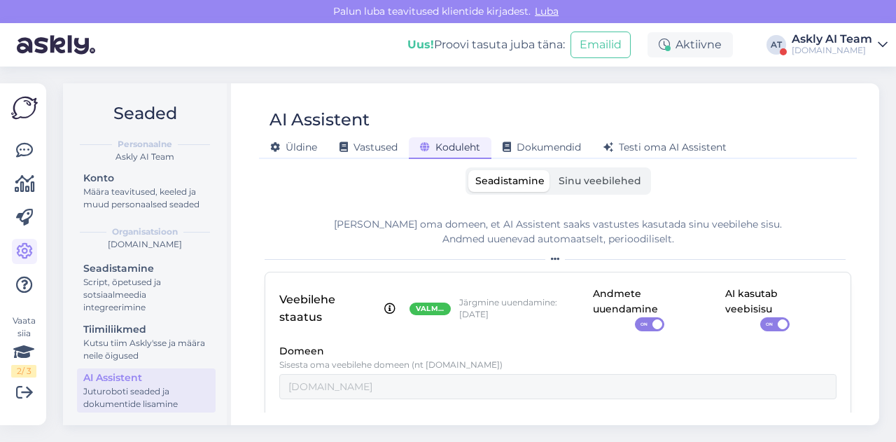
scroll to position [118, 0]
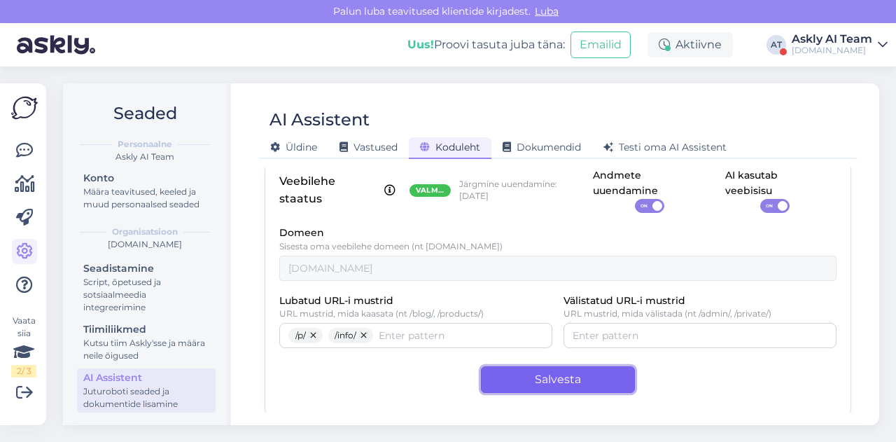
click at [547, 381] on button "Salvesta" at bounding box center [558, 379] width 154 height 27
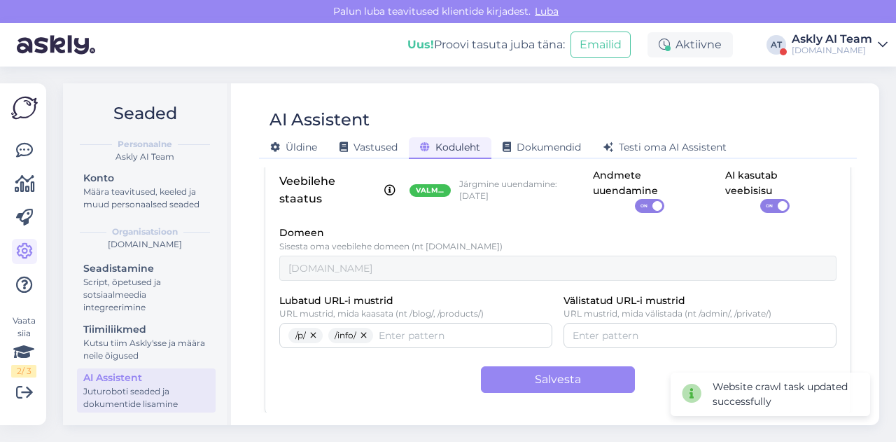
click at [828, 49] on div "[DOMAIN_NAME]" at bounding box center [831, 50] width 80 height 11
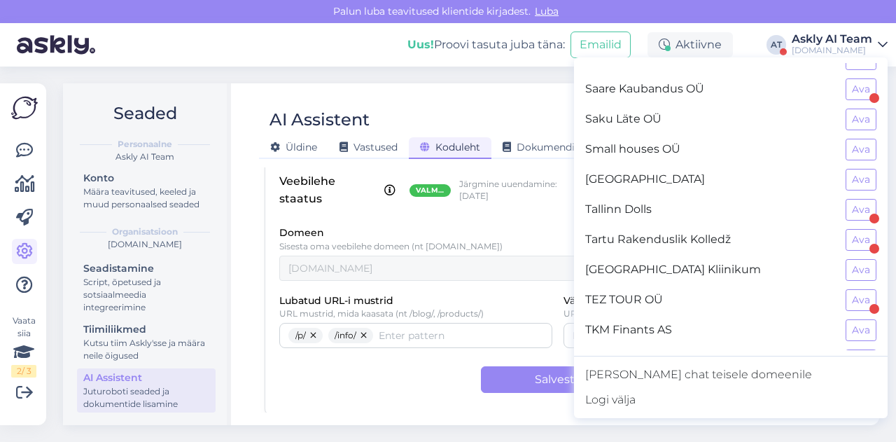
scroll to position [1135, 0]
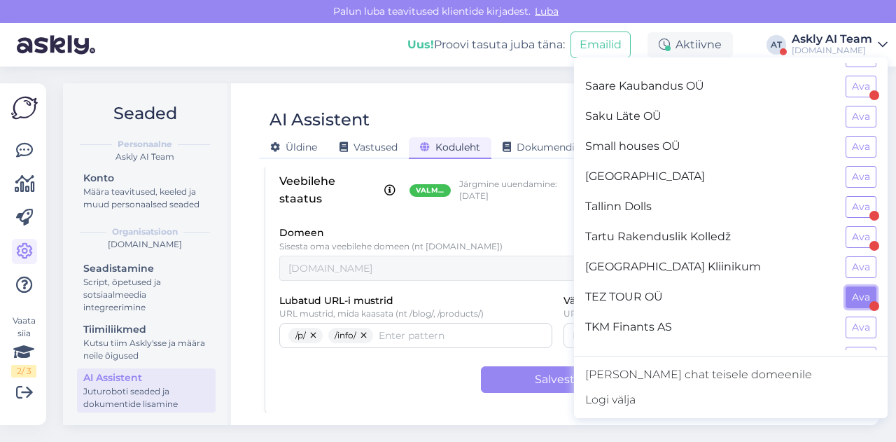
click at [854, 286] on button "Ava" at bounding box center [860, 297] width 31 height 22
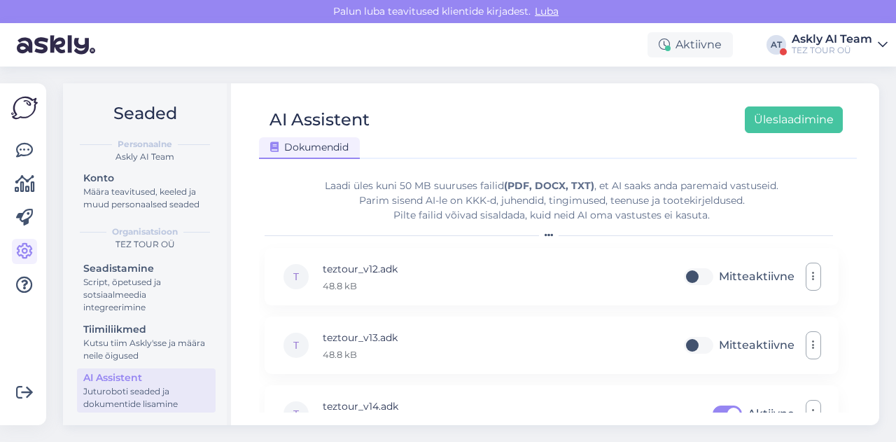
click at [817, 54] on div "TEZ TOUR OÜ" at bounding box center [831, 50] width 80 height 11
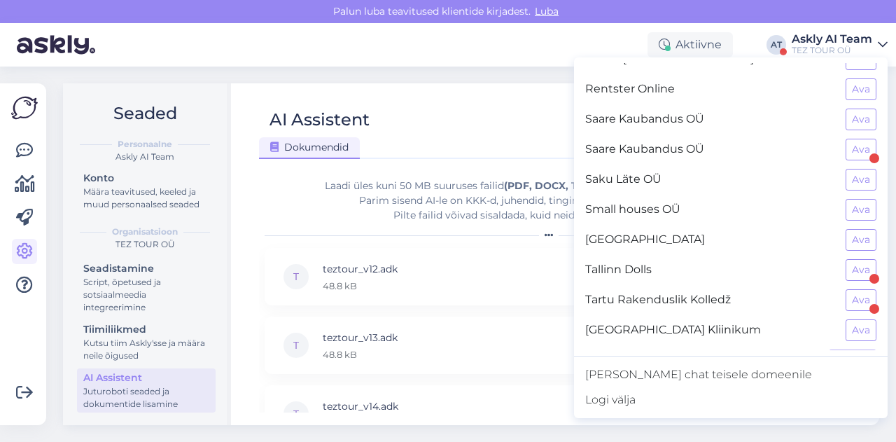
scroll to position [1087, 0]
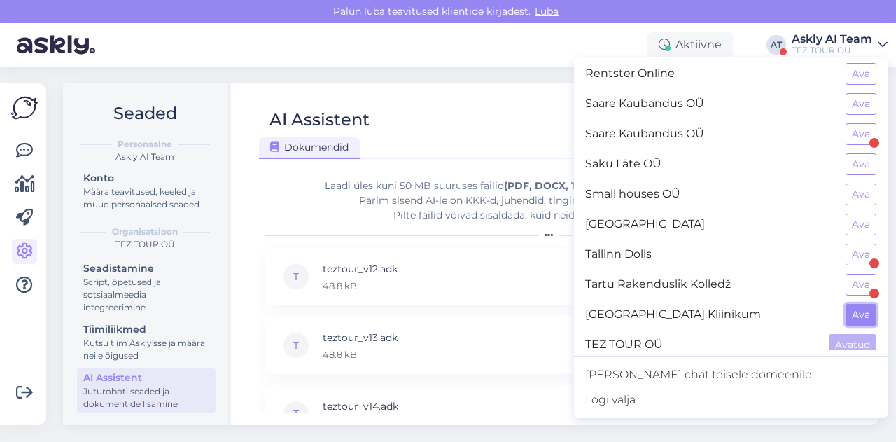
click at [847, 304] on button "Ava" at bounding box center [860, 315] width 31 height 22
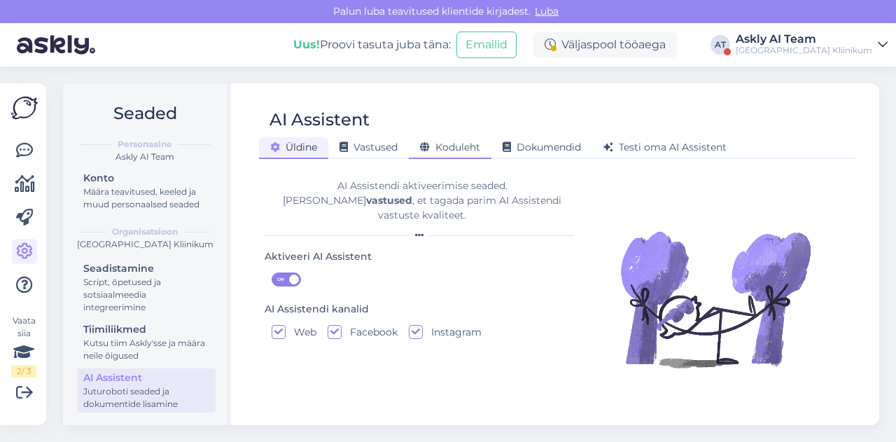
click at [455, 142] on span "Koduleht" at bounding box center [450, 147] width 60 height 13
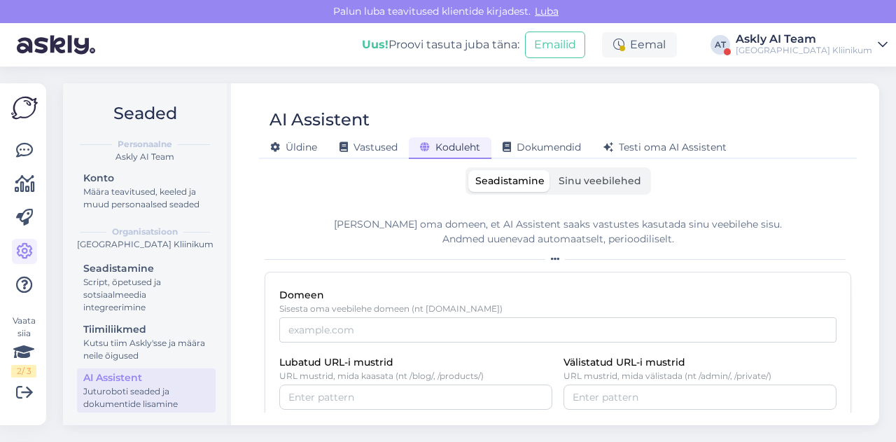
click at [801, 52] on div "[GEOGRAPHIC_DATA] Kliinikum" at bounding box center [803, 50] width 136 height 11
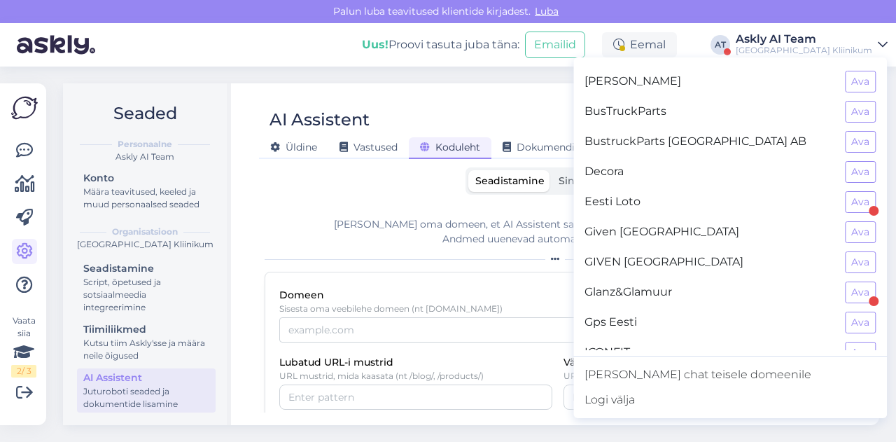
scroll to position [267, 0]
click at [852, 192] on button "Ava" at bounding box center [860, 202] width 31 height 22
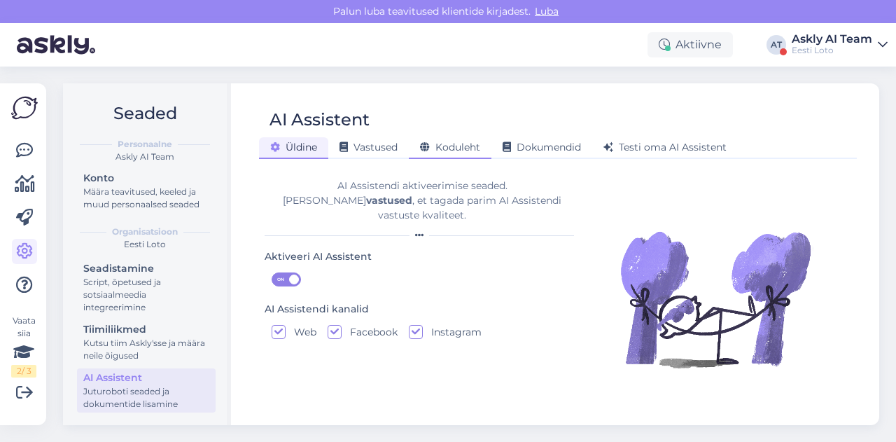
click at [466, 156] on div "Koduleht" at bounding box center [450, 148] width 83 height 22
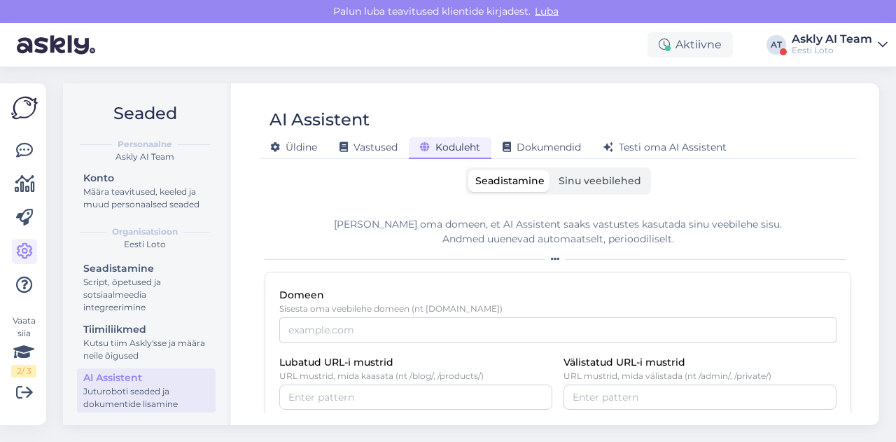
click at [851, 48] on div "Eesti Loto" at bounding box center [831, 50] width 80 height 11
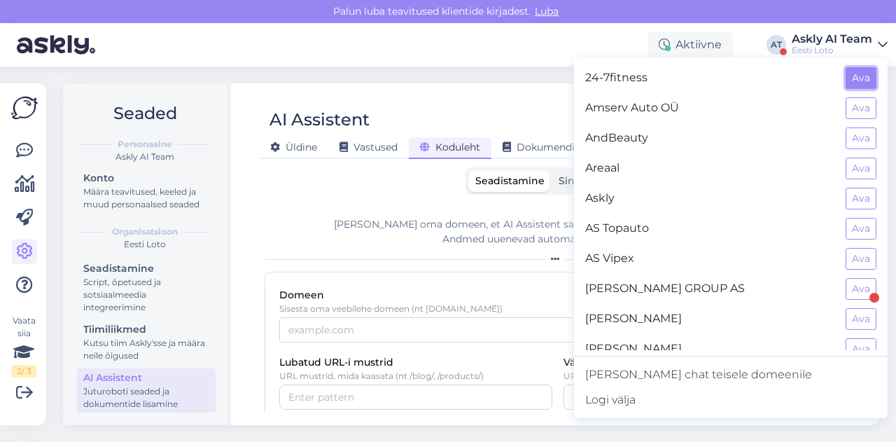
click at [848, 74] on button "Ava" at bounding box center [860, 78] width 31 height 22
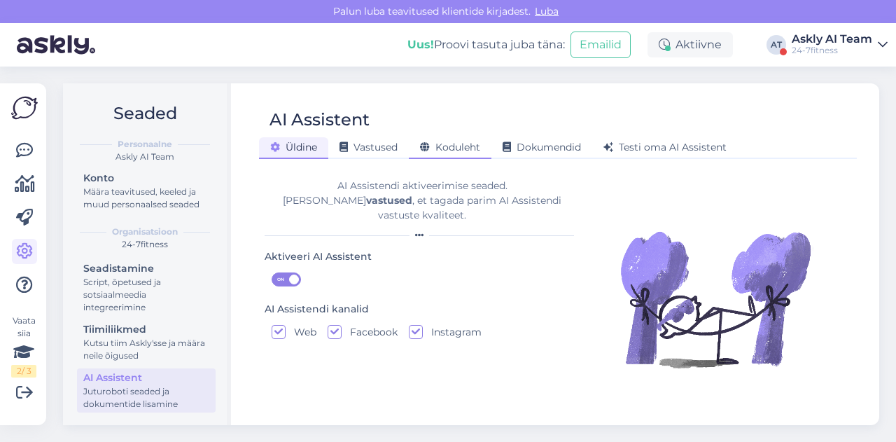
click at [476, 148] on span "Koduleht" at bounding box center [450, 147] width 60 height 13
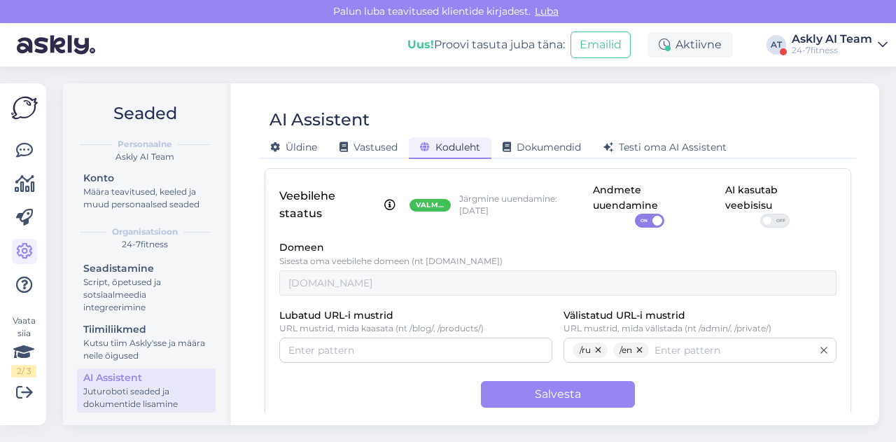
scroll to position [0, 0]
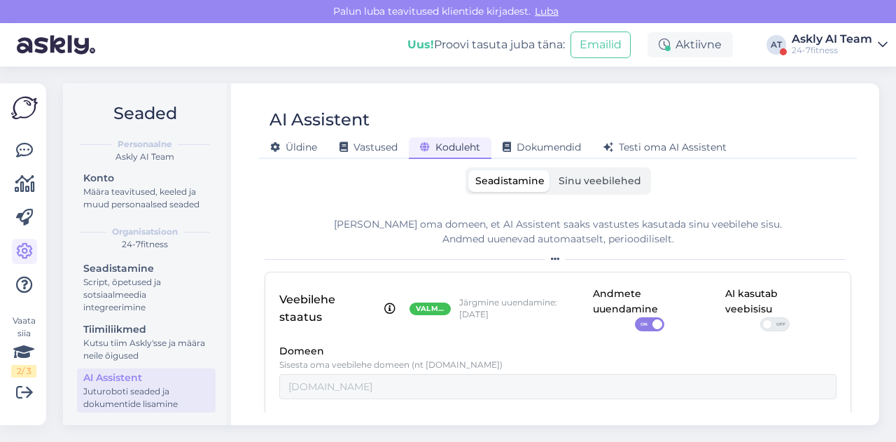
click at [590, 181] on span "Sinu veebilehed" at bounding box center [599, 180] width 83 height 13
click at [551, 170] on input "Sinu veebilehed" at bounding box center [551, 170] width 0 height 0
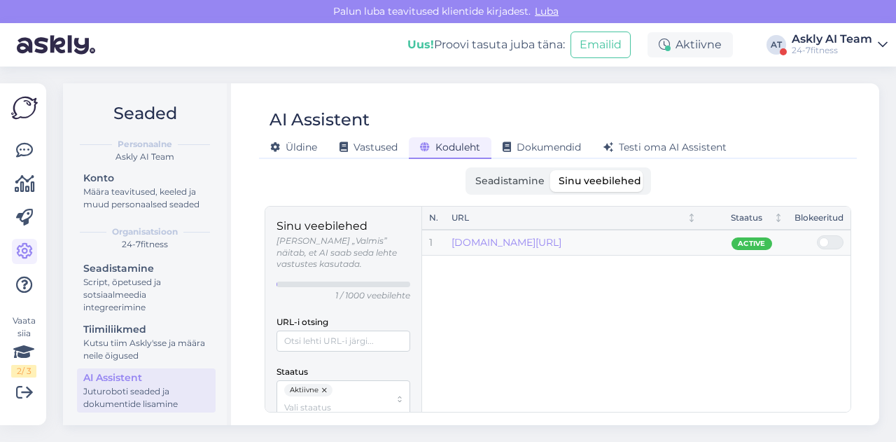
click at [817, 38] on div "Askly AI Team" at bounding box center [831, 39] width 80 height 11
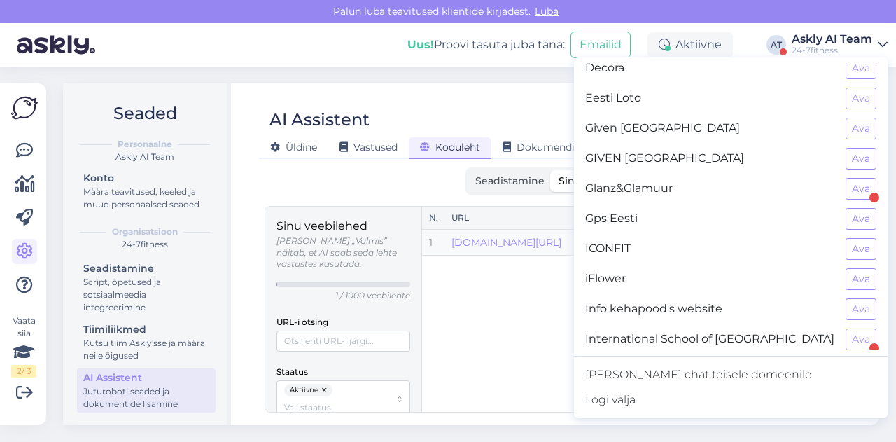
scroll to position [376, 0]
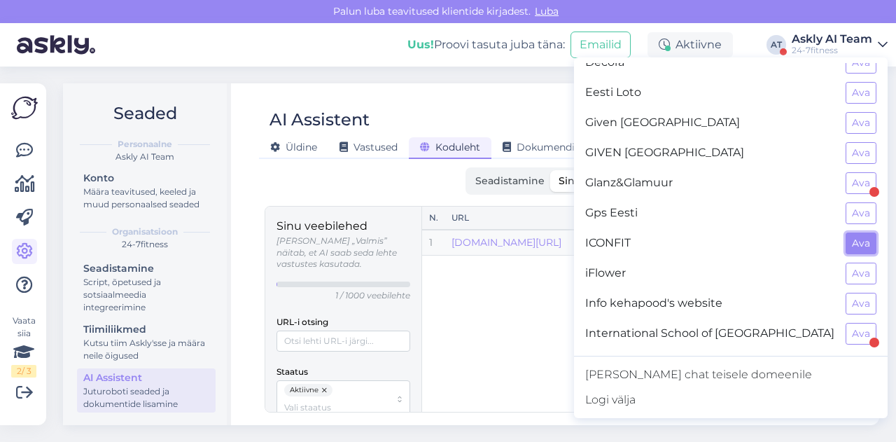
click at [847, 239] on button "Ava" at bounding box center [860, 243] width 31 height 22
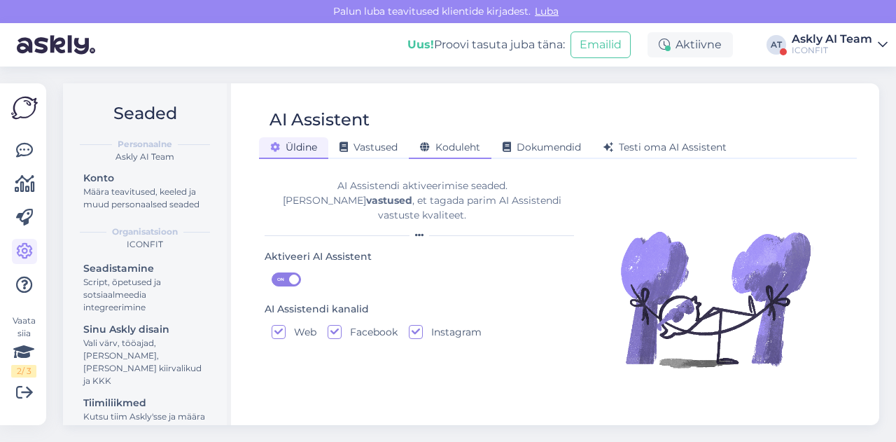
click at [472, 142] on span "Koduleht" at bounding box center [450, 147] width 60 height 13
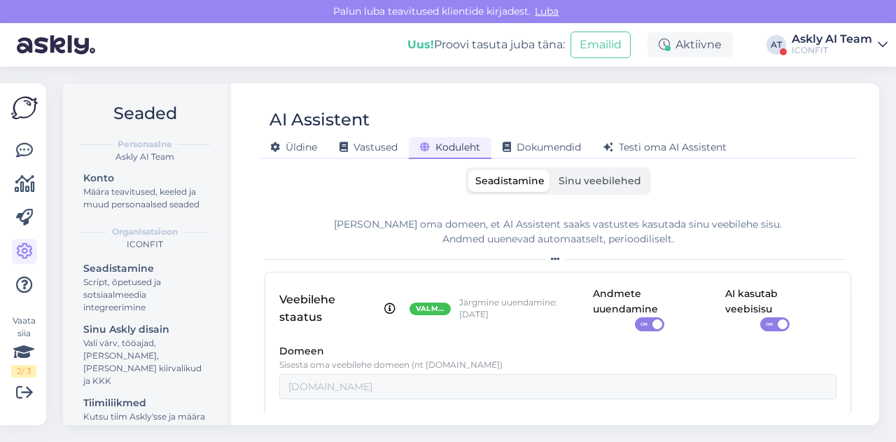
click at [586, 183] on span "Sinu veebilehed" at bounding box center [599, 180] width 83 height 13
click at [551, 170] on input "Sinu veebilehed" at bounding box center [551, 170] width 0 height 0
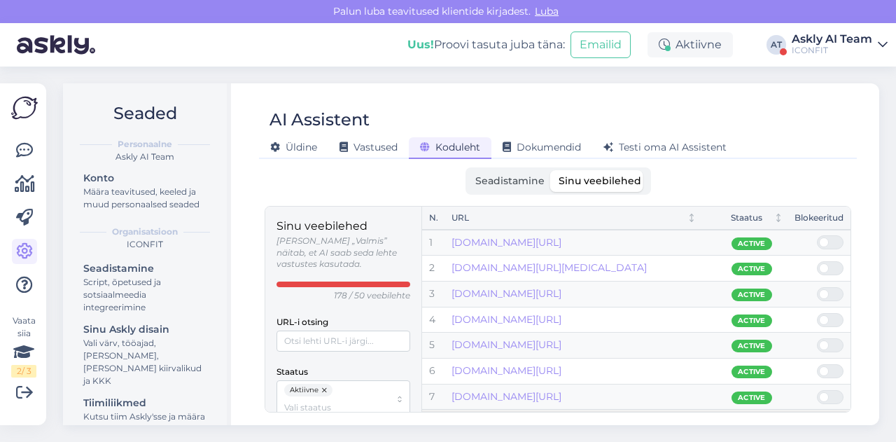
click at [809, 52] on div "ICONFIT" at bounding box center [831, 50] width 80 height 11
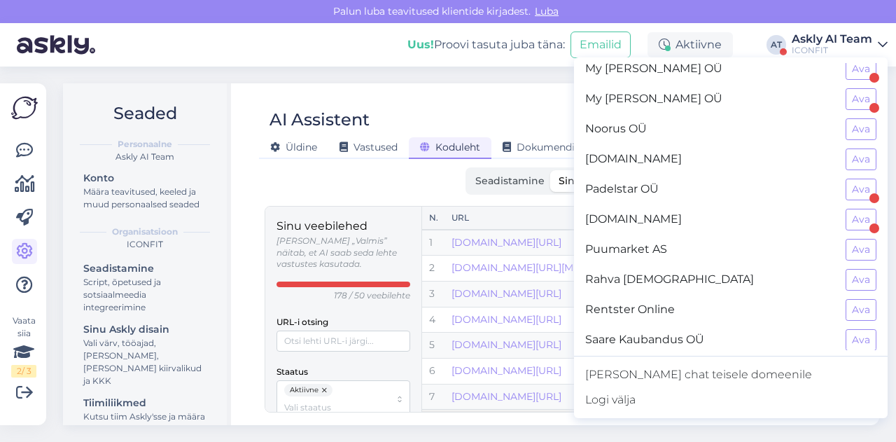
scroll to position [857, 0]
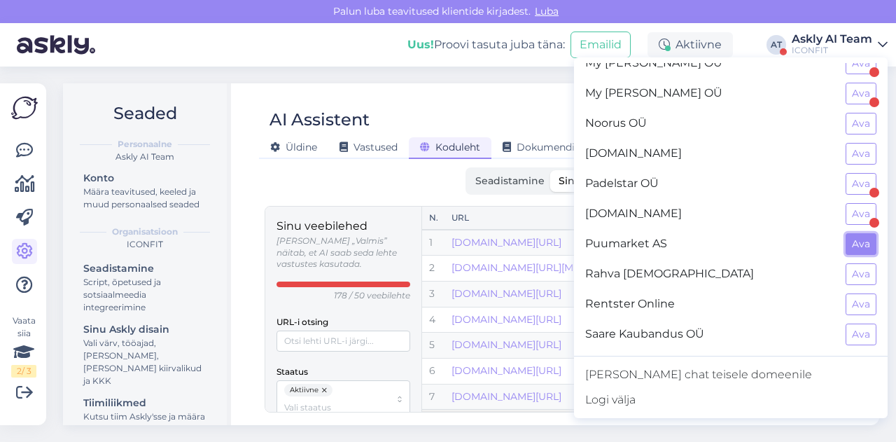
click at [845, 235] on button "Ava" at bounding box center [860, 244] width 31 height 22
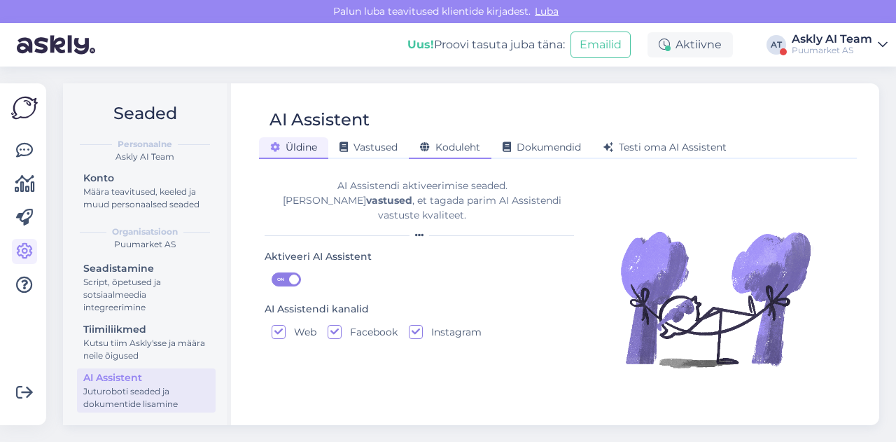
click at [440, 143] on span "Koduleht" at bounding box center [450, 147] width 60 height 13
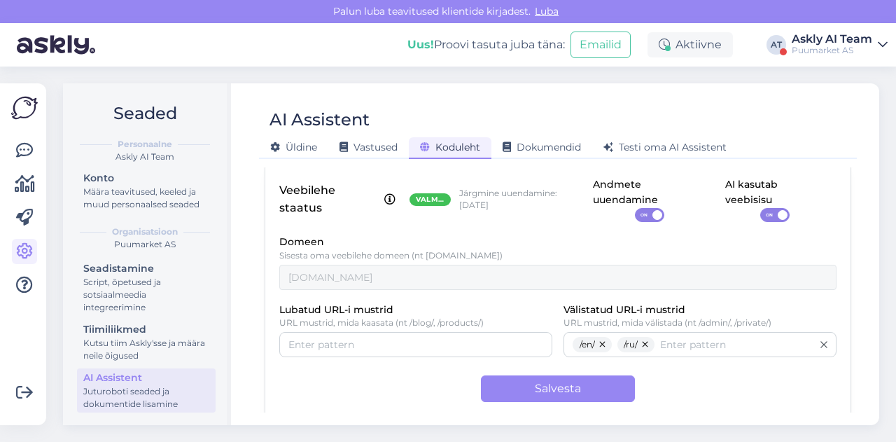
scroll to position [118, 0]
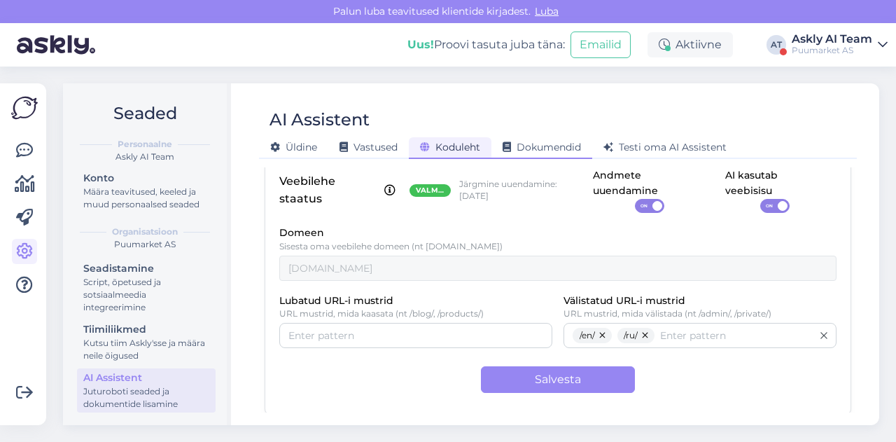
click at [526, 146] on span "Dokumendid" at bounding box center [541, 147] width 78 height 13
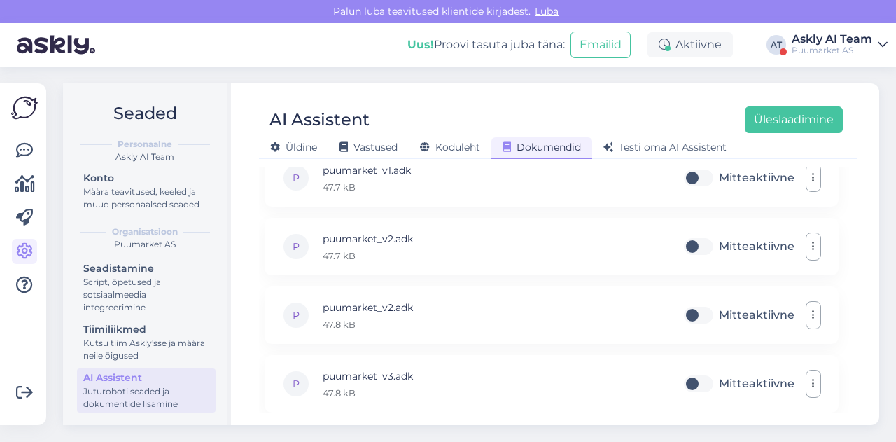
scroll to position [97, 0]
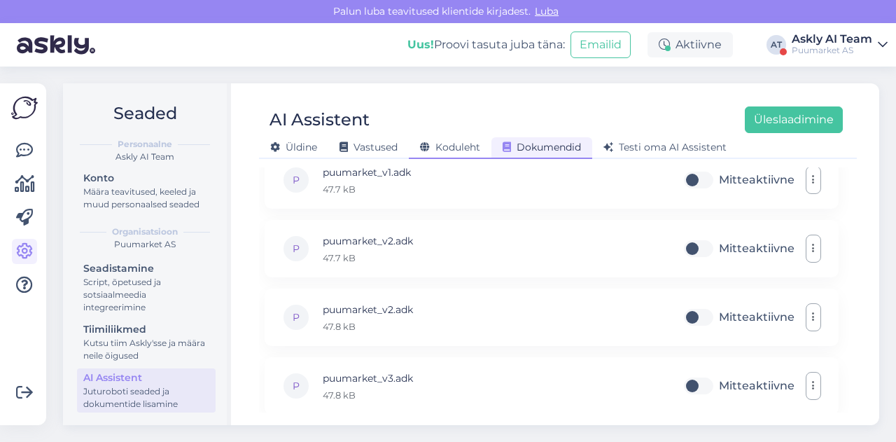
click at [476, 148] on span "Koduleht" at bounding box center [450, 147] width 60 height 13
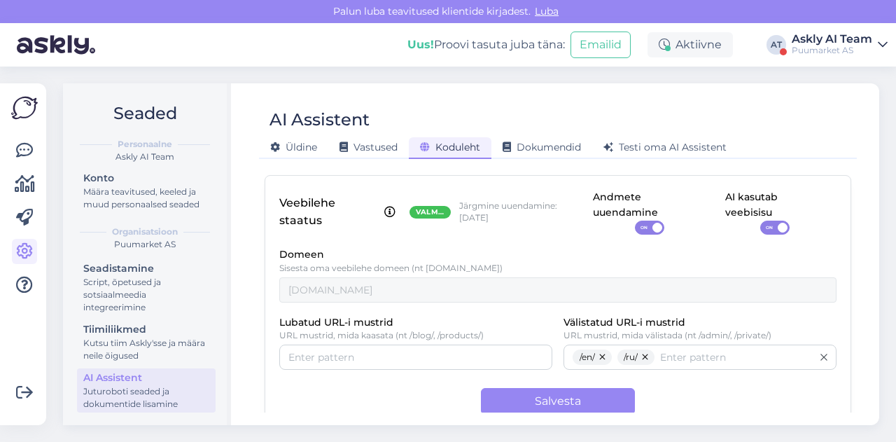
scroll to position [0, 0]
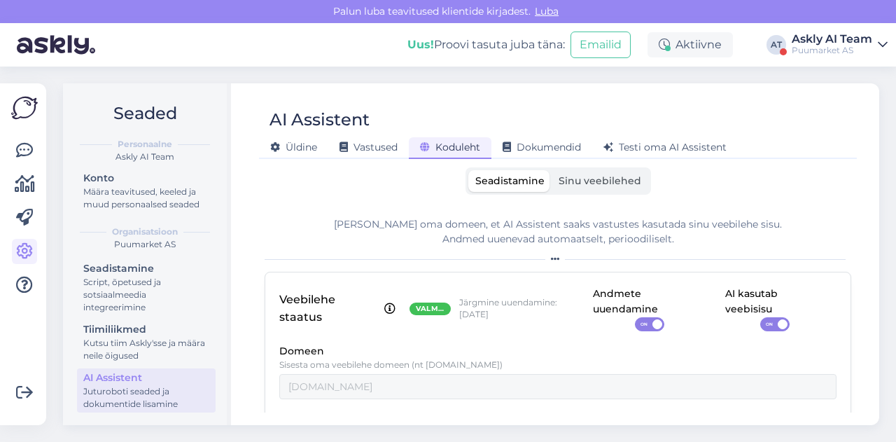
click at [572, 183] on span "Sinu veebilehed" at bounding box center [599, 180] width 83 height 13
click at [551, 170] on input "Sinu veebilehed" at bounding box center [551, 170] width 0 height 0
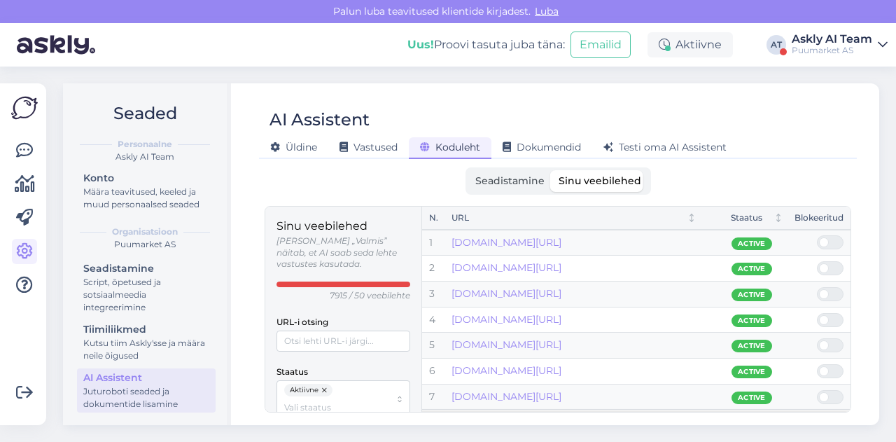
click at [830, 31] on div "Uus! Proovi tasuta [PERSON_NAME]: Emailid Aktiivne AT Askly AI Team Puumarket AS" at bounding box center [448, 44] width 896 height 43
click at [817, 45] on div "Puumarket AS" at bounding box center [831, 50] width 80 height 11
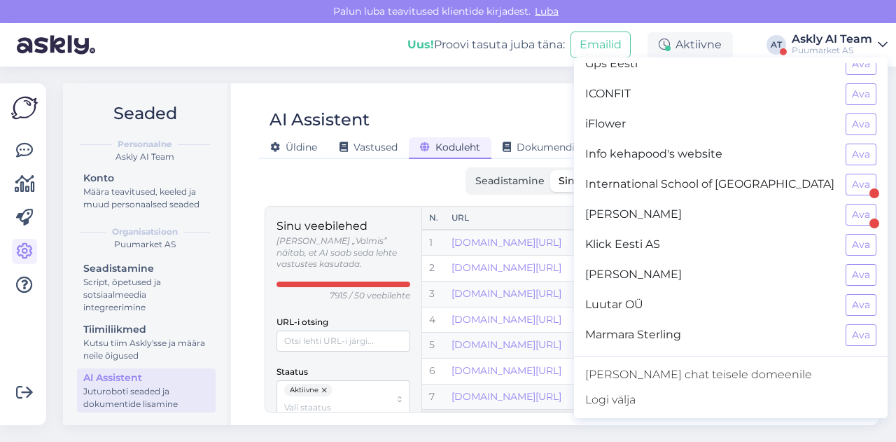
scroll to position [546, 0]
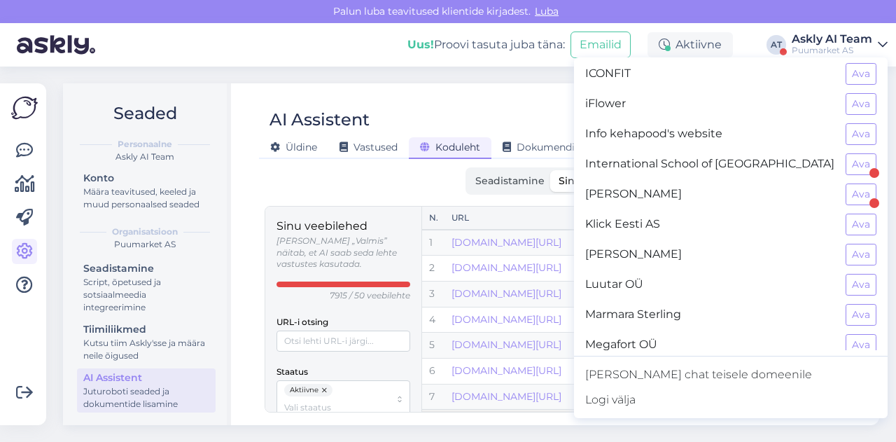
click at [868, 93] on div "iFlower Ava" at bounding box center [730, 104] width 313 height 30
click at [852, 96] on button "Ava" at bounding box center [860, 104] width 31 height 22
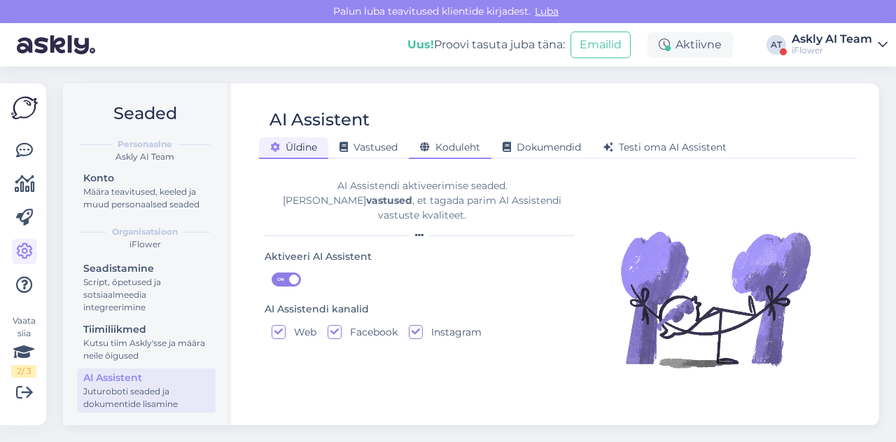
click at [439, 150] on span "Koduleht" at bounding box center [450, 147] width 60 height 13
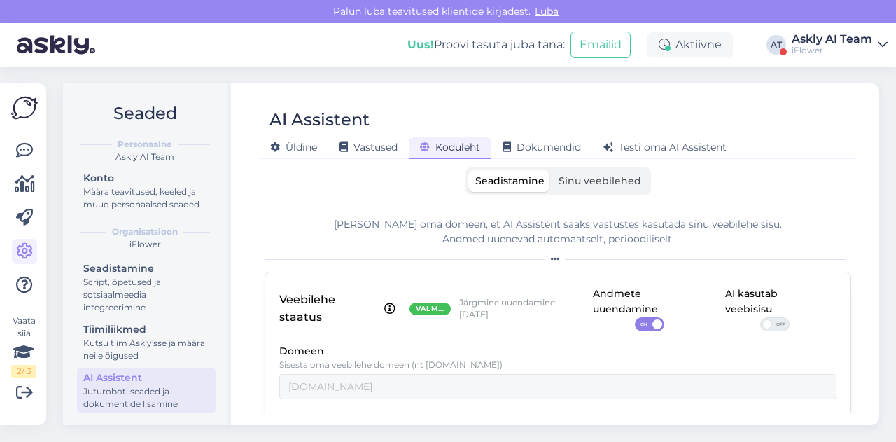
click at [592, 186] on span "Sinu veebilehed" at bounding box center [599, 180] width 83 height 13
click at [551, 170] on input "Sinu veebilehed" at bounding box center [551, 170] width 0 height 0
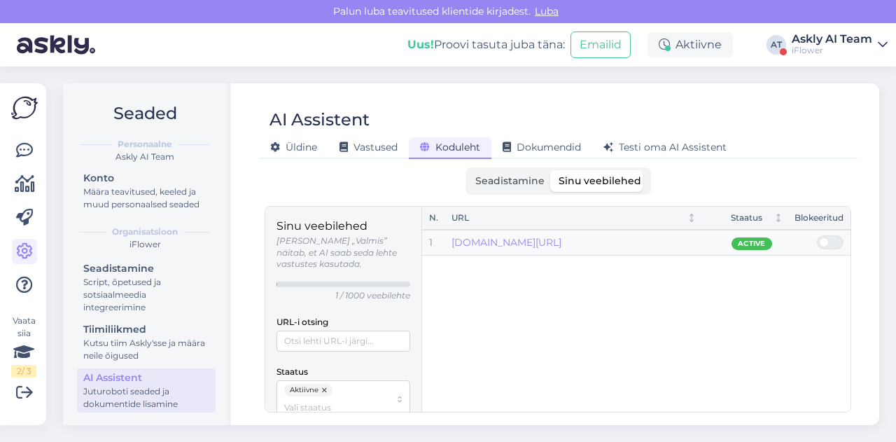
click at [510, 190] on label "Seadistamine" at bounding box center [509, 181] width 83 height 22
click at [468, 170] on input "Seadistamine" at bounding box center [468, 170] width 0 height 0
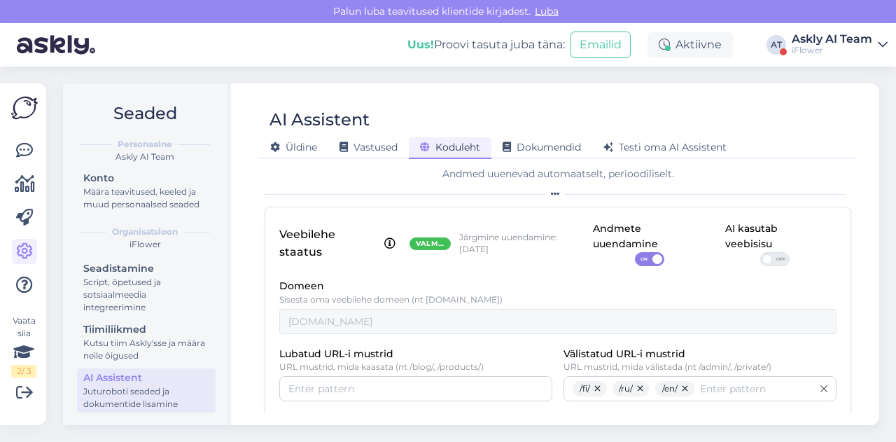
scroll to position [0, 0]
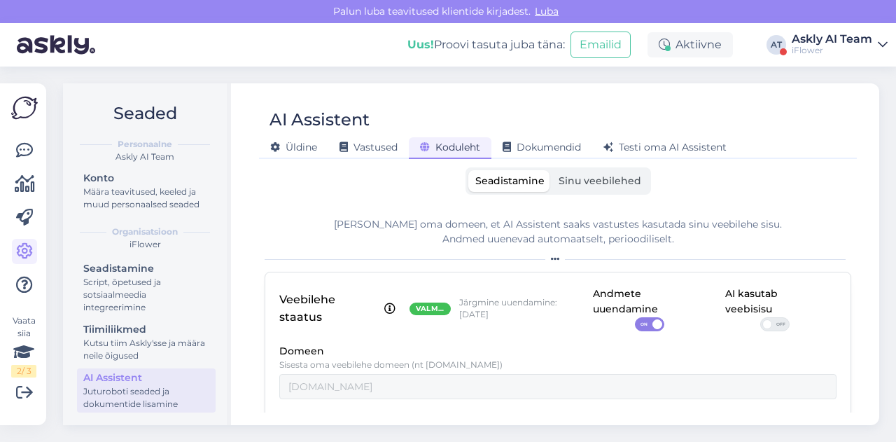
click at [595, 178] on span "Sinu veebilehed" at bounding box center [599, 180] width 83 height 13
click at [551, 170] on input "Sinu veebilehed" at bounding box center [551, 170] width 0 height 0
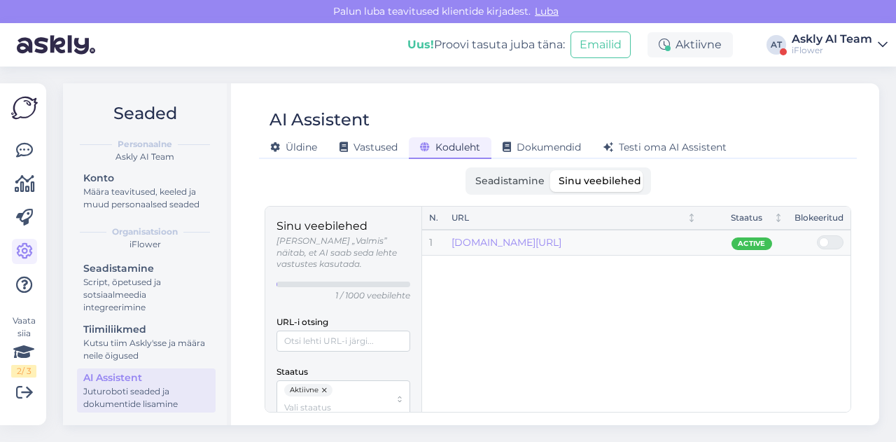
click at [494, 183] on span "Seadistamine" at bounding box center [509, 180] width 69 height 13
click at [468, 170] on input "Seadistamine" at bounding box center [468, 170] width 0 height 0
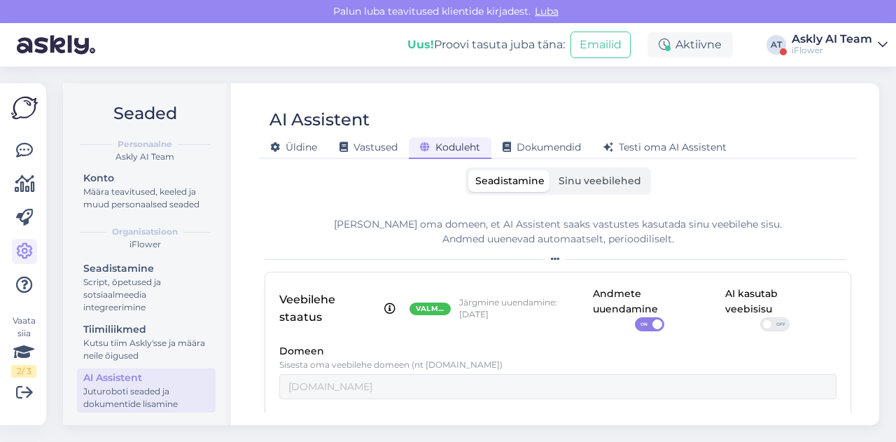
click at [588, 186] on span "Sinu veebilehed" at bounding box center [599, 180] width 83 height 13
click at [551, 170] on input "Sinu veebilehed" at bounding box center [551, 170] width 0 height 0
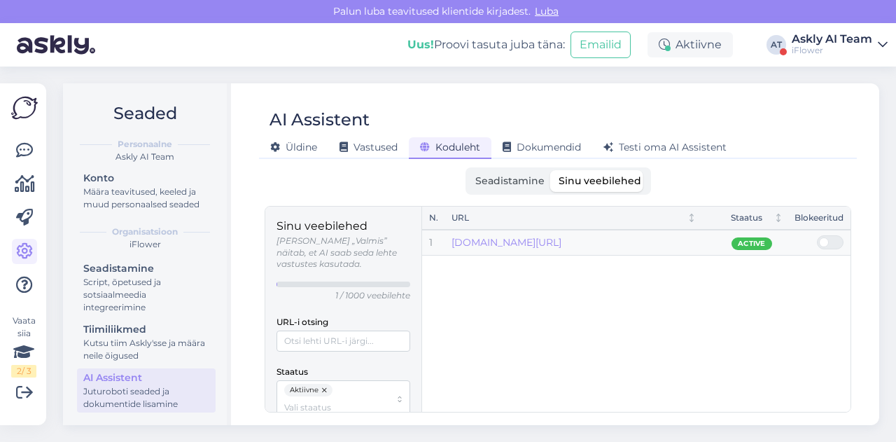
click at [831, 41] on div "Askly AI Team" at bounding box center [831, 39] width 80 height 11
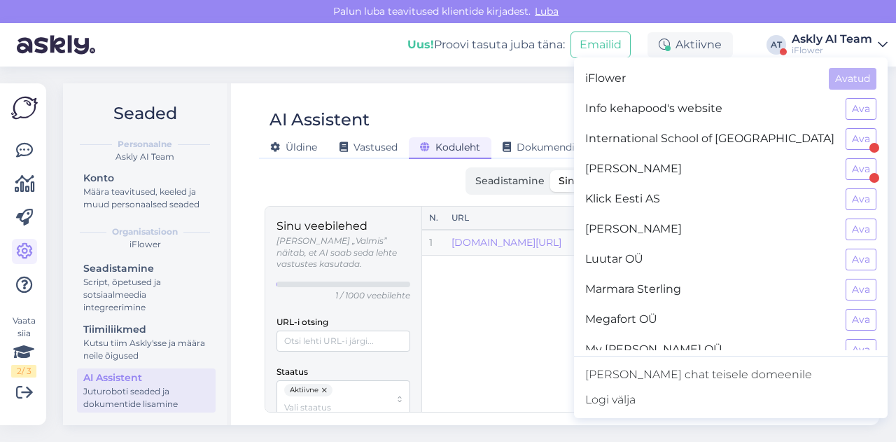
scroll to position [602, 0]
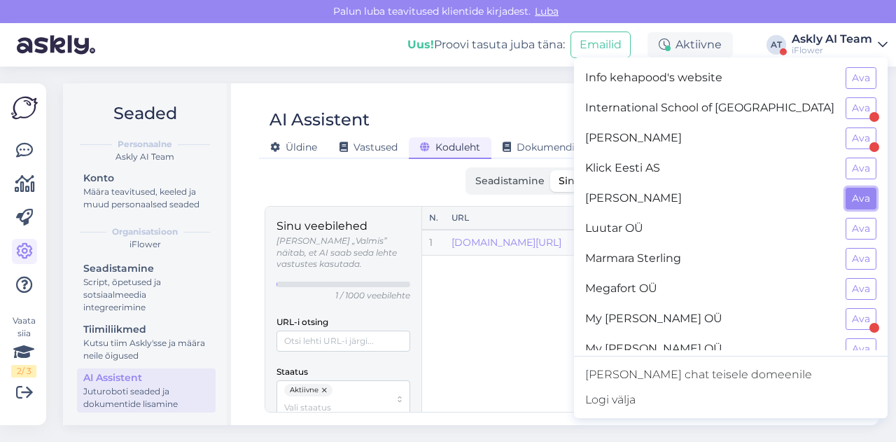
click at [845, 190] on button "Ava" at bounding box center [860, 199] width 31 height 22
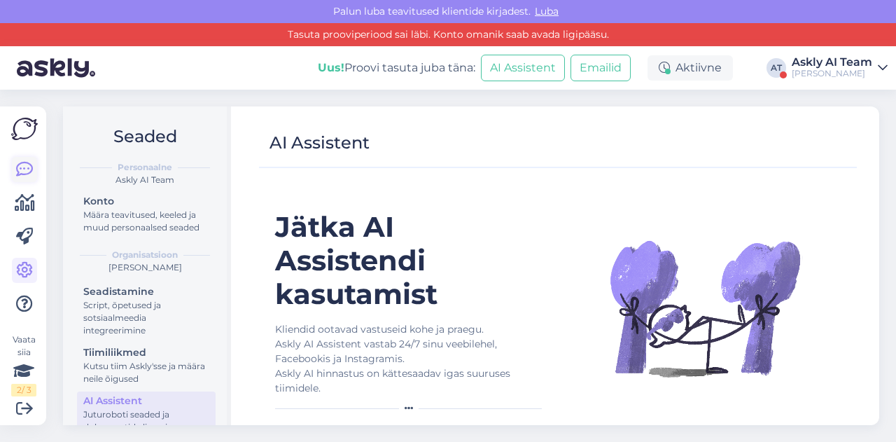
click at [29, 168] on icon at bounding box center [24, 169] width 17 height 17
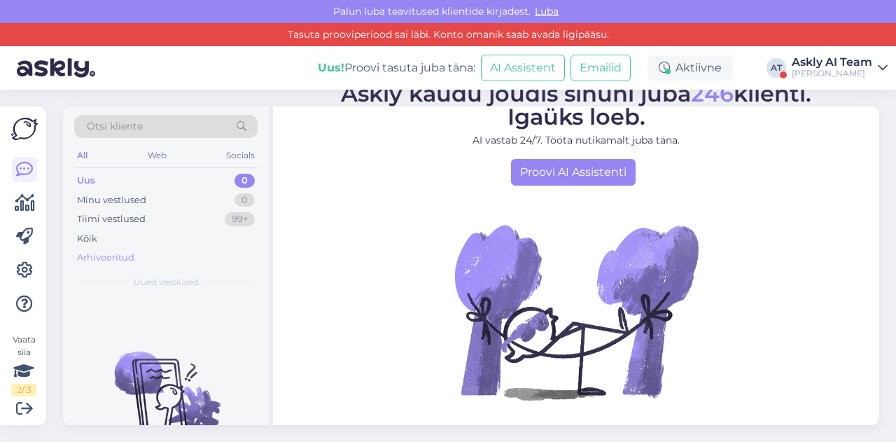
click at [141, 248] on div "Arhiveeritud" at bounding box center [165, 258] width 183 height 20
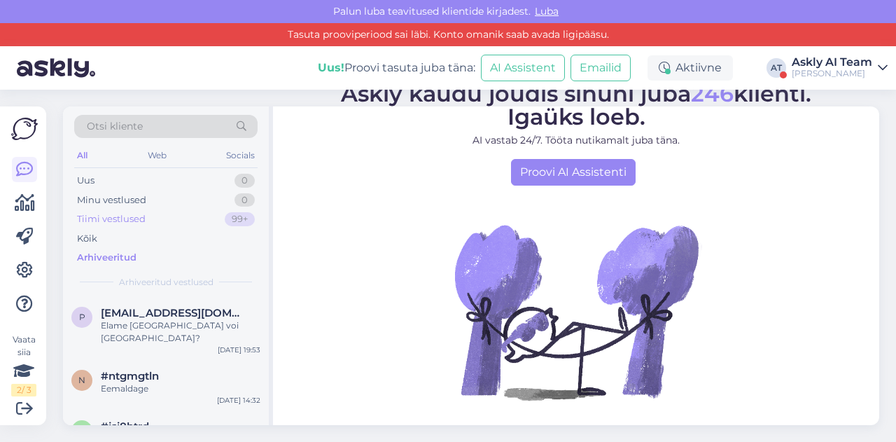
click at [133, 216] on div "Tiimi vestlused" at bounding box center [111, 219] width 69 height 14
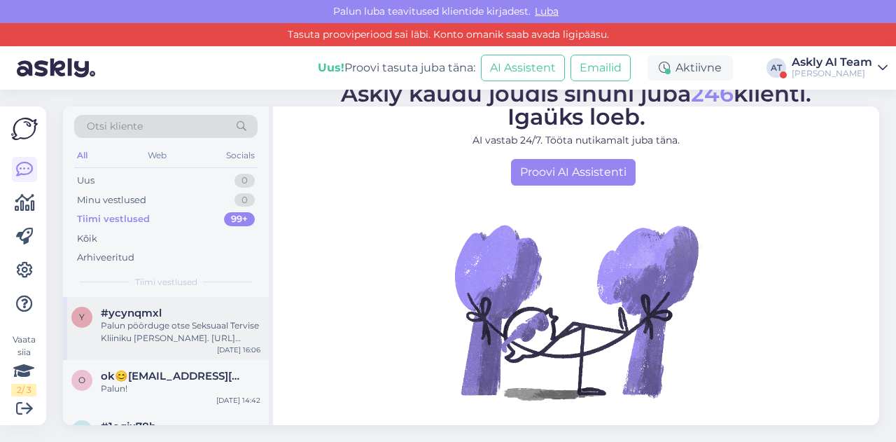
click at [154, 324] on div "Palun pöörduge otse Seksuaal Tervise Kliiniku [PERSON_NAME]. [URL][DOMAIN_NAME]" at bounding box center [181, 331] width 160 height 25
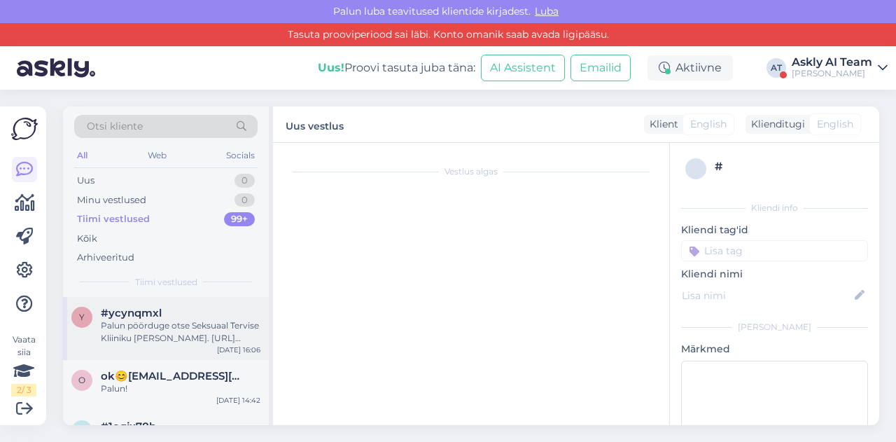
scroll to position [149, 0]
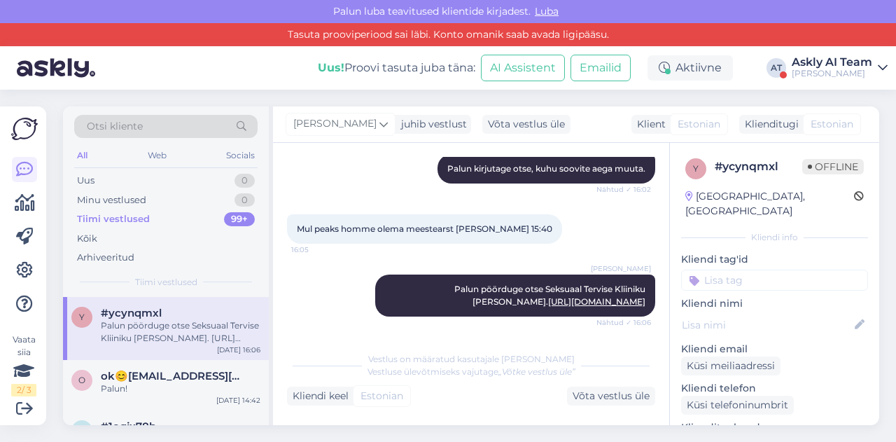
click at [813, 67] on div "Askly AI Team" at bounding box center [831, 62] width 80 height 11
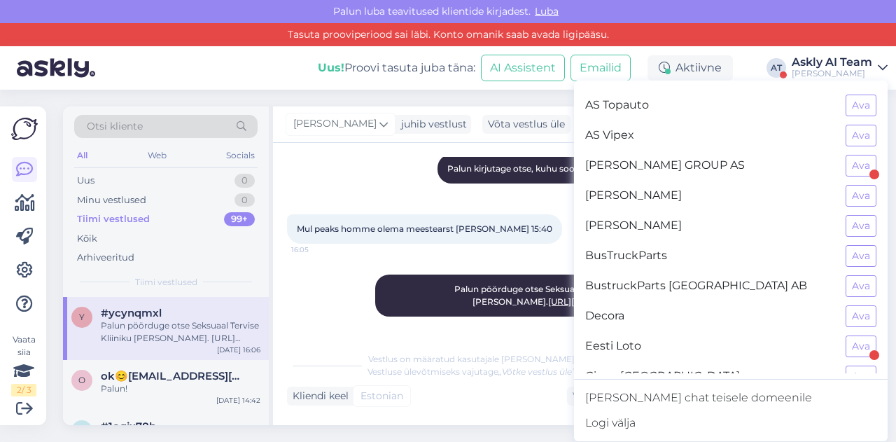
scroll to position [146, 0]
click at [845, 246] on button "Ava" at bounding box center [860, 257] width 31 height 22
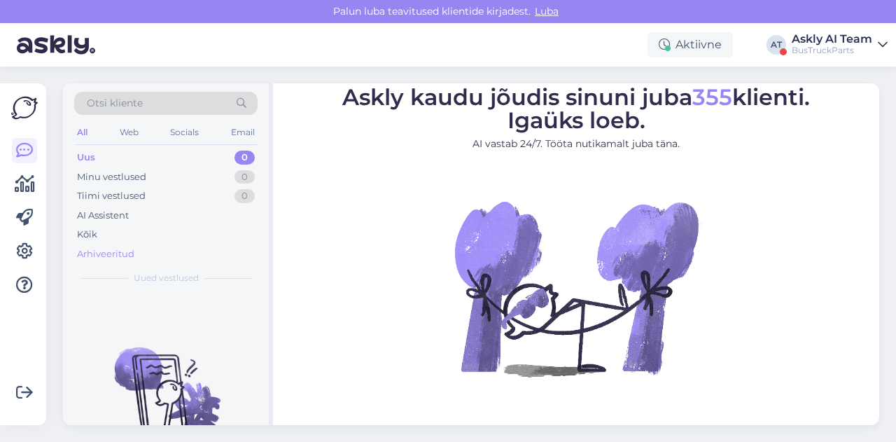
click at [101, 253] on div "Arhiveeritud" at bounding box center [105, 254] width 57 height 14
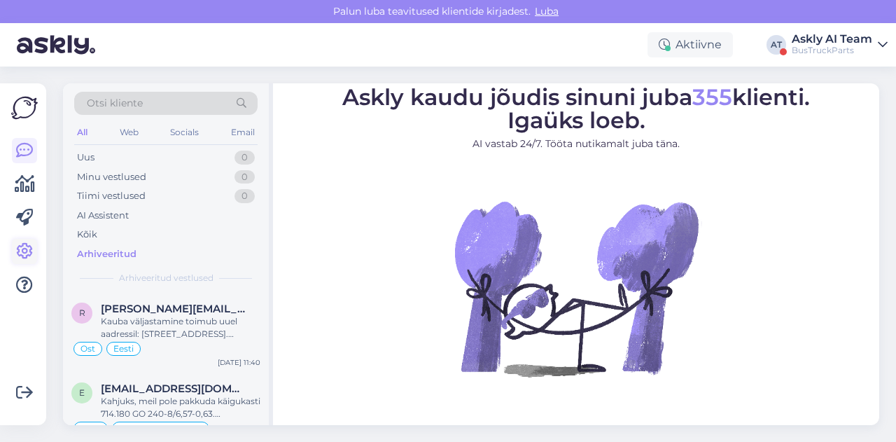
click at [31, 243] on icon at bounding box center [24, 251] width 17 height 17
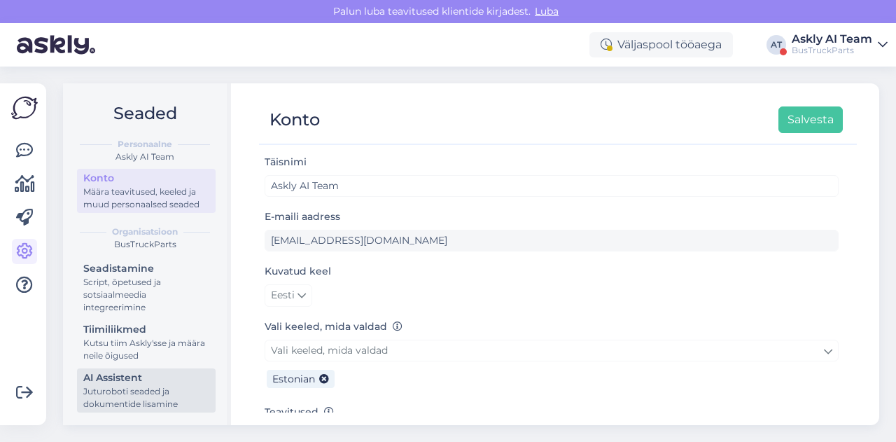
click at [131, 400] on div "Juturoboti seaded ja dokumentide lisamine" at bounding box center [146, 397] width 126 height 25
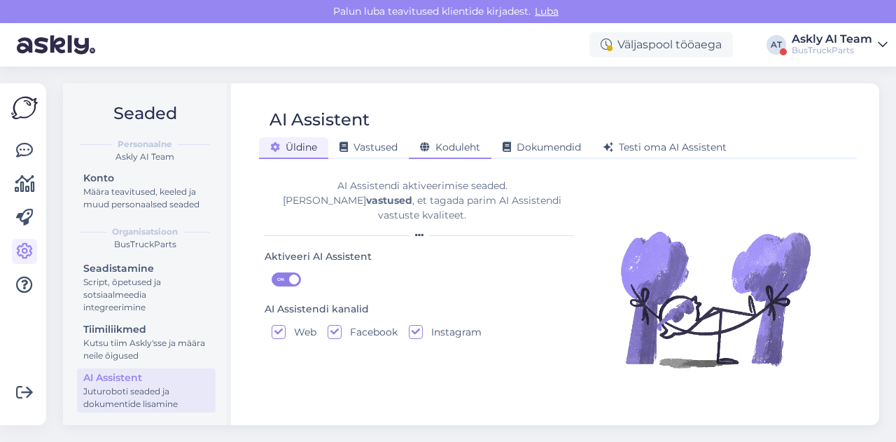
click at [479, 150] on span "Koduleht" at bounding box center [450, 147] width 60 height 13
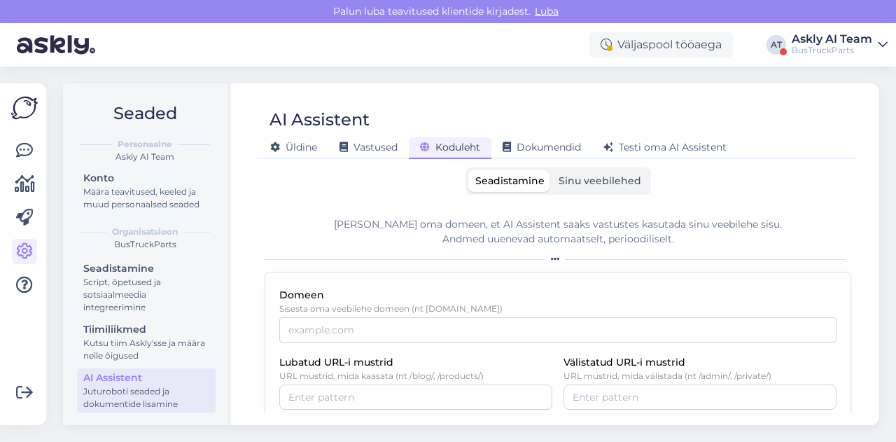
click at [820, 45] on div "BusTruckParts" at bounding box center [831, 50] width 80 height 11
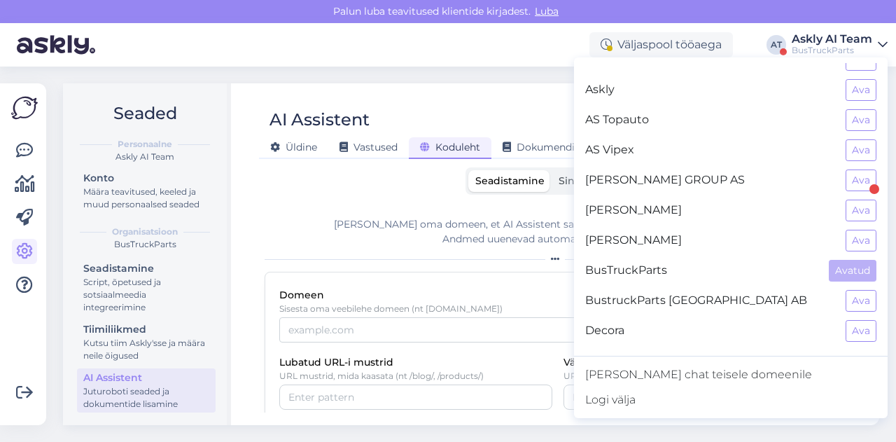
scroll to position [122, 0]
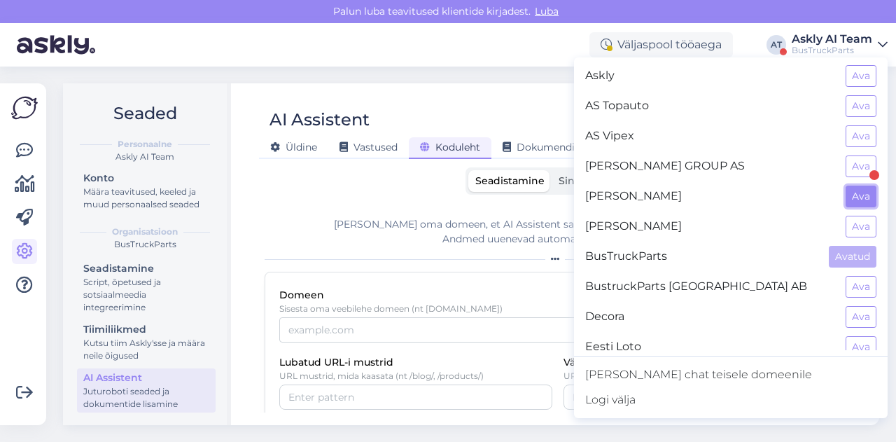
click at [845, 194] on button "Ava" at bounding box center [860, 196] width 31 height 22
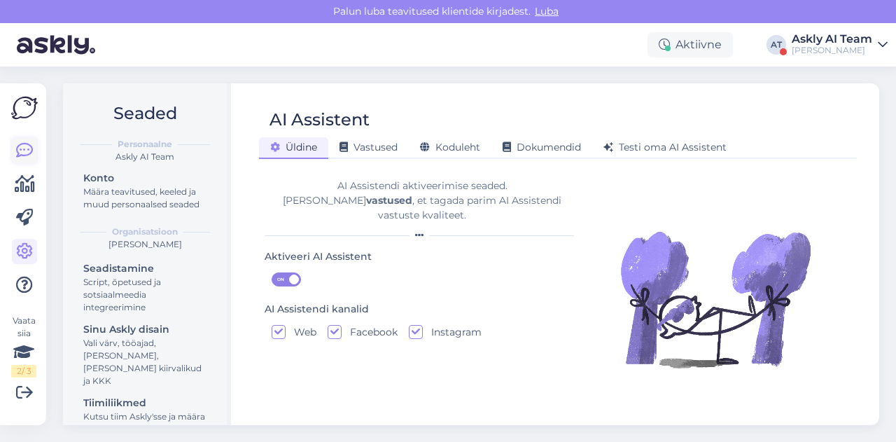
click at [21, 160] on link at bounding box center [24, 150] width 25 height 25
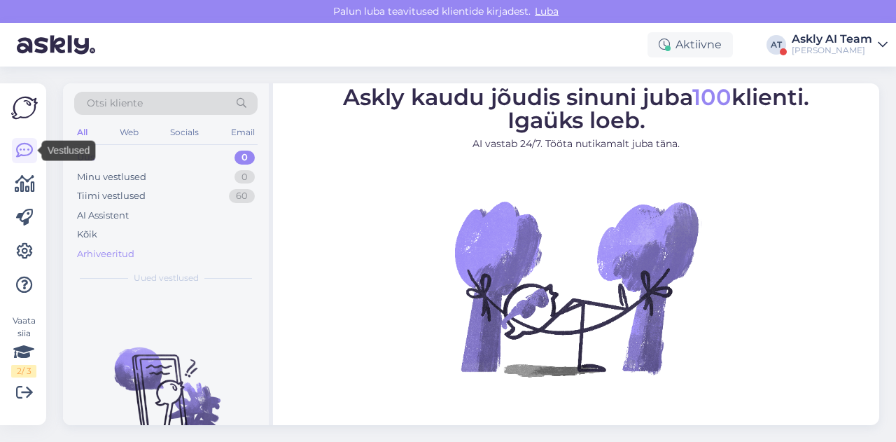
click at [94, 253] on div "Arhiveeritud" at bounding box center [105, 254] width 57 height 14
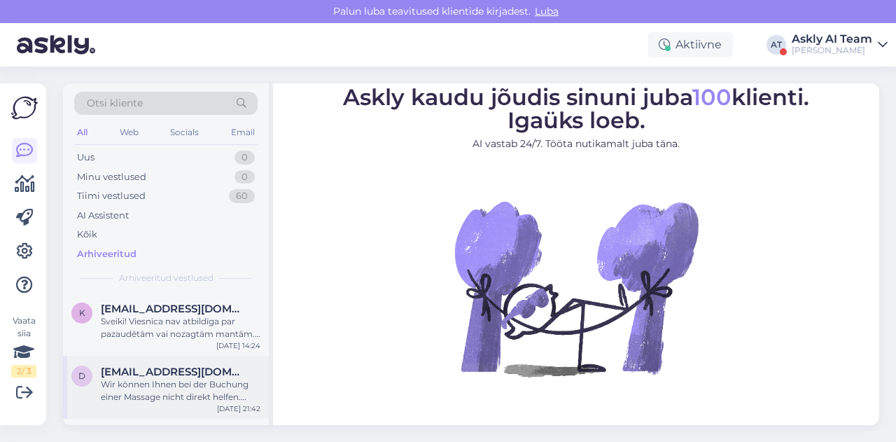
click at [167, 376] on span "[EMAIL_ADDRESS][DOMAIN_NAME]" at bounding box center [174, 371] width 146 height 13
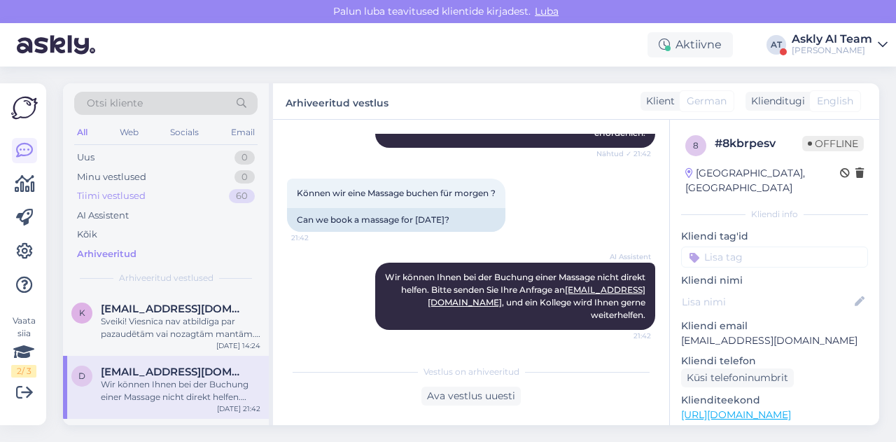
click at [113, 193] on div "Tiimi vestlused" at bounding box center [111, 196] width 69 height 14
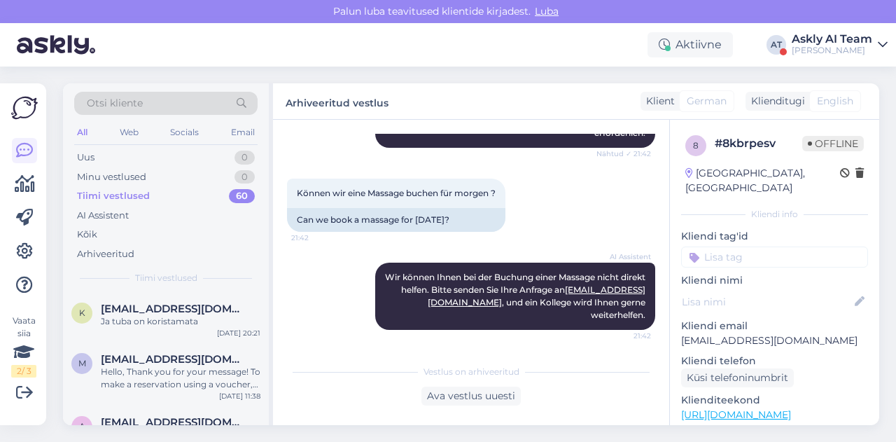
click at [799, 57] on div "Aktiivne AT Askly AI Team Bilaina OÜ" at bounding box center [448, 44] width 896 height 43
click at [800, 57] on div "Aktiivne AT Askly AI Team Bilaina OÜ" at bounding box center [448, 44] width 896 height 43
click at [816, 52] on div "[PERSON_NAME]" at bounding box center [831, 50] width 80 height 11
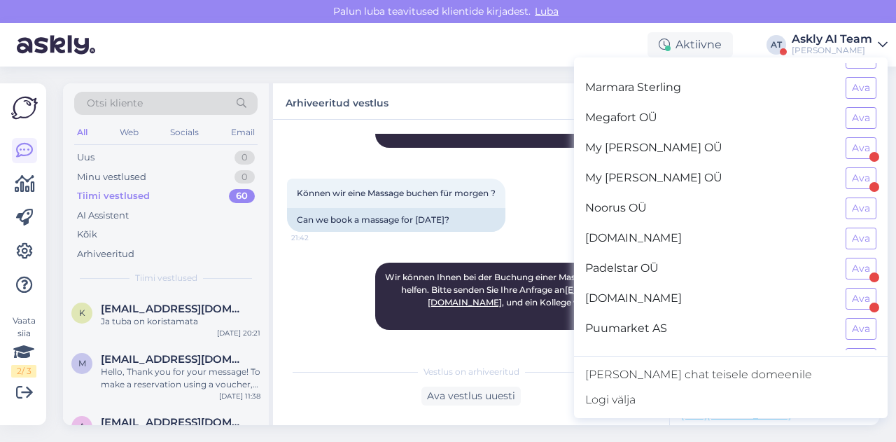
scroll to position [773, 0]
click at [845, 257] on button "Ava" at bounding box center [860, 268] width 31 height 22
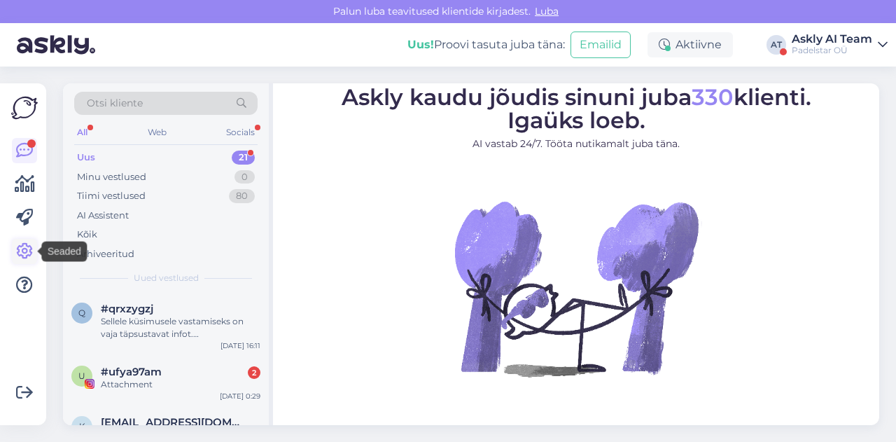
click at [29, 244] on icon at bounding box center [24, 251] width 17 height 17
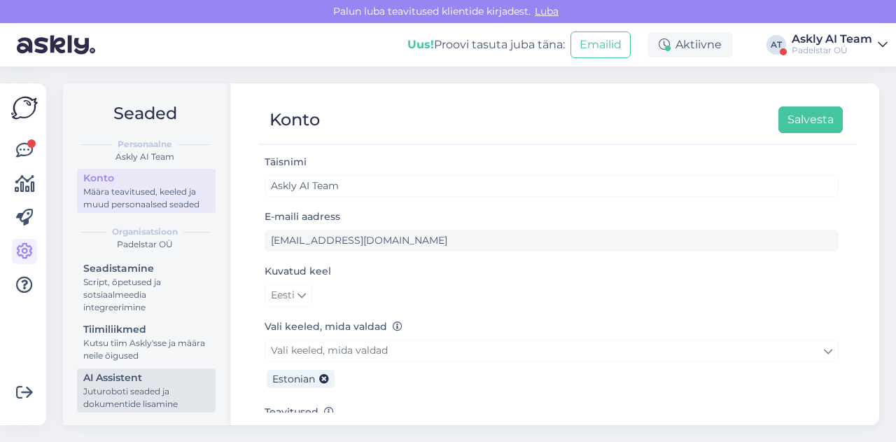
click at [145, 397] on div "Juturoboti seaded ja dokumentide lisamine" at bounding box center [146, 397] width 126 height 25
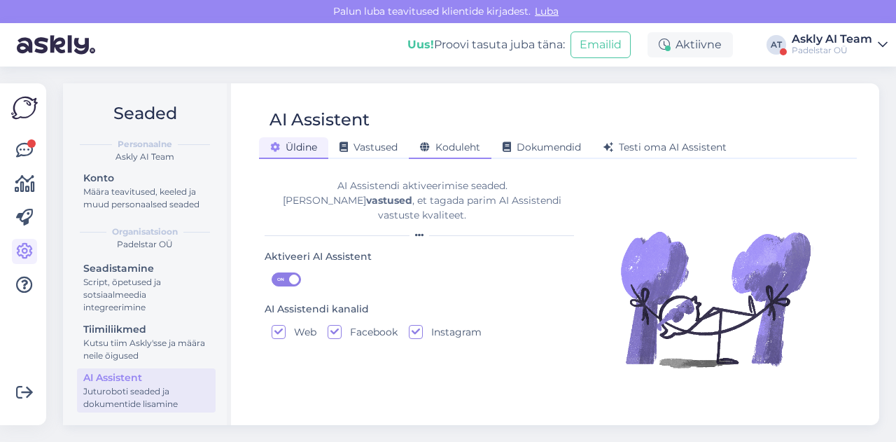
click at [446, 145] on span "Koduleht" at bounding box center [450, 147] width 60 height 13
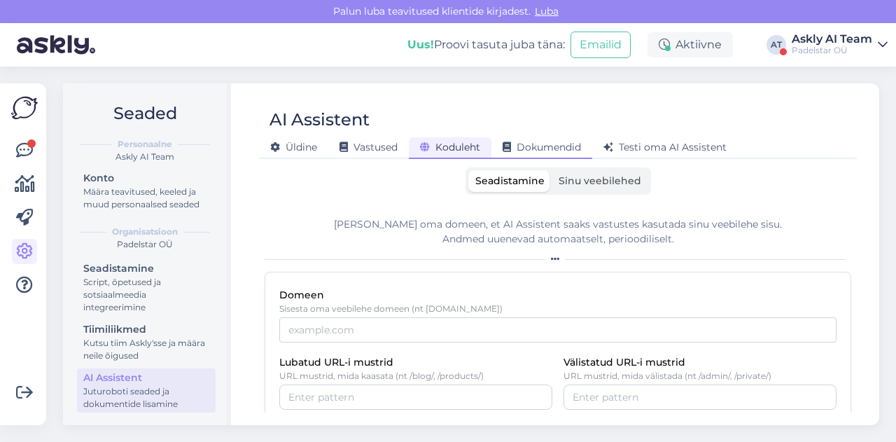
click at [525, 149] on span "Dokumendid" at bounding box center [541, 147] width 78 height 13
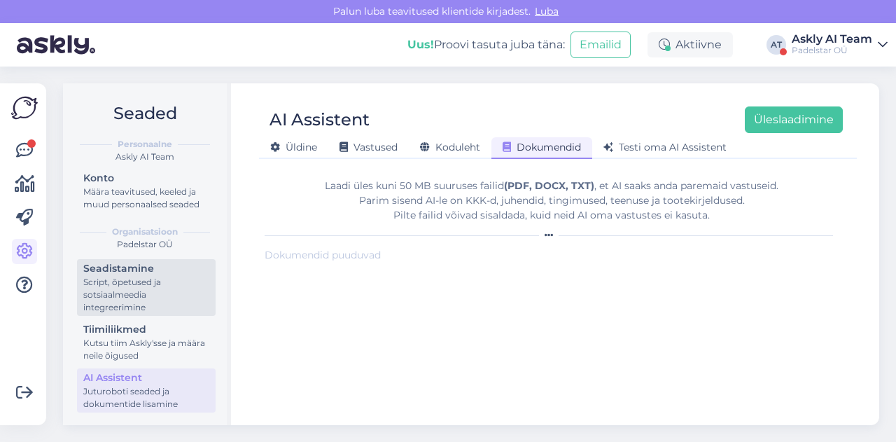
click at [158, 276] on div "Script, õpetused ja sotsiaalmeedia integreerimine" at bounding box center [146, 295] width 126 height 38
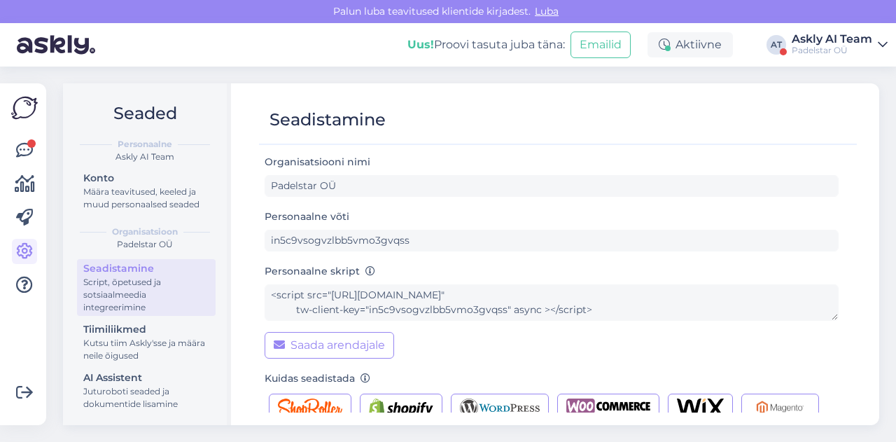
click at [152, 366] on div "Seadistamine Script, õpetused ja sotsiaalmeedia integreerimine Tiimiliikmed Kut…" at bounding box center [146, 337] width 139 height 157
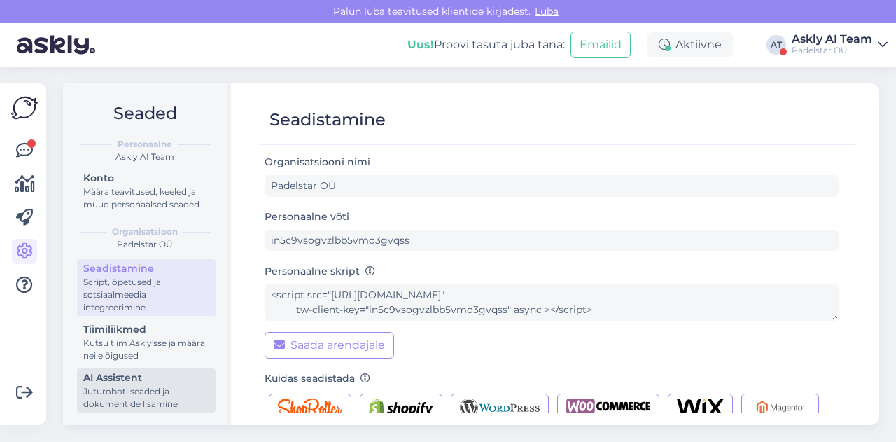
click at [120, 392] on div "Juturoboti seaded ja dokumentide lisamine" at bounding box center [146, 397] width 126 height 25
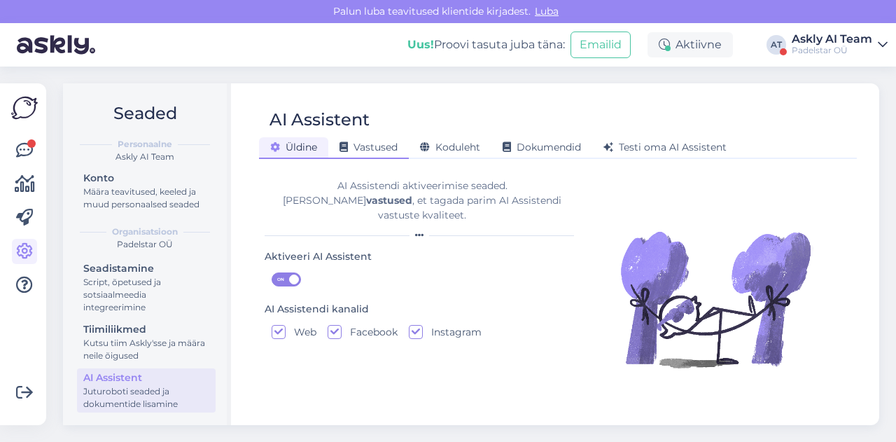
click at [370, 139] on div "Vastused" at bounding box center [368, 148] width 80 height 22
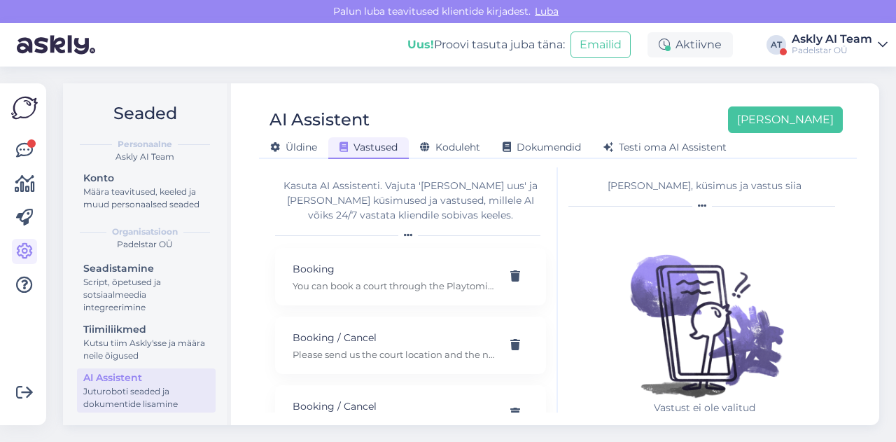
click at [7, 153] on div "Võimalused Veendu, et Askly loob sulle väärtust. Sulge Ühenda FB ja IG sõnumid …" at bounding box center [23, 253] width 46 height 341
click at [21, 149] on icon at bounding box center [24, 150] width 17 height 17
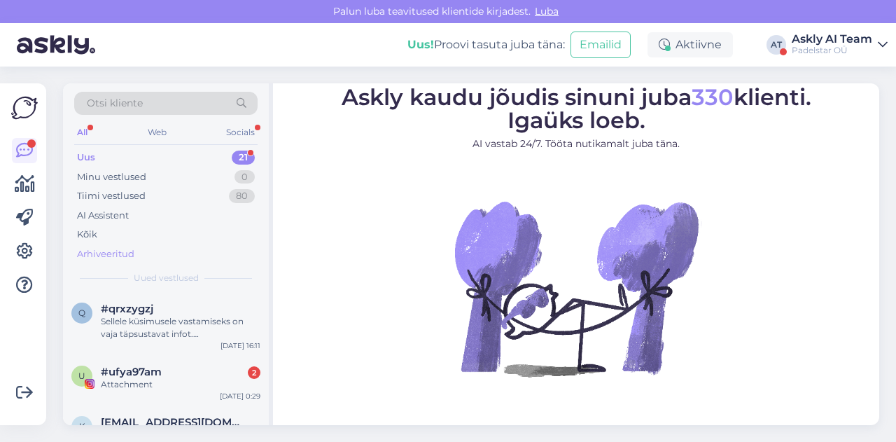
click at [136, 253] on div "Arhiveeritud" at bounding box center [165, 254] width 183 height 20
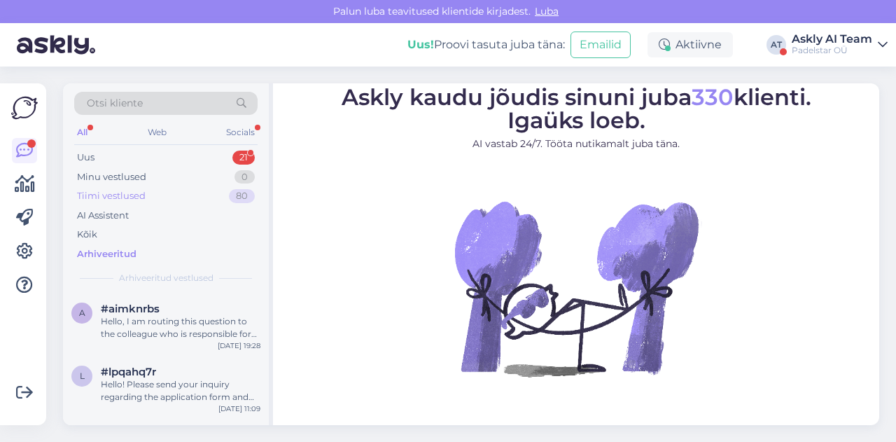
click at [118, 199] on div "Tiimi vestlused" at bounding box center [111, 196] width 69 height 14
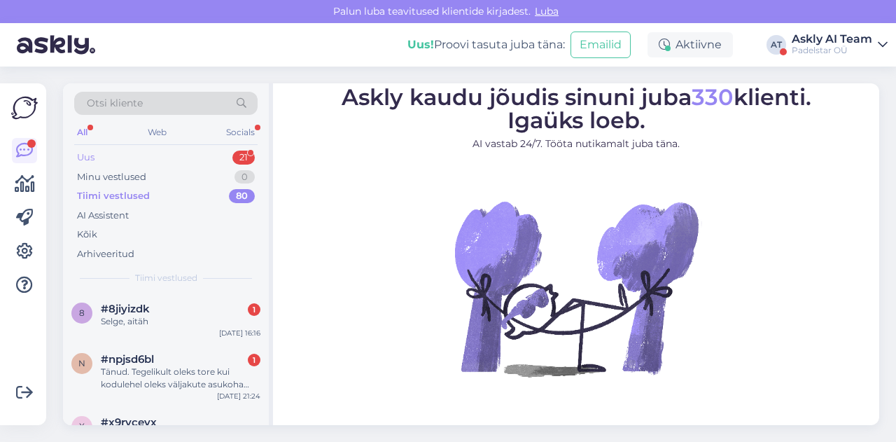
click at [136, 156] on div "Uus 21" at bounding box center [165, 158] width 183 height 20
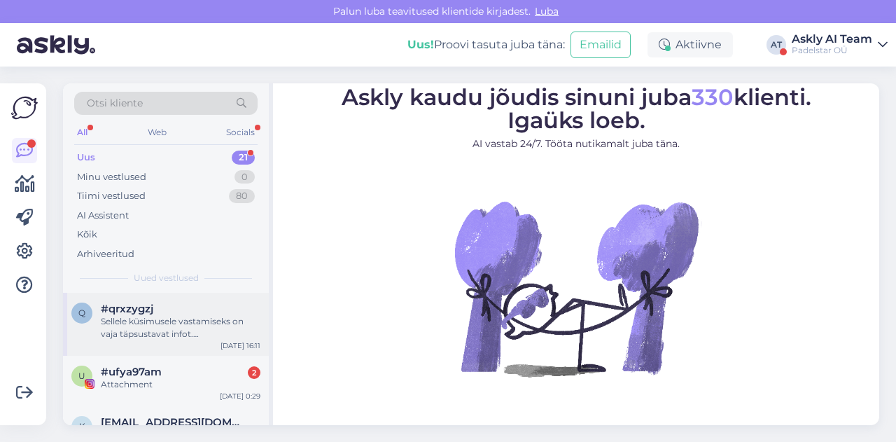
click at [153, 326] on div "Sellele küsimusele vastamiseks on vaja täpsustavat infot. [PERSON_NAME] [PERSON…" at bounding box center [181, 327] width 160 height 25
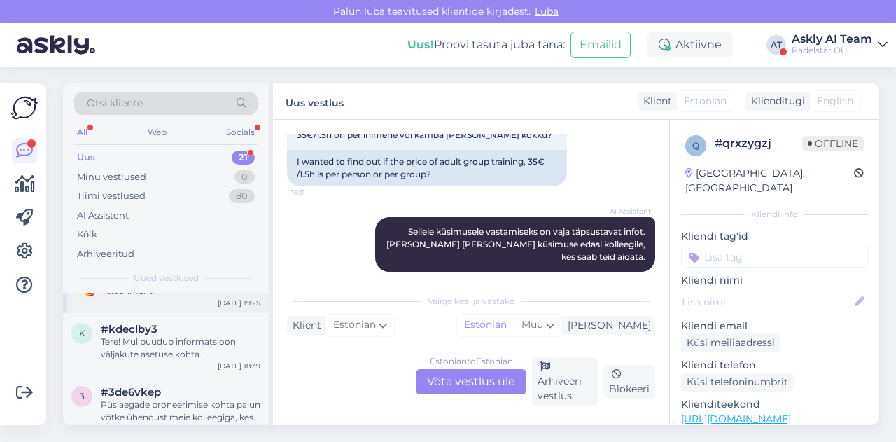
scroll to position [561, 0]
click at [141, 351] on div "Tere! Mul puudub informatsioon väljakute asetuse kohta [PERSON_NAME]. Edastan t…" at bounding box center [181, 346] width 160 height 25
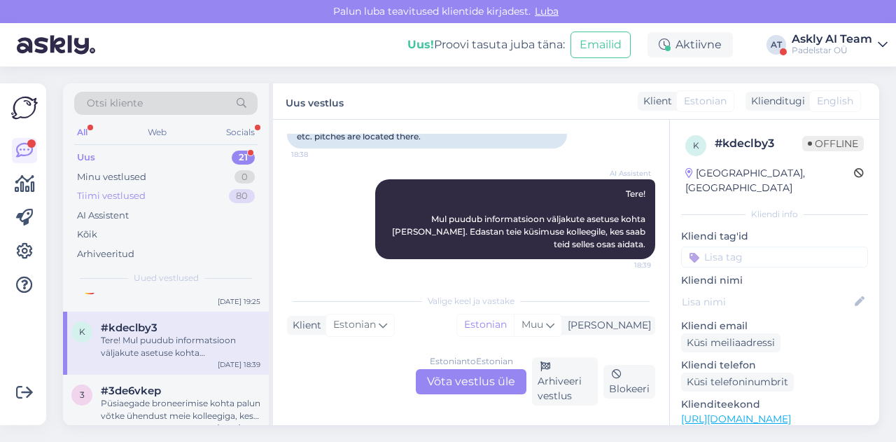
click at [114, 197] on div "Tiimi vestlused" at bounding box center [111, 196] width 69 height 14
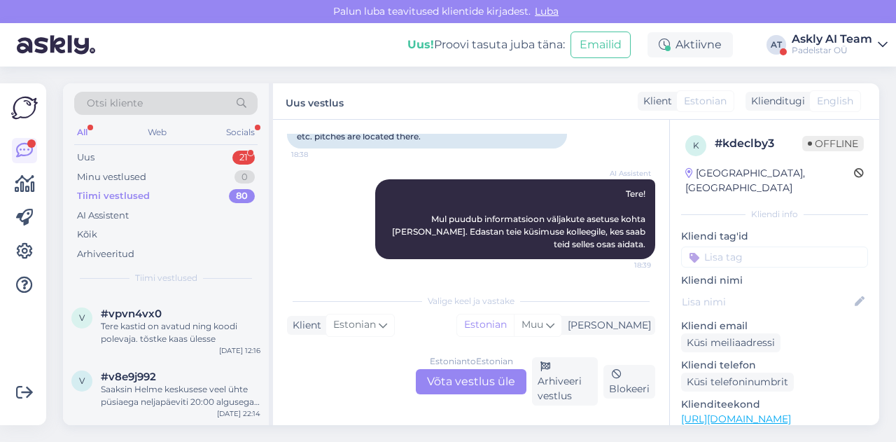
scroll to position [158, 0]
click at [820, 59] on div "Uus! Proovi tasuta [PERSON_NAME]: Emailid Aktiivne AT Askly AI Team Padelstar OÜ" at bounding box center [448, 44] width 896 height 43
click at [854, 27] on div "Uus! Proovi tasuta [PERSON_NAME]: Emailid Aktiivne AT Askly AI Team Padelstar OÜ" at bounding box center [448, 44] width 896 height 43
click at [844, 36] on div "Askly AI Team" at bounding box center [831, 39] width 80 height 11
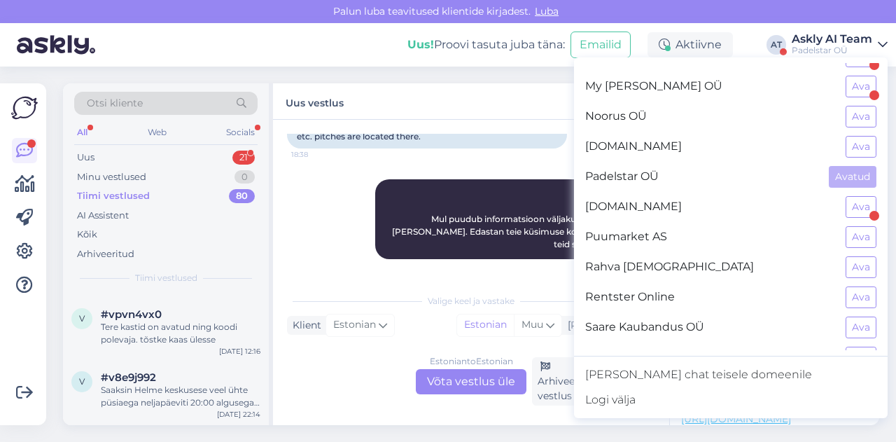
scroll to position [1135, 0]
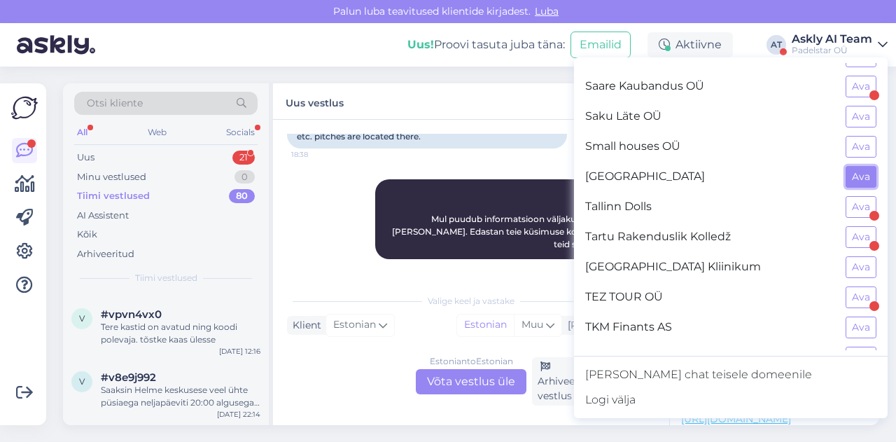
click at [850, 166] on button "Ava" at bounding box center [860, 177] width 31 height 22
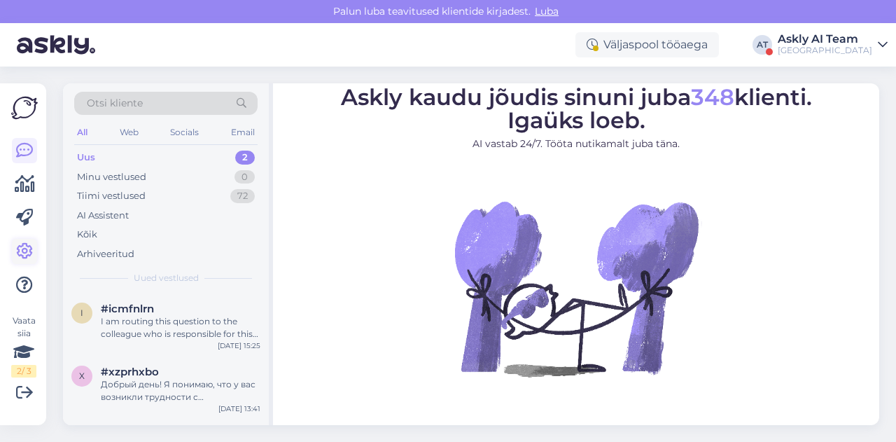
click at [27, 253] on icon at bounding box center [24, 251] width 17 height 17
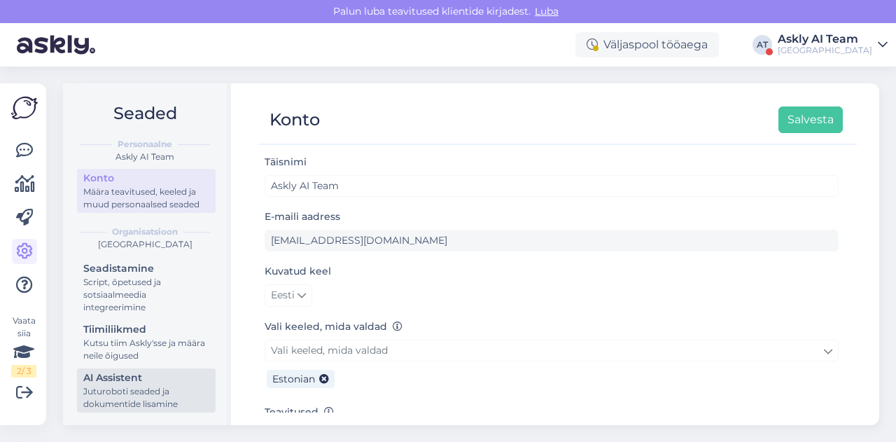
click at [151, 397] on div "Juturoboti seaded ja dokumentide lisamine" at bounding box center [146, 397] width 126 height 25
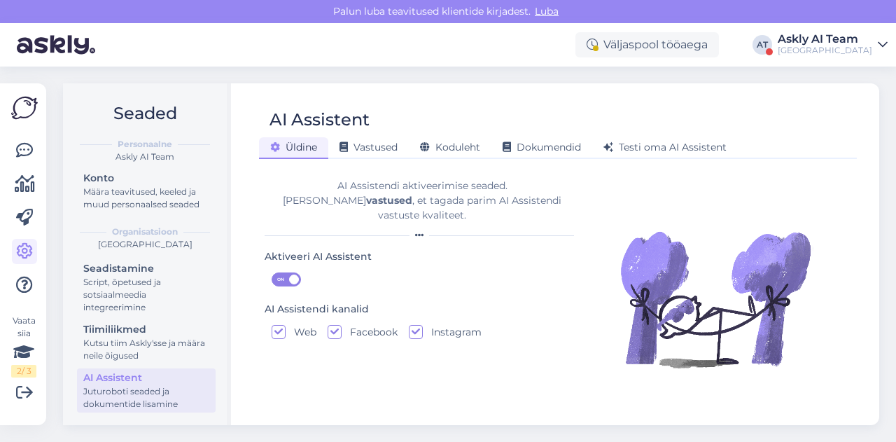
click at [458, 132] on div "AI Assistent" at bounding box center [551, 119] width 584 height 27
click at [446, 148] on span "Koduleht" at bounding box center [450, 147] width 60 height 13
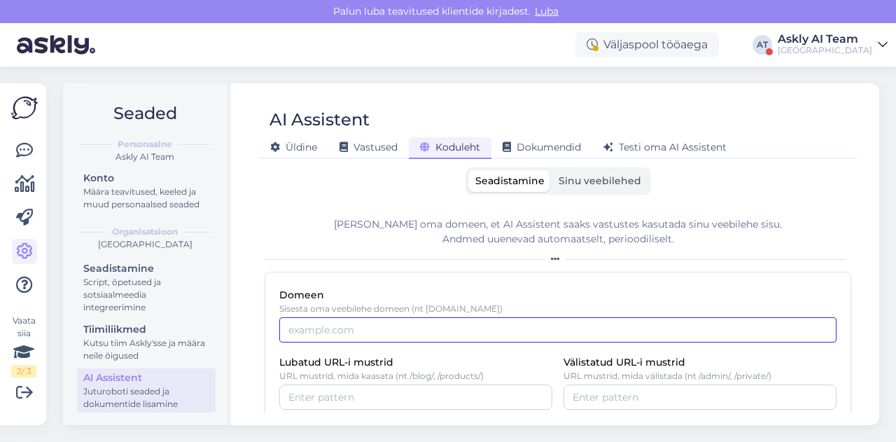
click at [329, 324] on input "Domeen" at bounding box center [557, 329] width 557 height 25
paste input "[DOMAIN_NAME]"
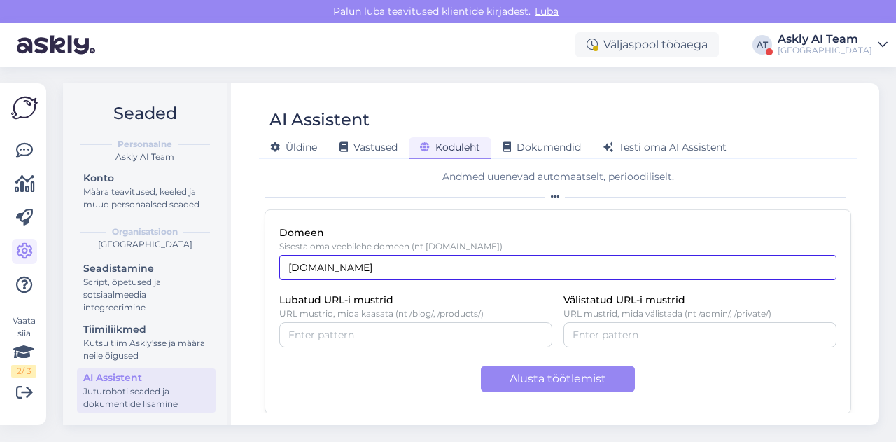
type input "[DOMAIN_NAME]"
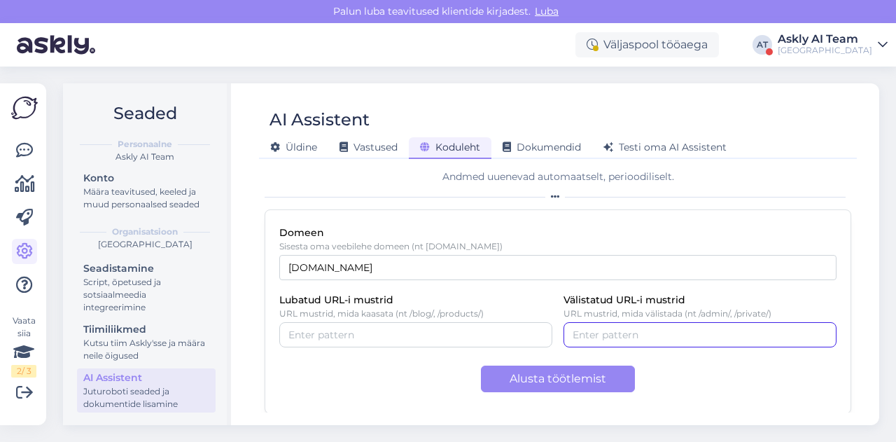
click at [637, 338] on input "Välistatud URL-i mustrid" at bounding box center [699, 334] width 255 height 15
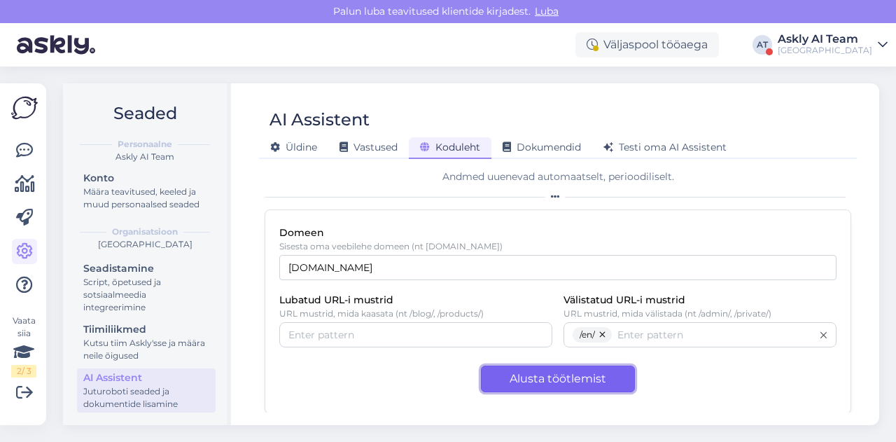
click at [590, 377] on button "Alusta töötlemist" at bounding box center [558, 378] width 154 height 27
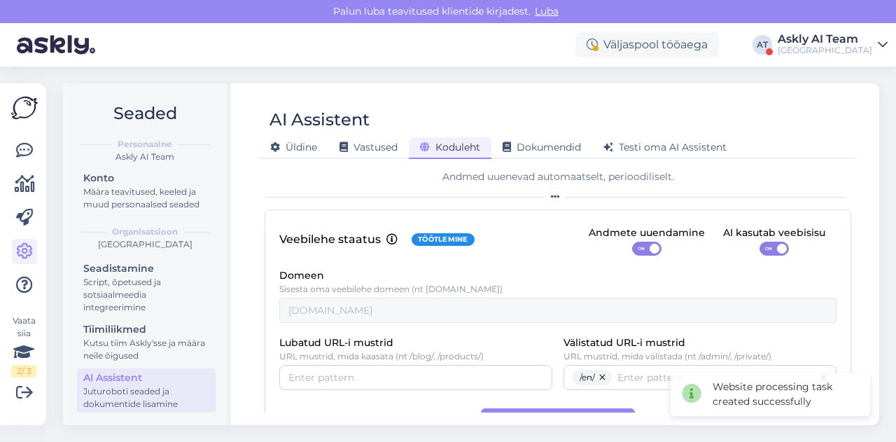
click at [755, 255] on div "Veebilehe staatus Töötlemine Andmete uuendamine ON AI kasutab veebisisu ON Dome…" at bounding box center [558, 332] width 586 height 247
click at [760, 253] on span "ON" at bounding box center [768, 248] width 17 height 13
click at [759, 241] on input "ON" at bounding box center [759, 241] width 0 height 0
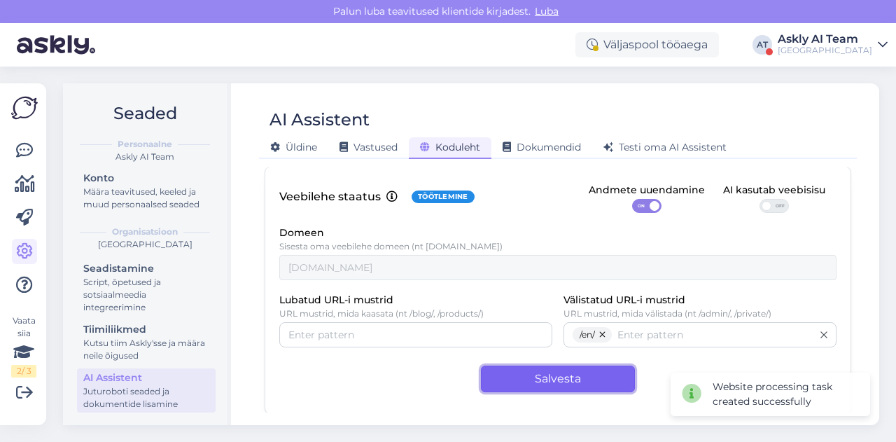
click at [537, 381] on button "Salvesta" at bounding box center [558, 378] width 154 height 27
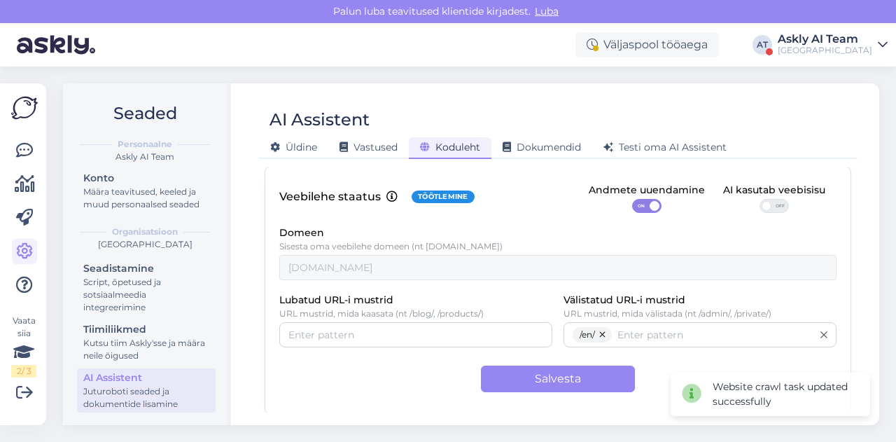
scroll to position [0, 0]
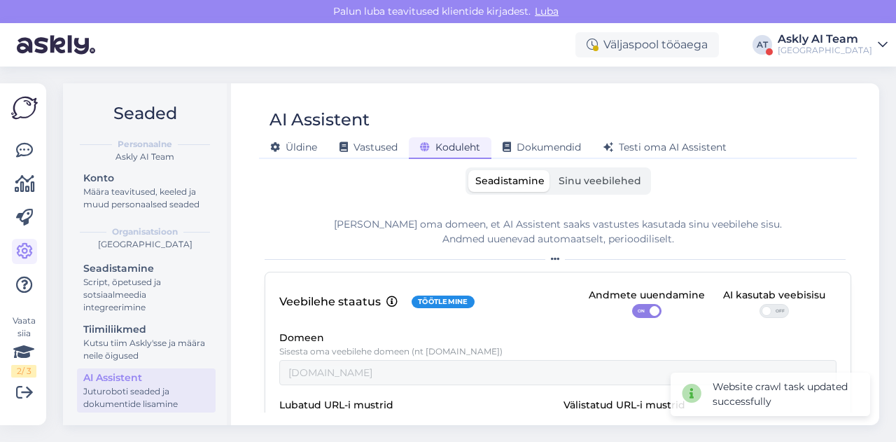
click at [589, 184] on span "Sinu veebilehed" at bounding box center [599, 180] width 83 height 13
click at [551, 170] on input "Sinu veebilehed" at bounding box center [551, 170] width 0 height 0
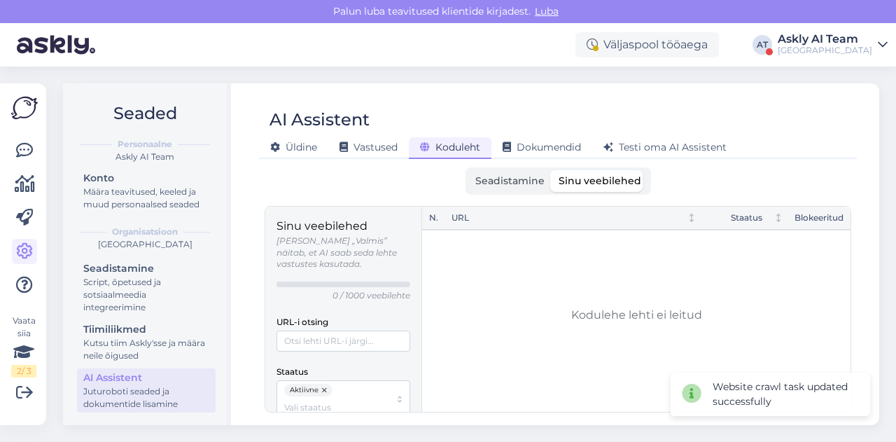
click at [519, 176] on span "Seadistamine" at bounding box center [509, 180] width 69 height 13
click at [468, 170] on input "Seadistamine" at bounding box center [468, 170] width 0 height 0
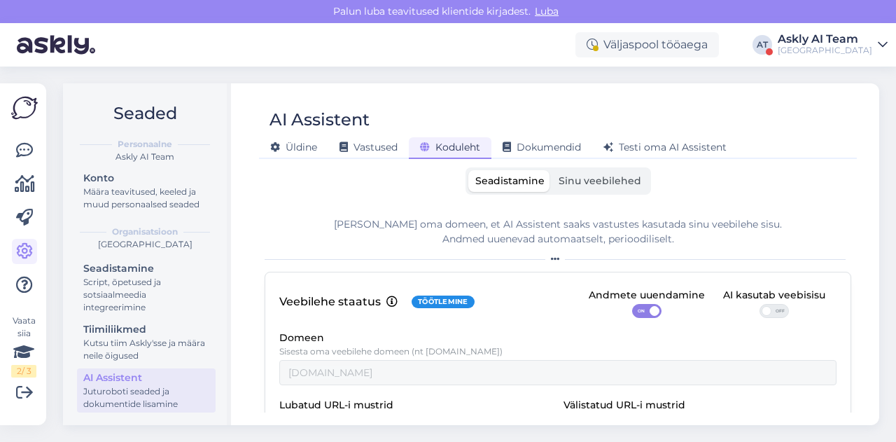
click at [593, 186] on span "Sinu veebilehed" at bounding box center [599, 180] width 83 height 13
click at [551, 170] on input "Sinu veebilehed" at bounding box center [551, 170] width 0 height 0
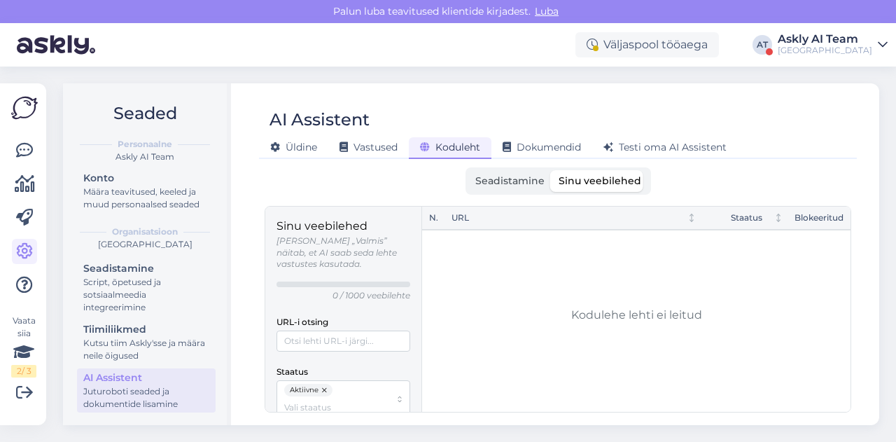
click at [816, 41] on div "Askly AI Team" at bounding box center [824, 39] width 94 height 11
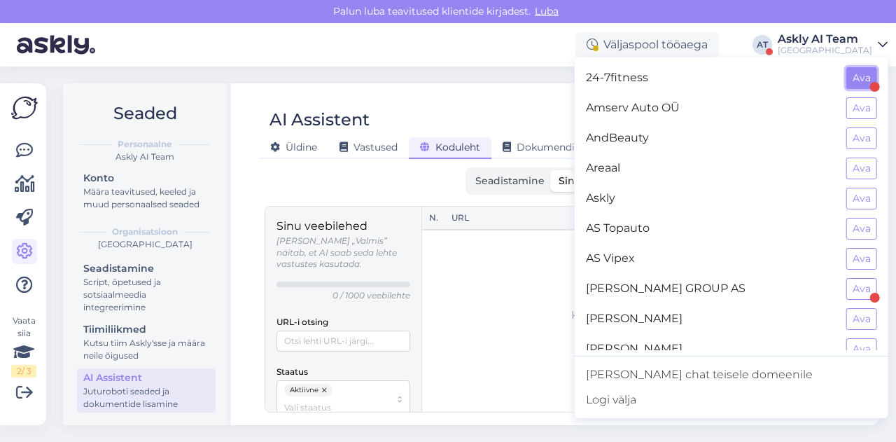
click at [857, 80] on button "Ava" at bounding box center [861, 78] width 31 height 22
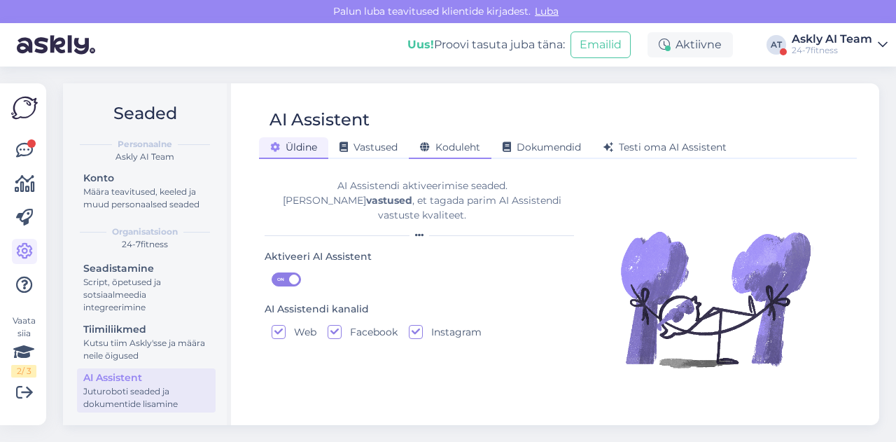
click at [459, 145] on span "Koduleht" at bounding box center [450, 147] width 60 height 13
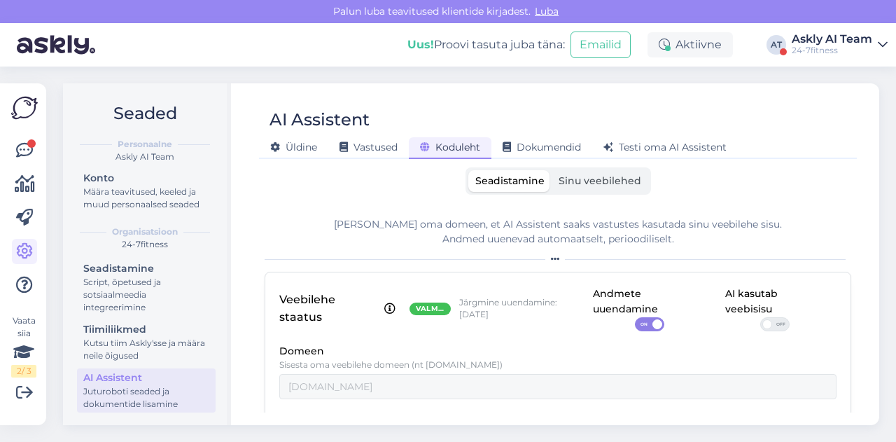
click at [581, 189] on label "Sinu veebilehed" at bounding box center [599, 181] width 97 height 22
click at [551, 170] on input "Sinu veebilehed" at bounding box center [551, 170] width 0 height 0
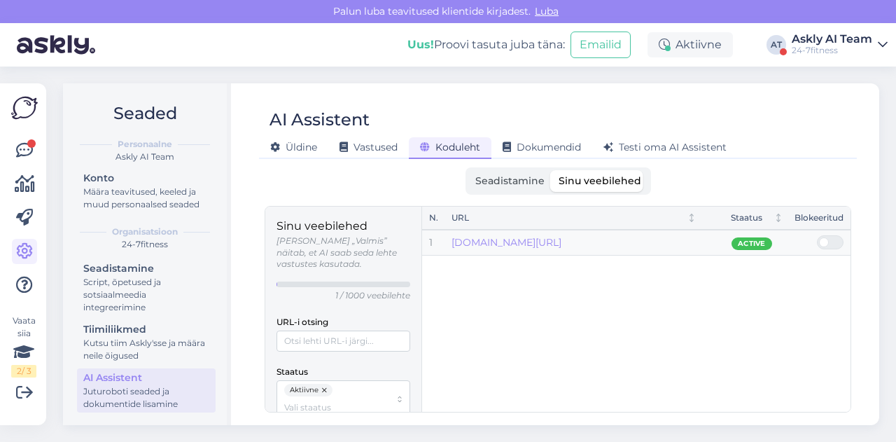
click at [854, 50] on div "24-7fitness" at bounding box center [831, 50] width 80 height 11
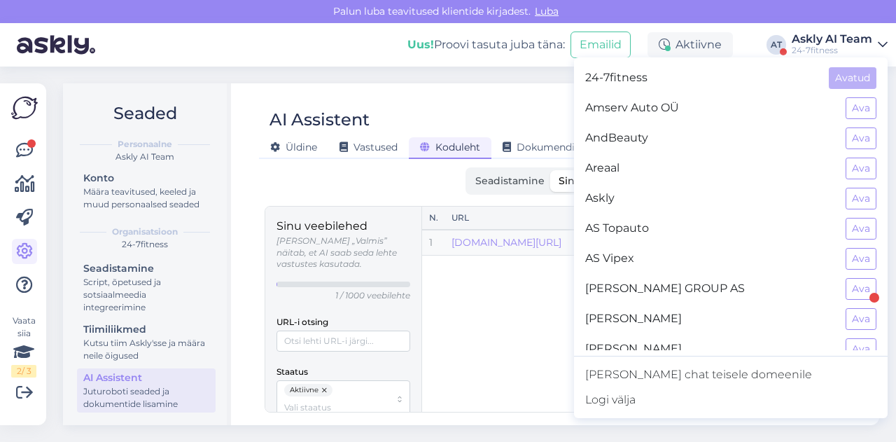
click at [537, 120] on div "AI Assistent" at bounding box center [551, 119] width 584 height 27
